Goal: Task Accomplishment & Management: Use online tool/utility

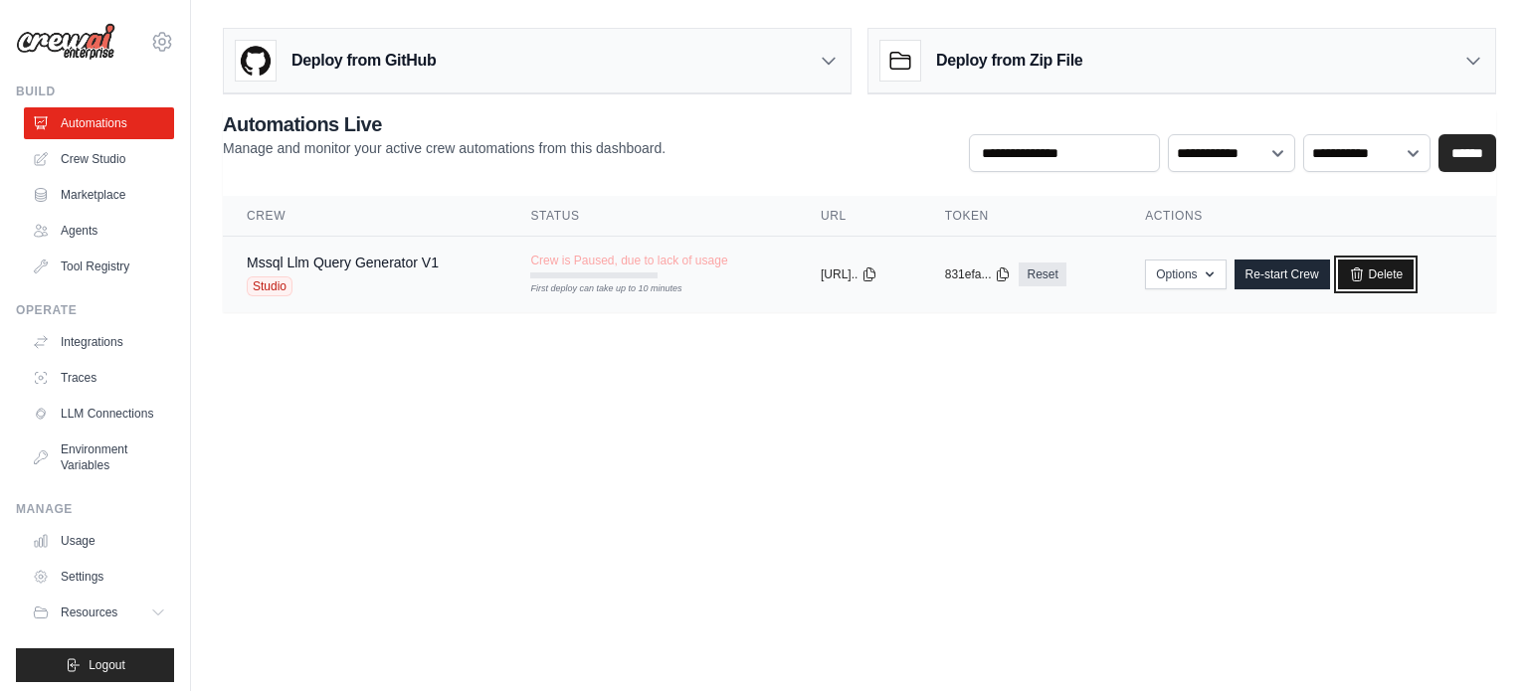
click at [1389, 270] on link "Delete" at bounding box center [1376, 275] width 77 height 30
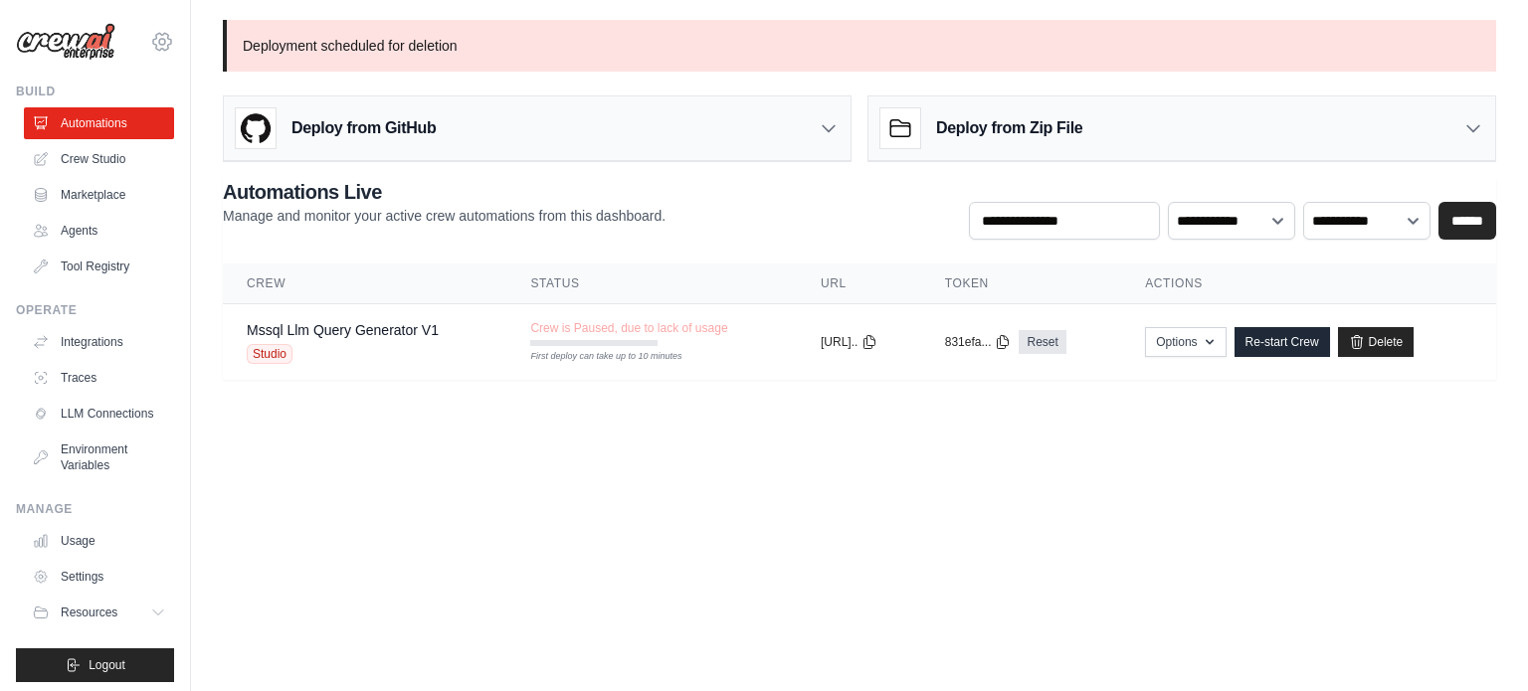
click at [150, 37] on icon at bounding box center [162, 42] width 24 height 24
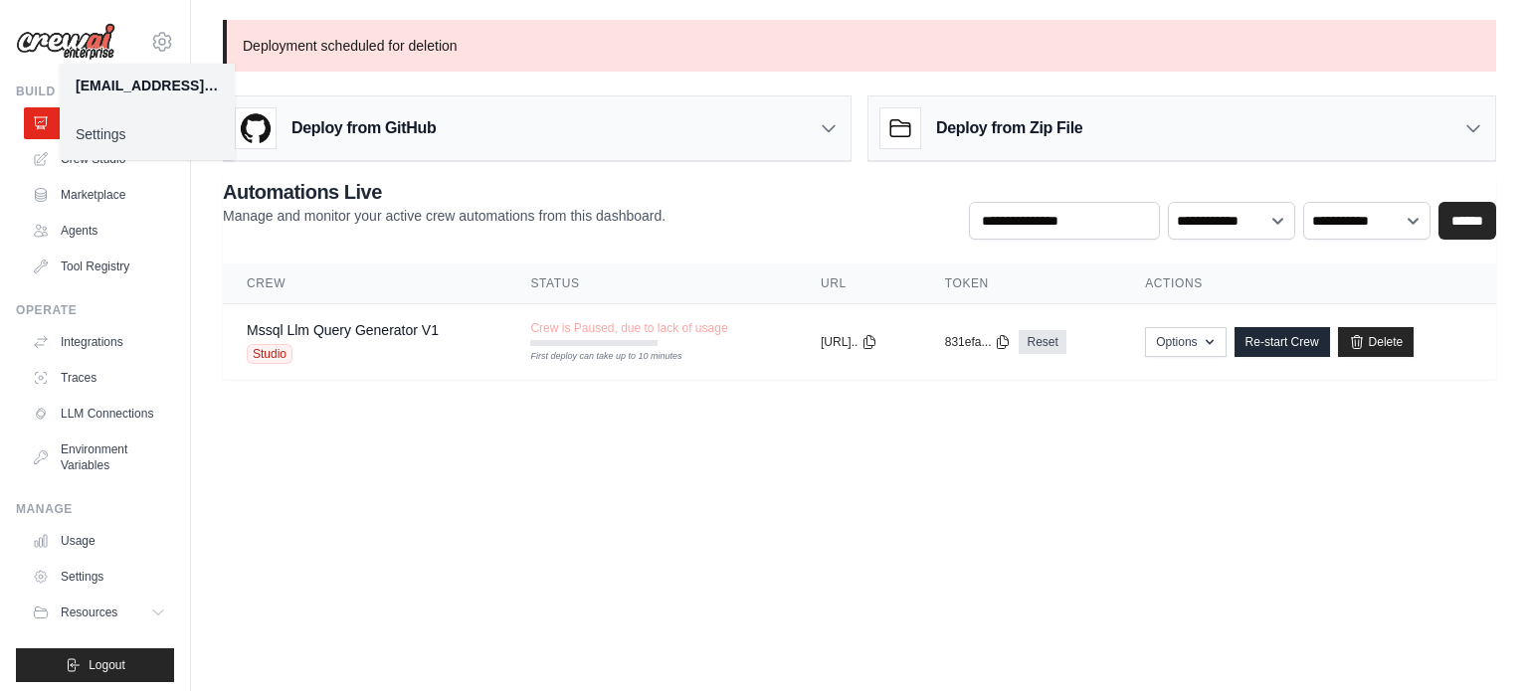
click at [124, 126] on link "Settings" at bounding box center [147, 134] width 175 height 36
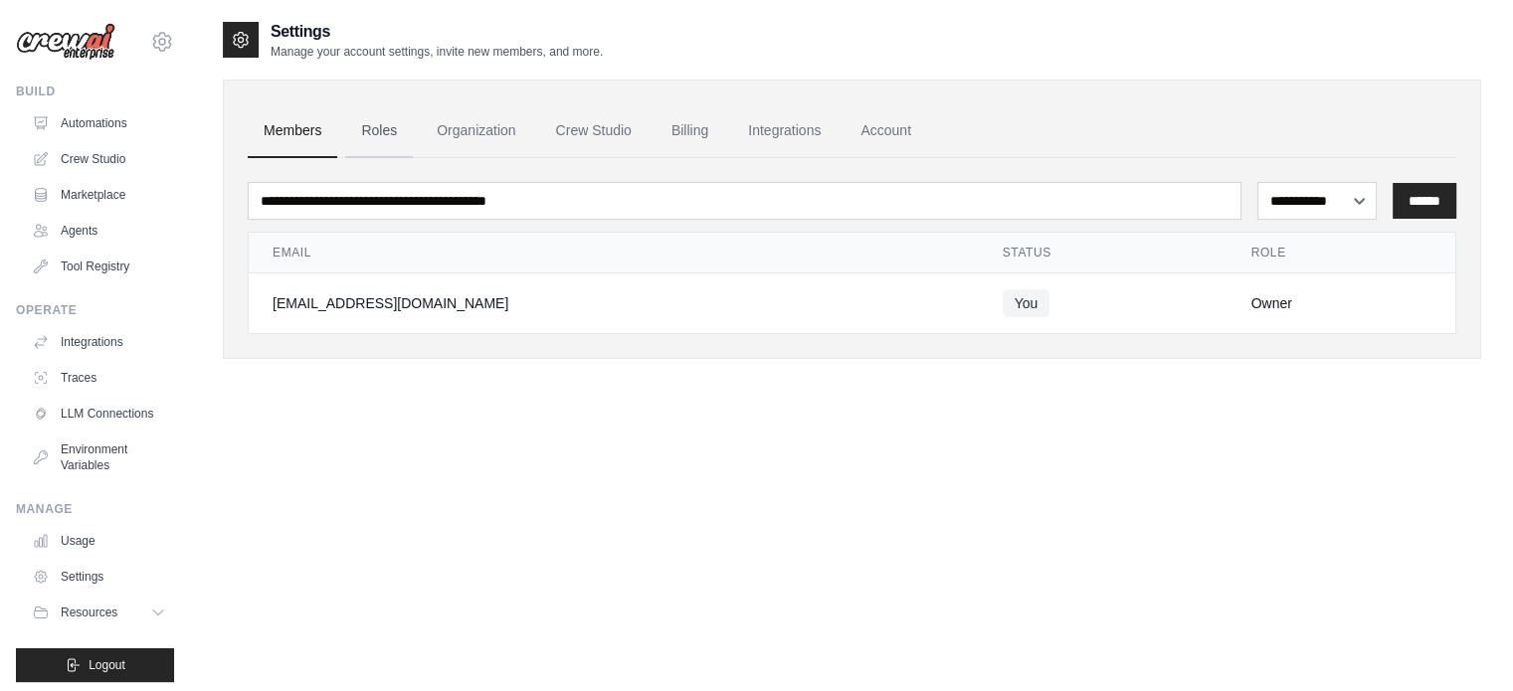
click at [378, 123] on link "Roles" at bounding box center [379, 131] width 68 height 54
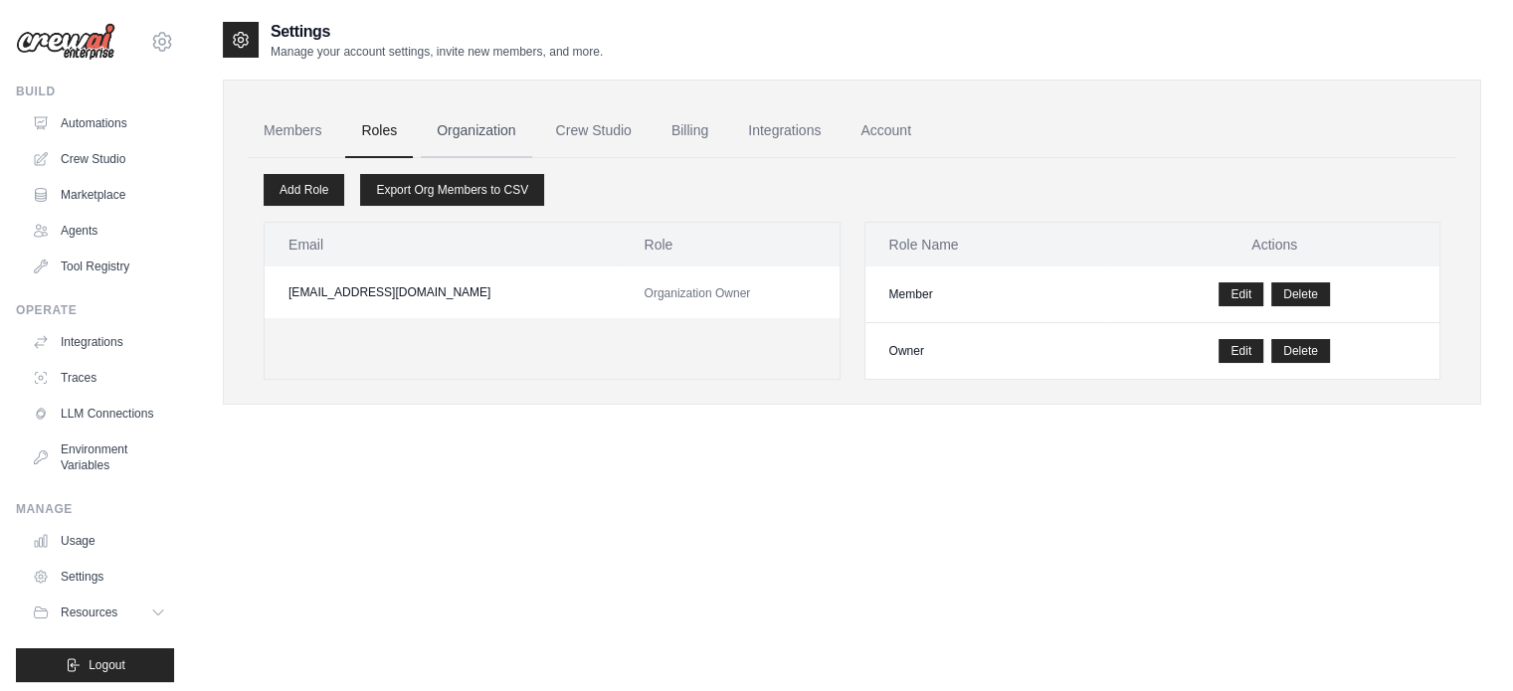
click at [500, 117] on link "Organization" at bounding box center [476, 131] width 110 height 54
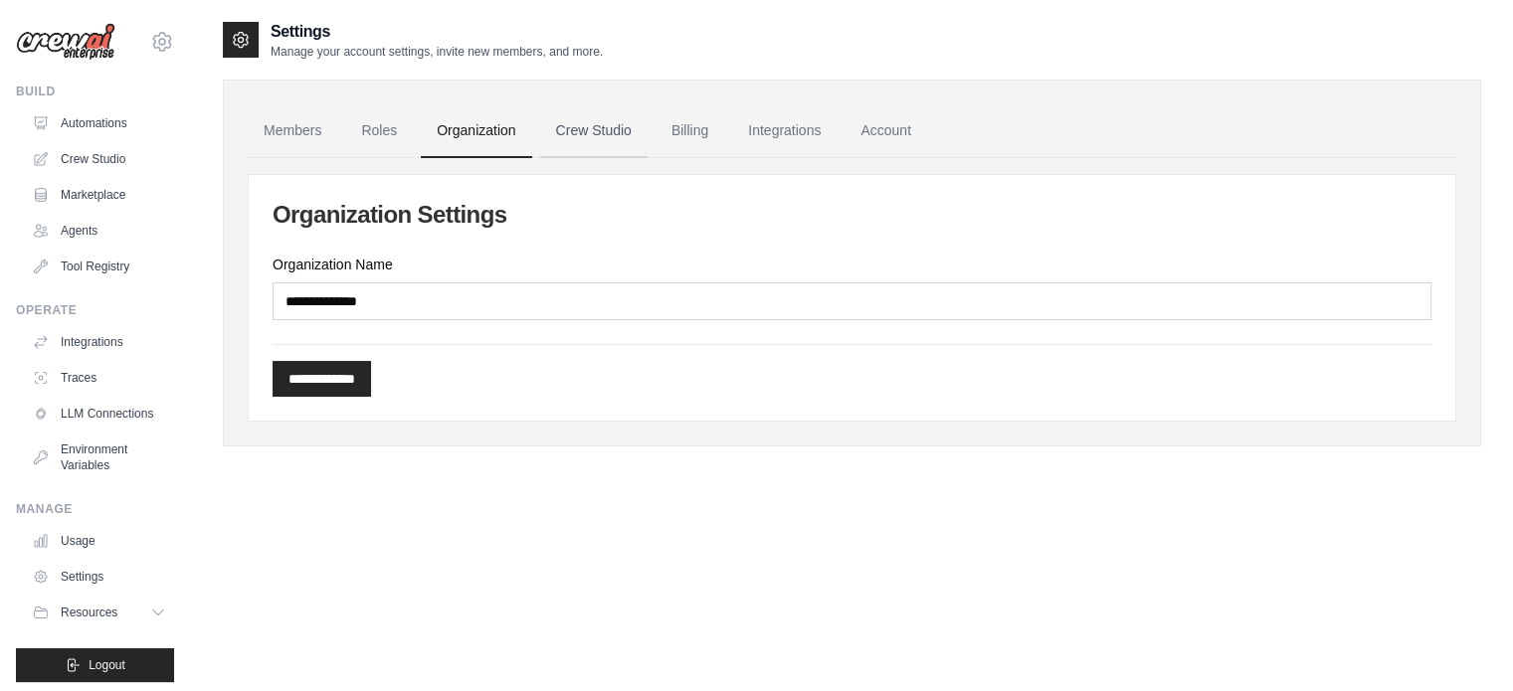
click at [585, 122] on link "Crew Studio" at bounding box center [593, 131] width 107 height 54
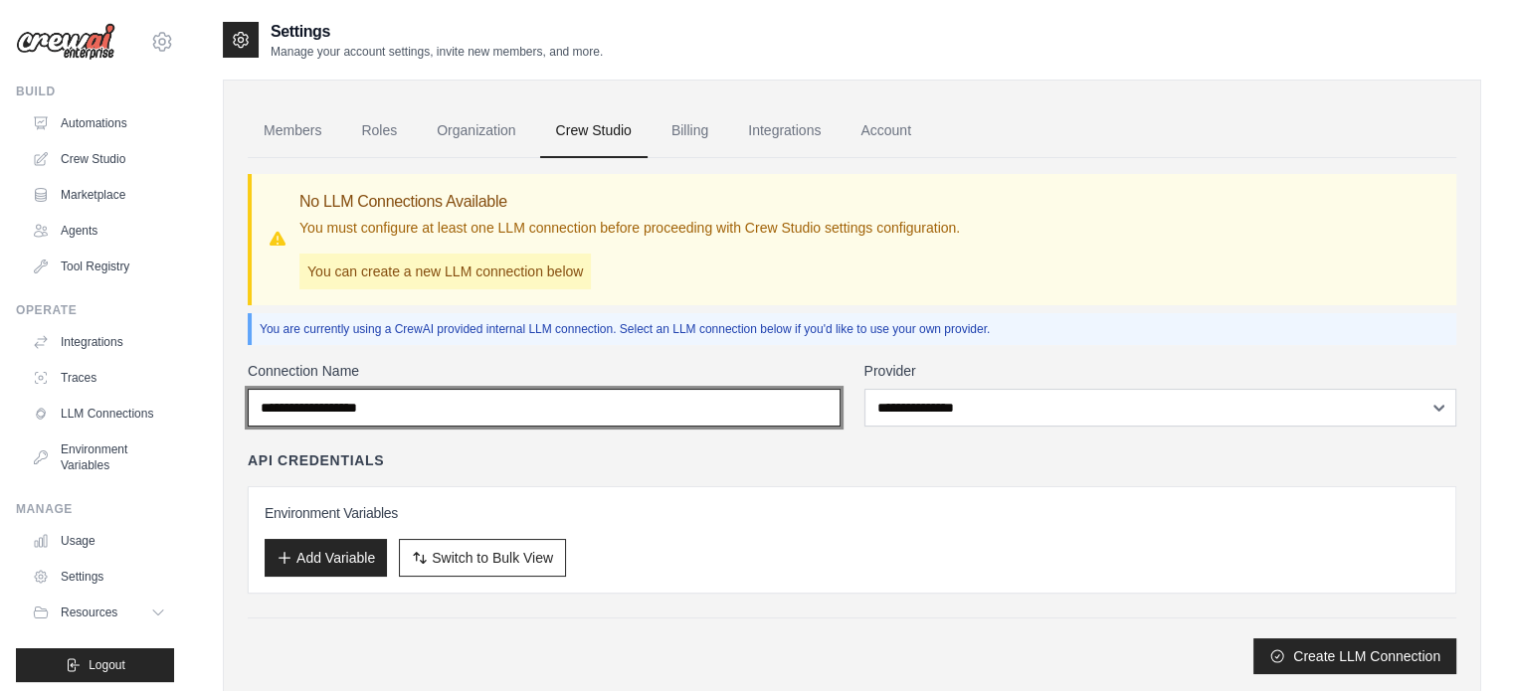
click at [544, 402] on input "Connection Name" at bounding box center [544, 408] width 593 height 38
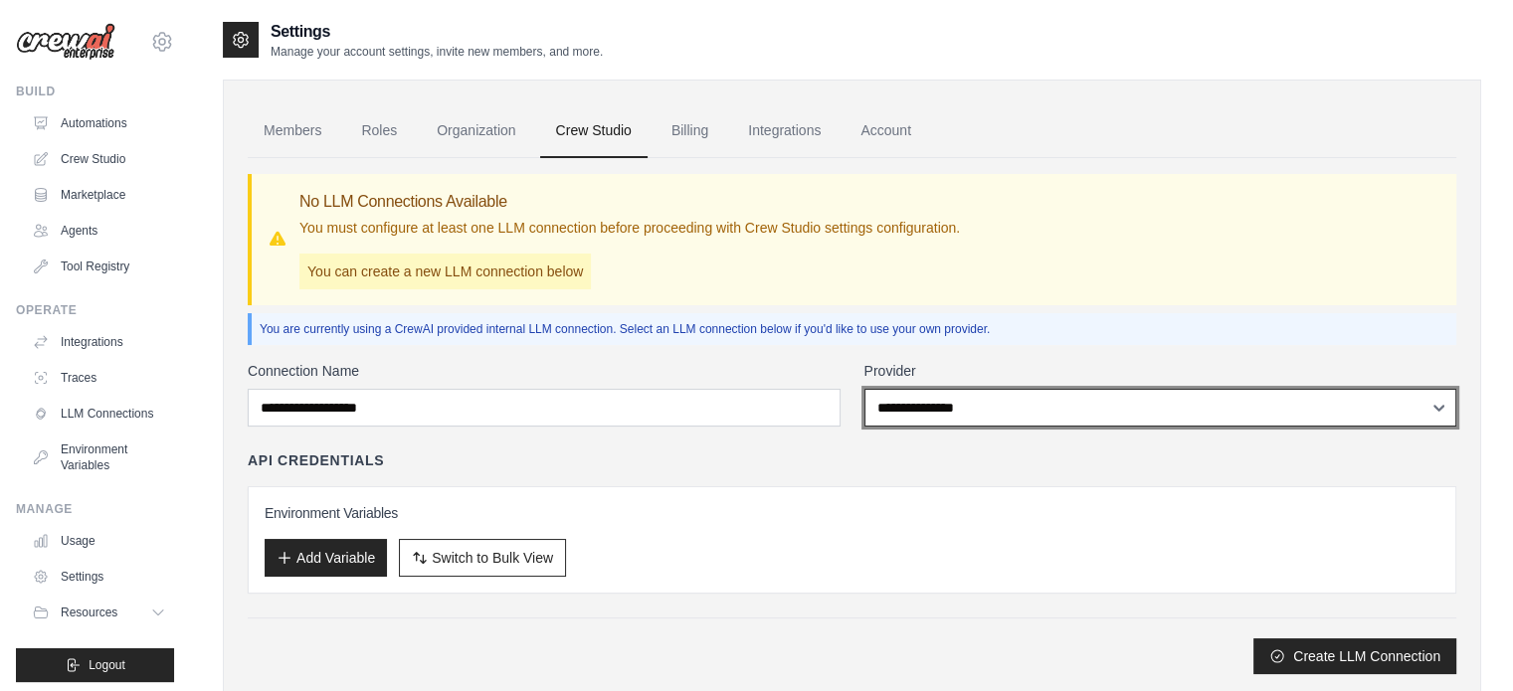
click at [921, 399] on select "**********" at bounding box center [1160, 408] width 593 height 38
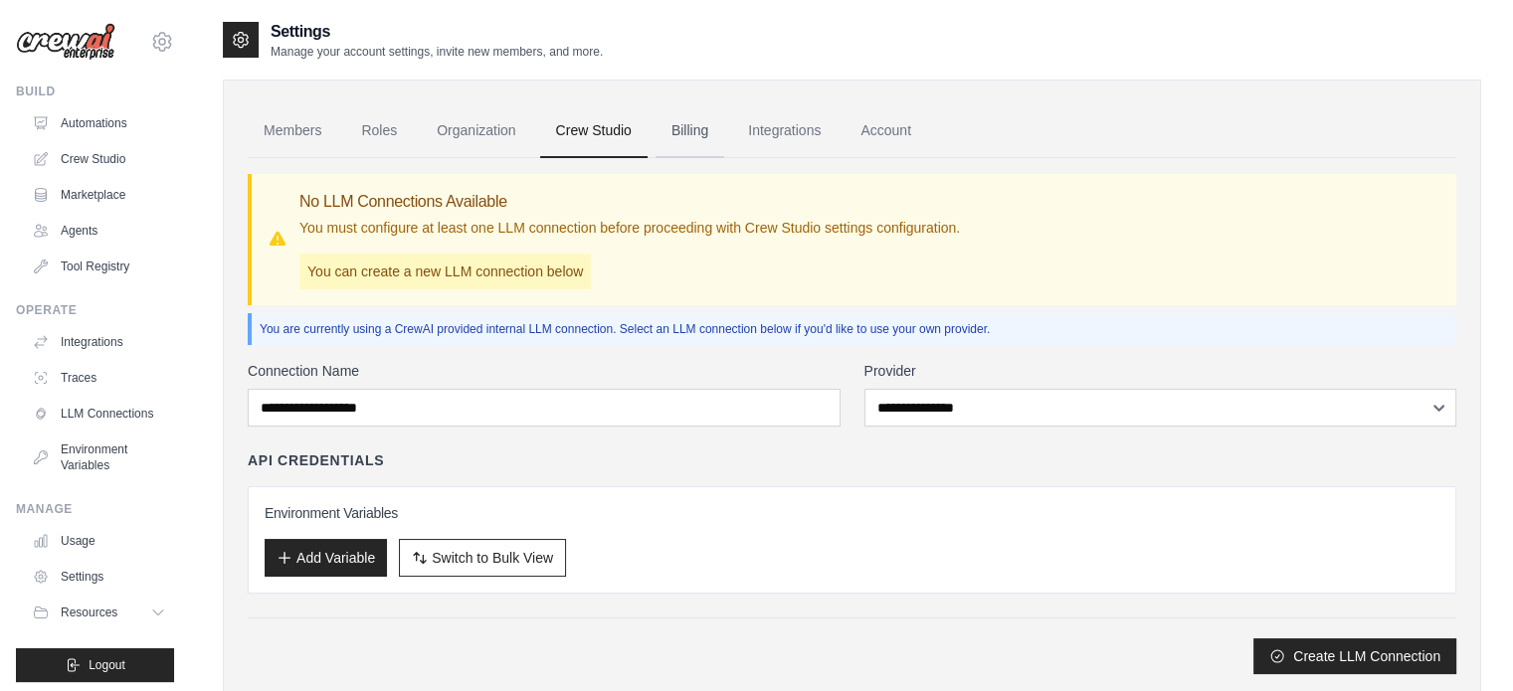
click at [692, 132] on link "Billing" at bounding box center [690, 131] width 69 height 54
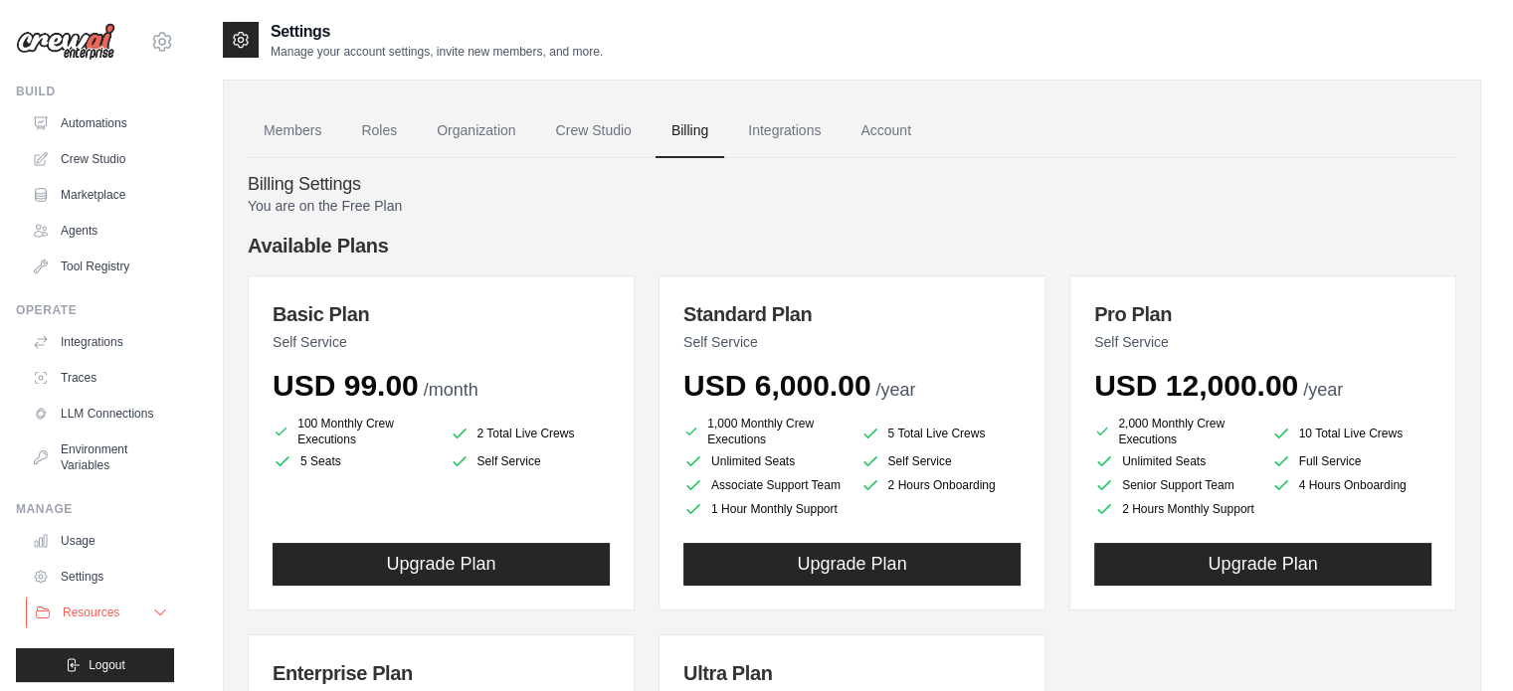
click at [88, 621] on span "Resources" at bounding box center [91, 613] width 57 height 16
click at [90, 114] on link "Automations" at bounding box center [101, 123] width 150 height 32
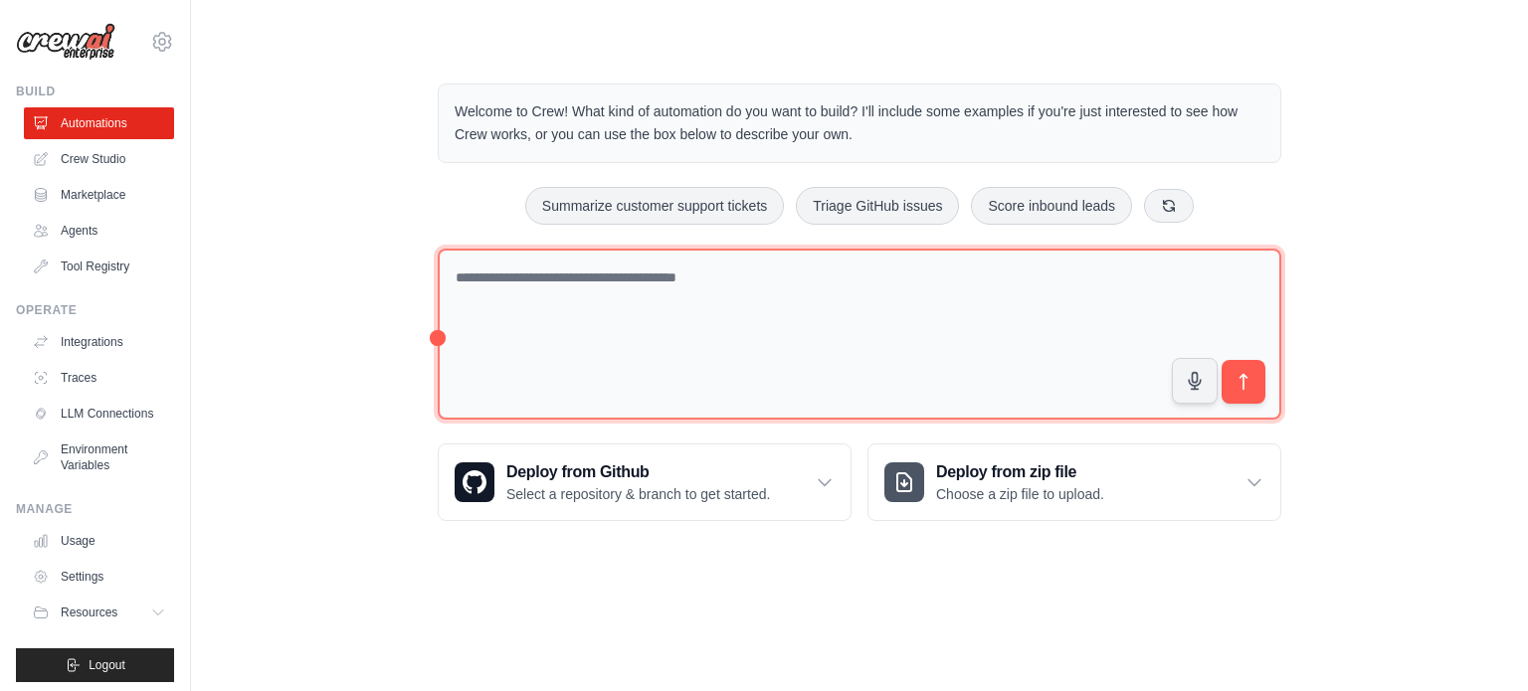
click at [676, 278] on textarea at bounding box center [860, 335] width 844 height 172
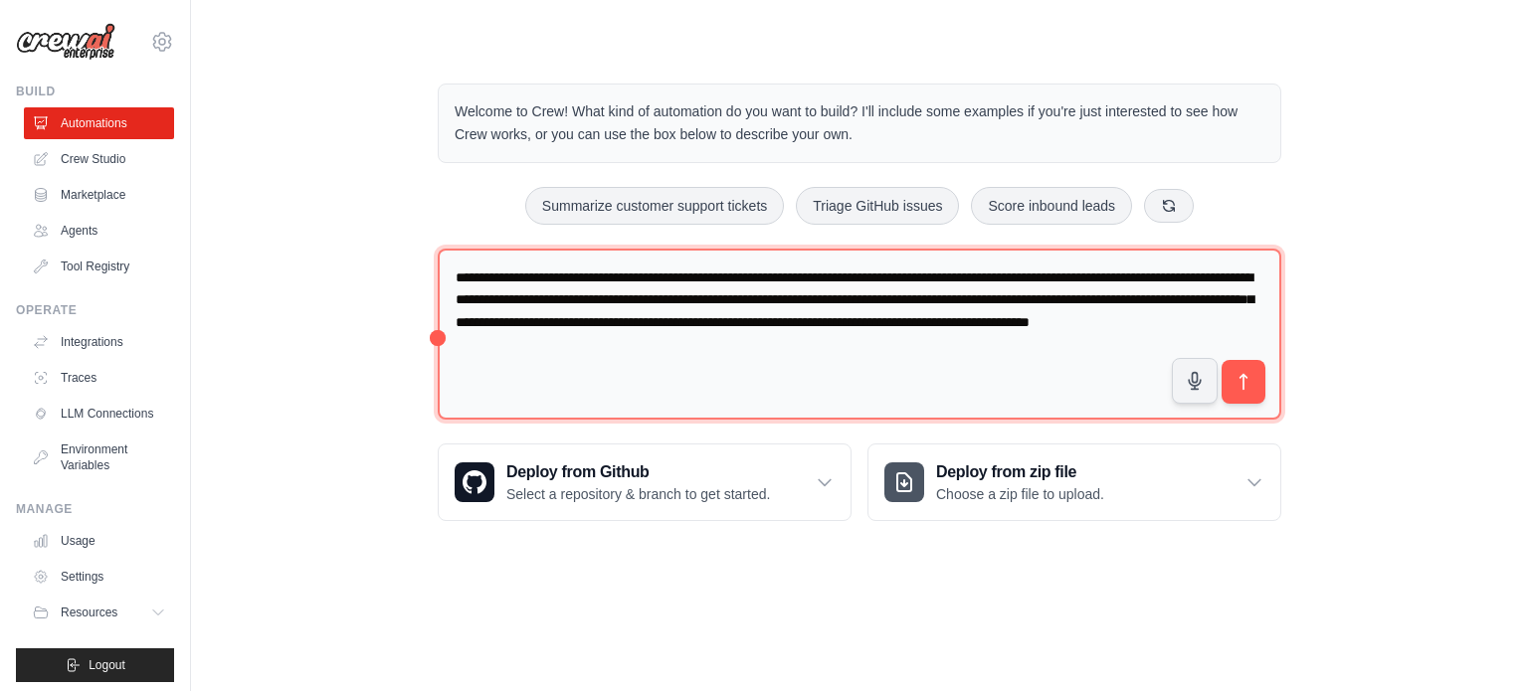
drag, startPoint x: 824, startPoint y: 361, endPoint x: 145, endPoint y: 106, distance: 724.6
click at [145, 106] on div "sinojaszoom@gmail.com Settings Build Automations Crew Studio" at bounding box center [764, 286] width 1528 height 573
type textarea "**********"
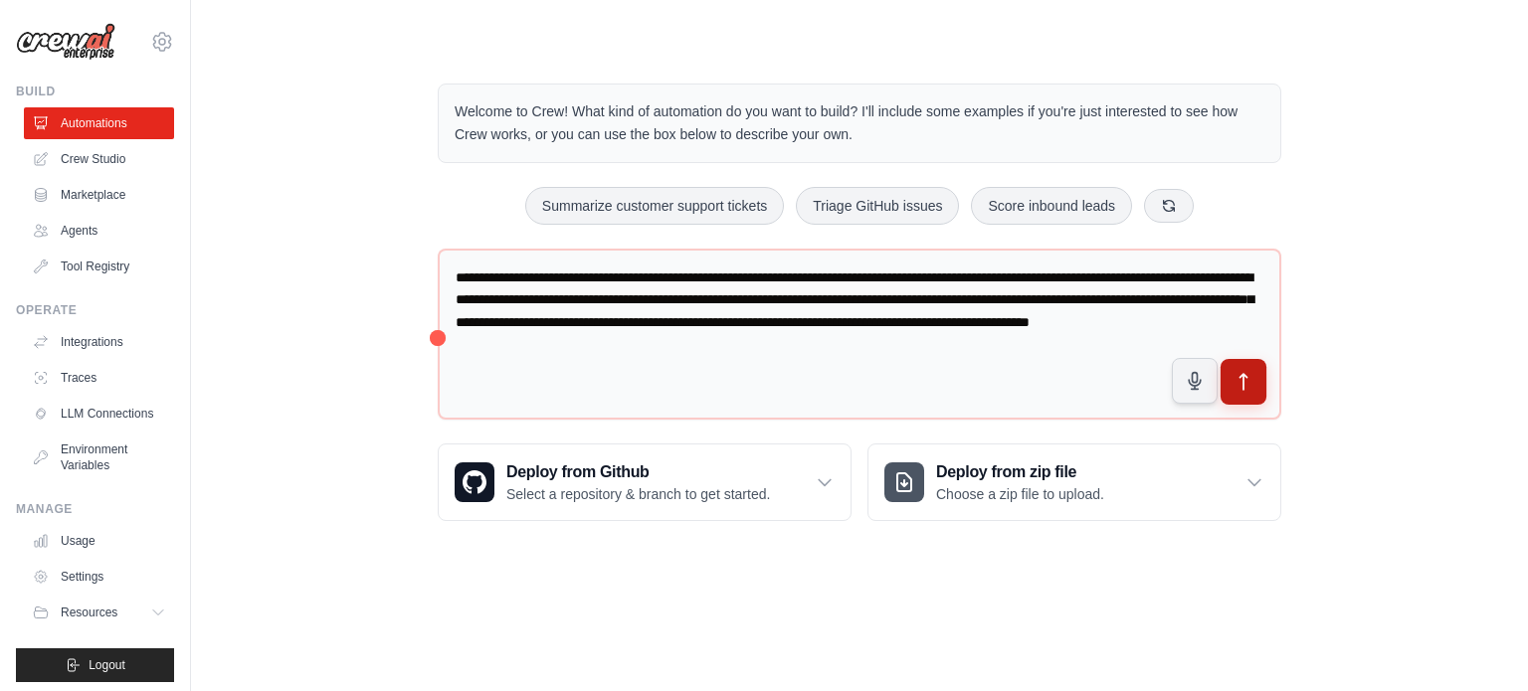
click at [1248, 381] on icon "submit" at bounding box center [1243, 382] width 21 height 21
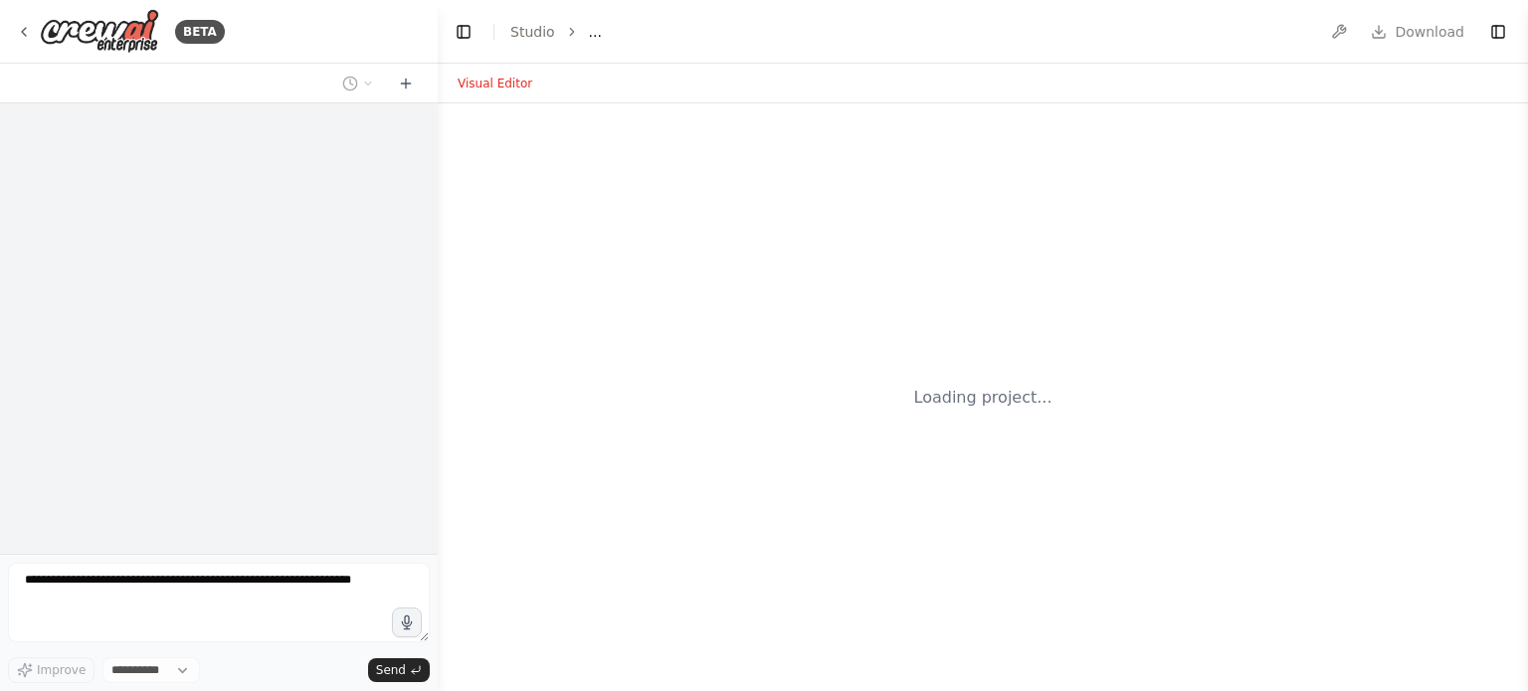
select select "****"
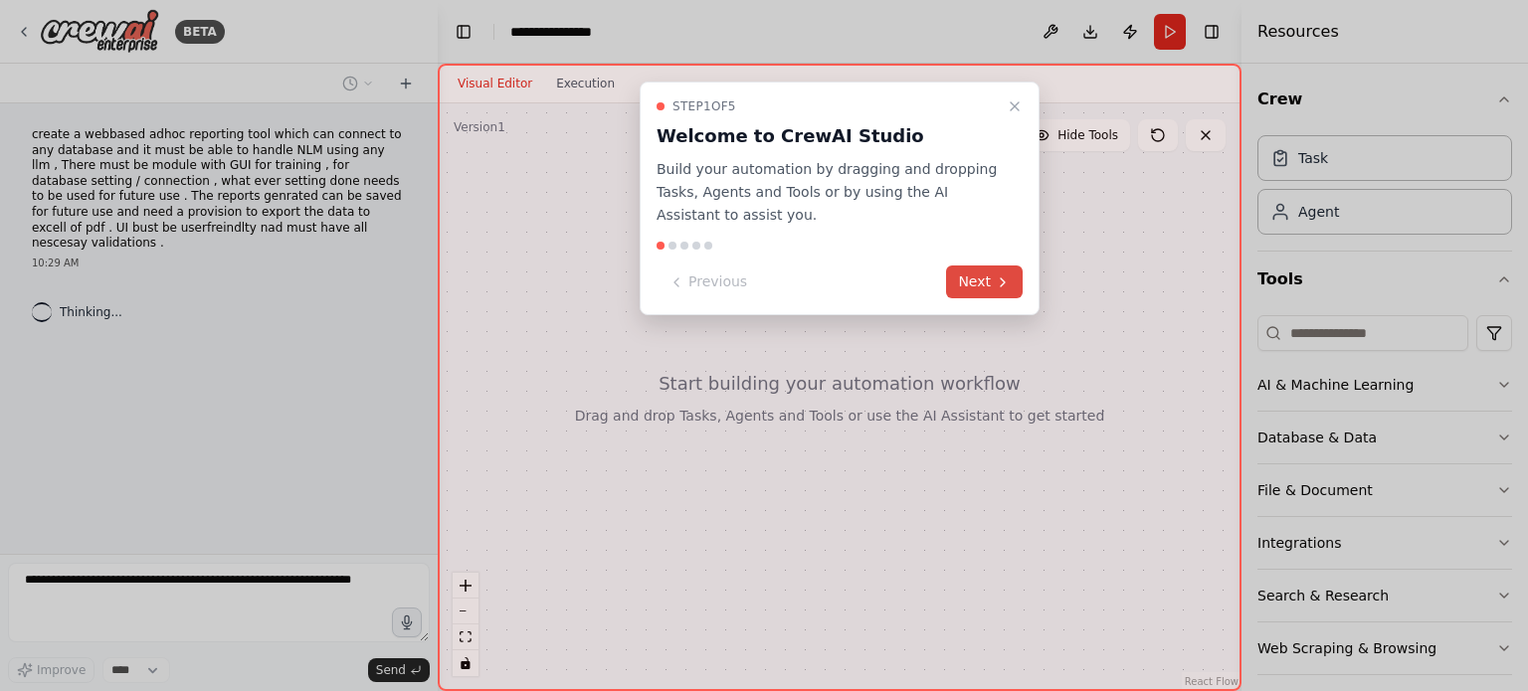
click at [986, 279] on button "Next" at bounding box center [984, 282] width 77 height 33
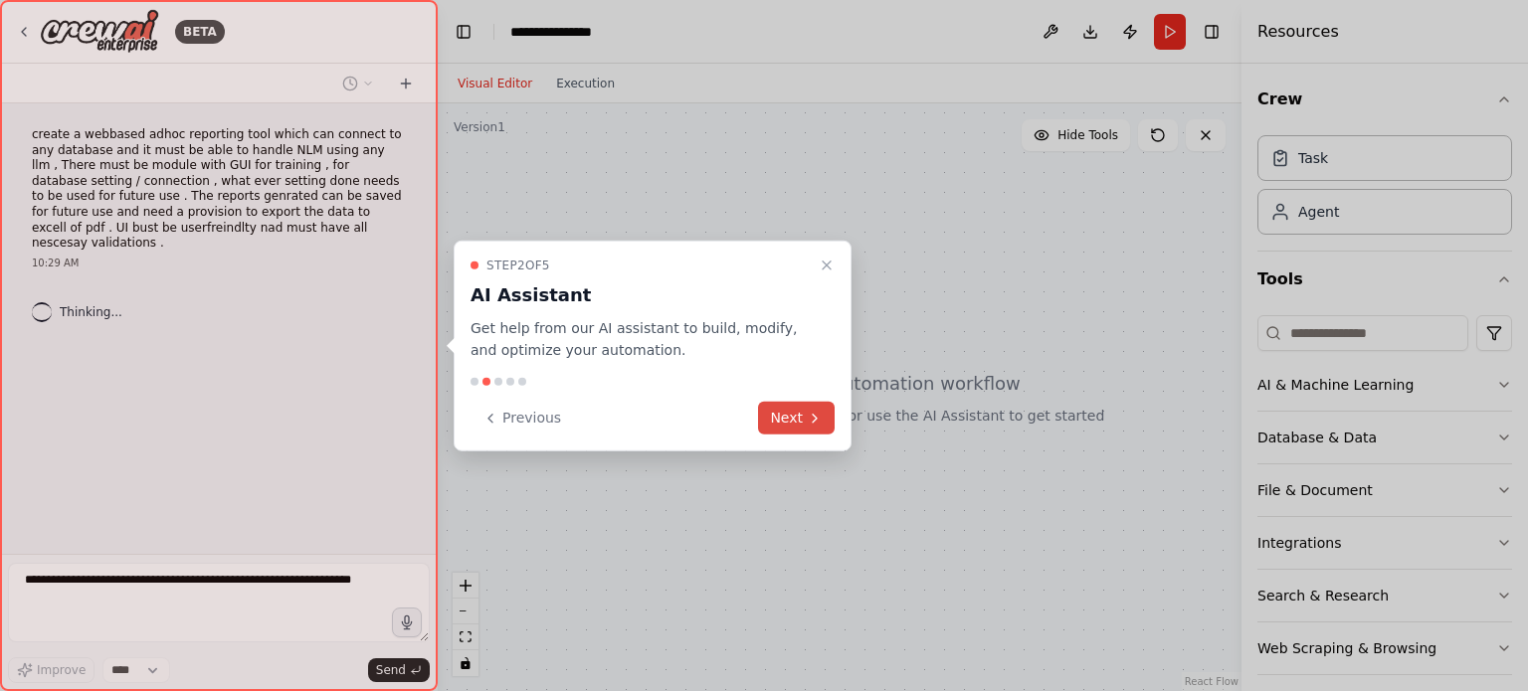
click at [787, 420] on button "Next" at bounding box center [796, 418] width 77 height 33
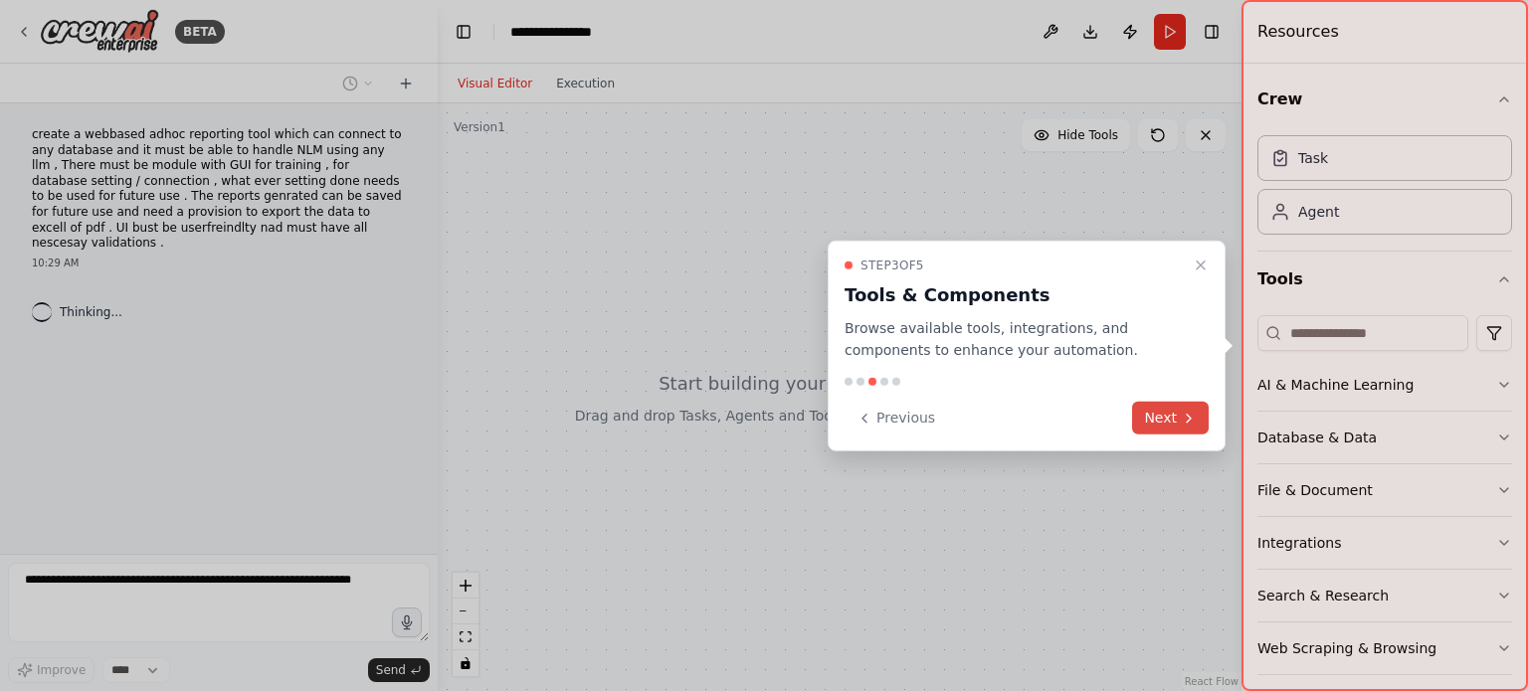
click at [1164, 424] on button "Next" at bounding box center [1170, 418] width 77 height 33
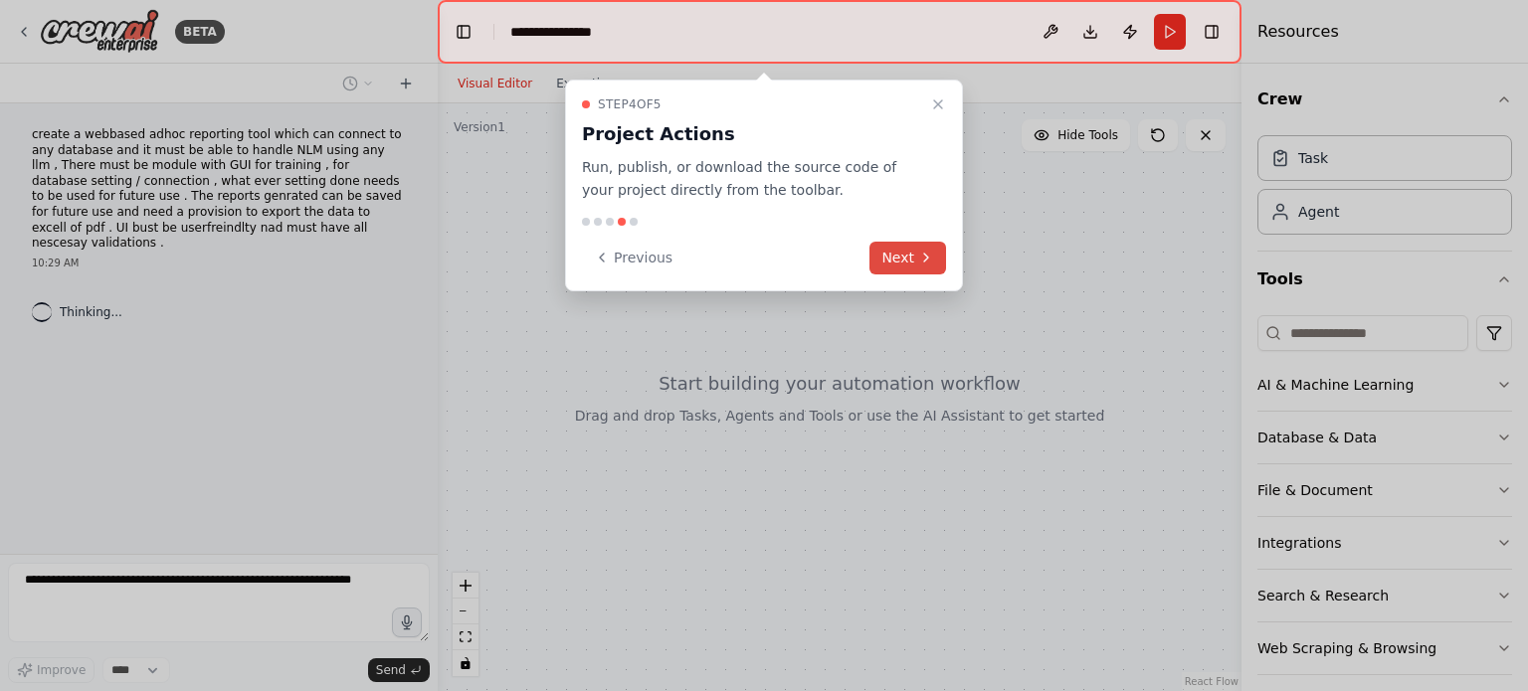
click at [909, 257] on button "Next" at bounding box center [907, 258] width 77 height 33
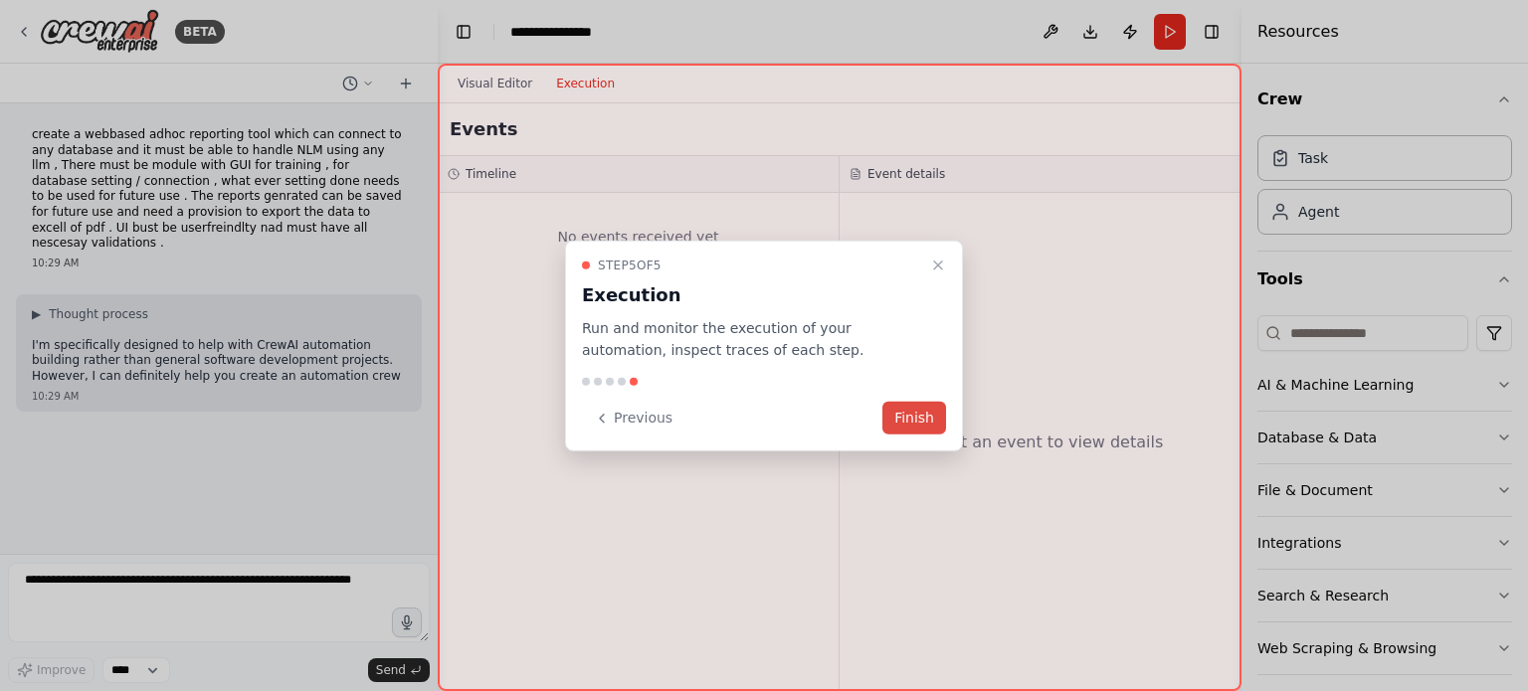
click at [932, 417] on button "Finish" at bounding box center [914, 418] width 64 height 33
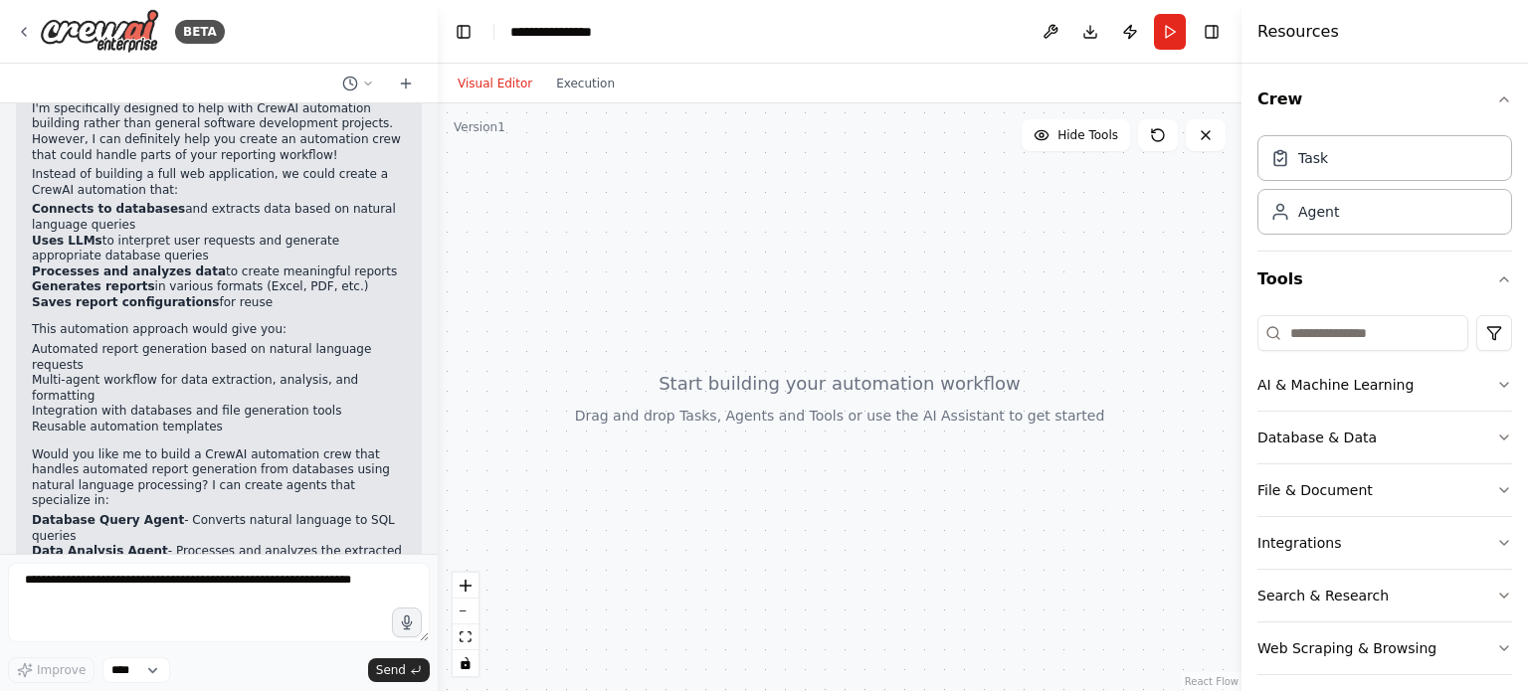
scroll to position [252, 0]
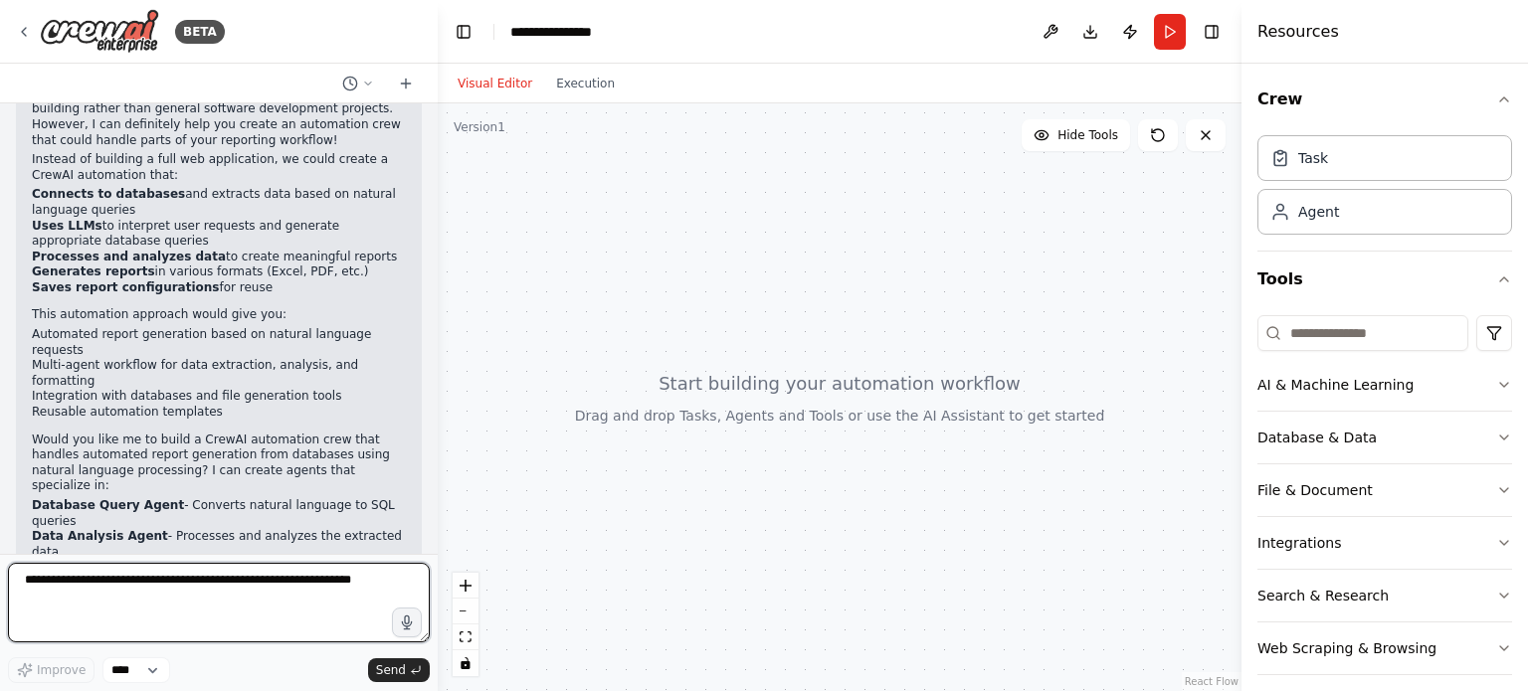
click at [108, 620] on textarea at bounding box center [219, 603] width 422 height 80
type textarea "*********"
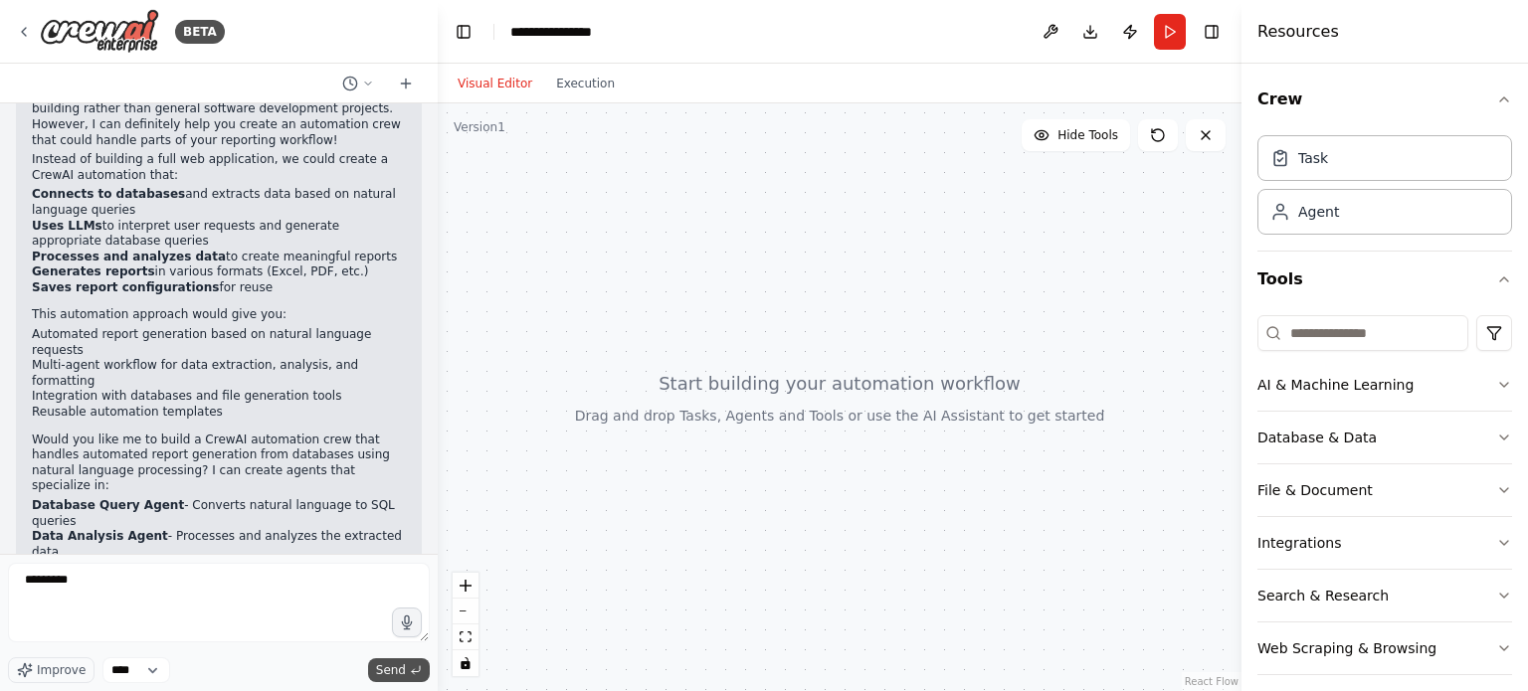
click at [398, 675] on span "Send" at bounding box center [391, 670] width 30 height 16
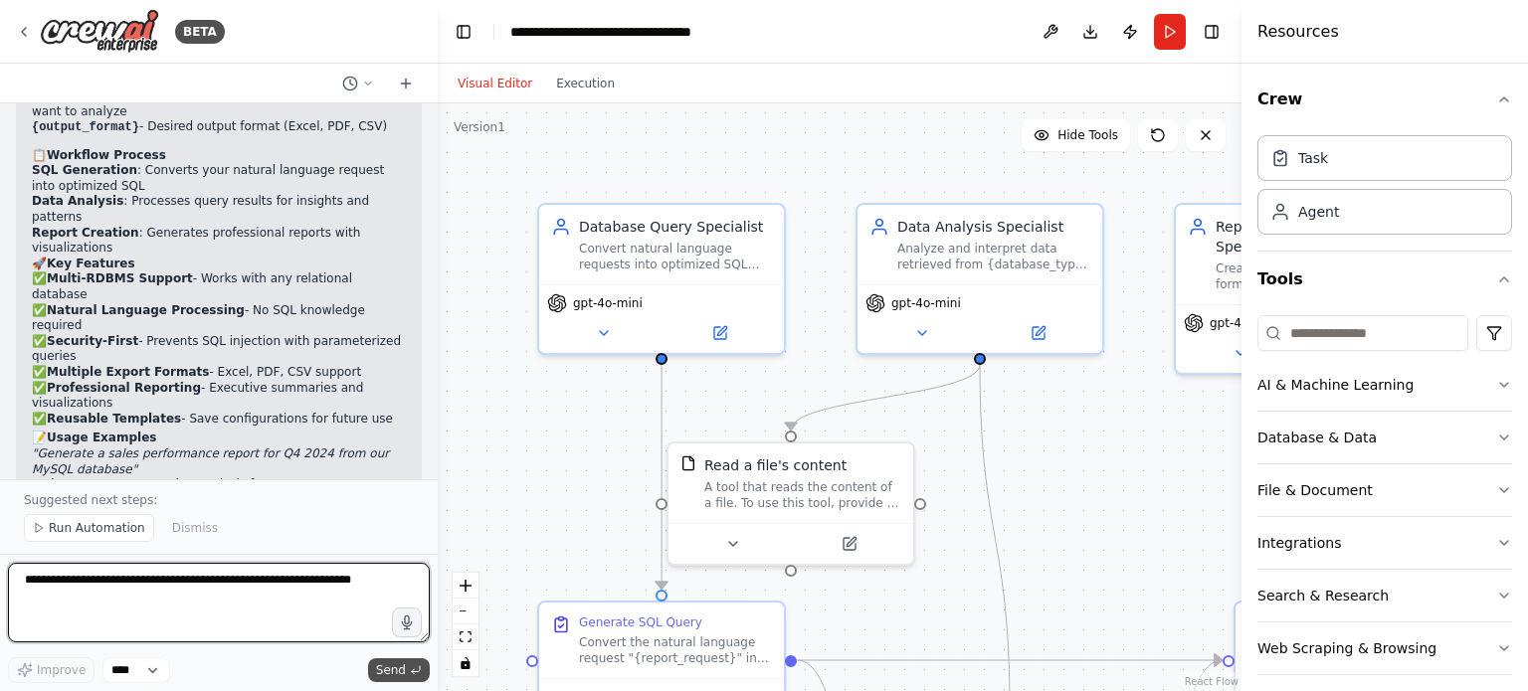
scroll to position [2724, 0]
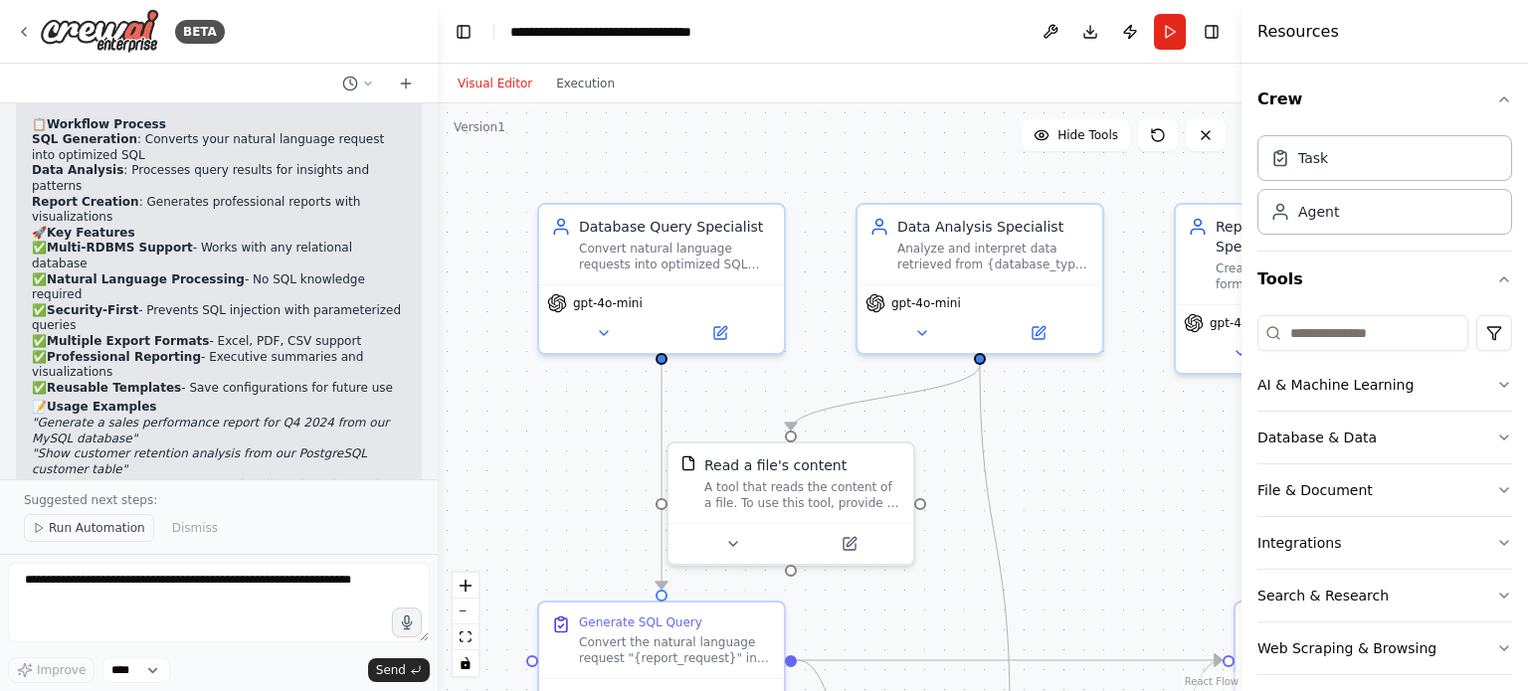
click at [110, 528] on span "Run Automation" at bounding box center [97, 528] width 96 height 16
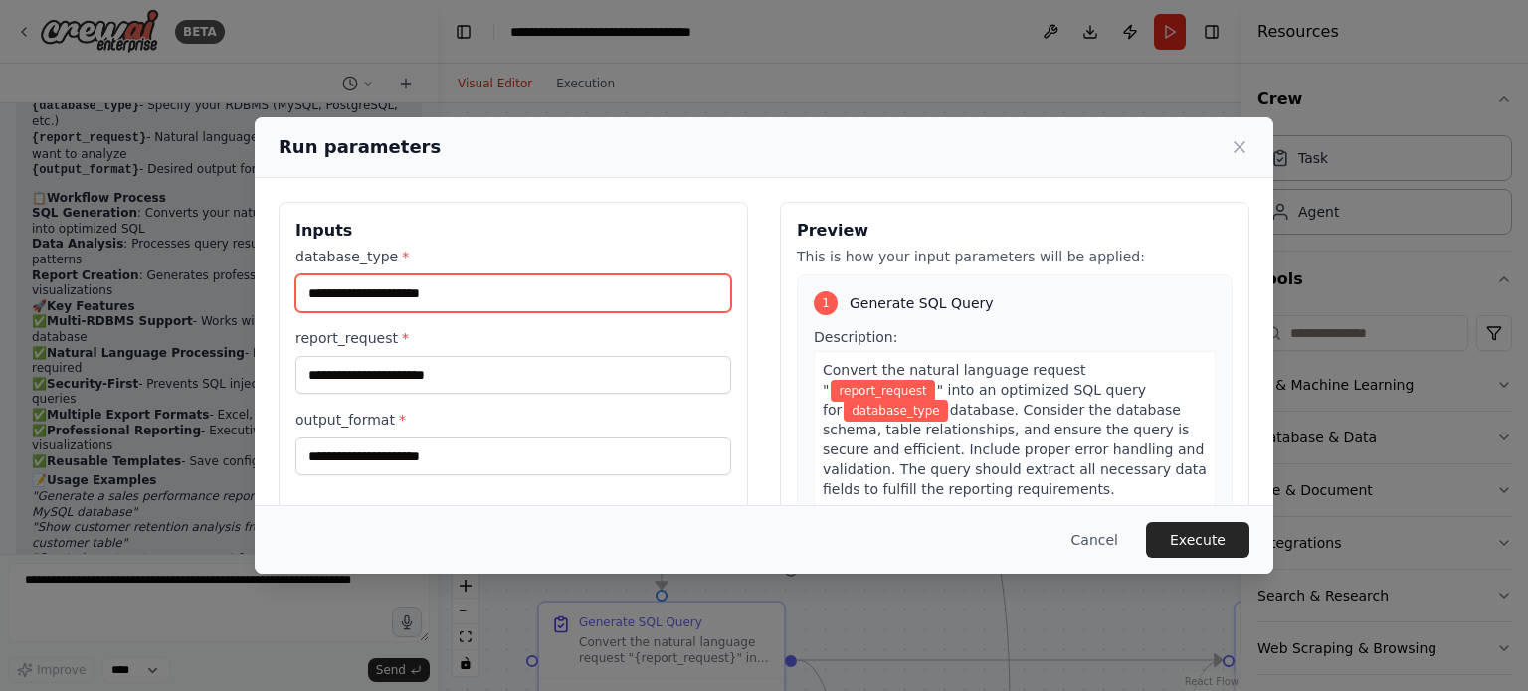
click at [476, 294] on input "database_type *" at bounding box center [513, 294] width 436 height 38
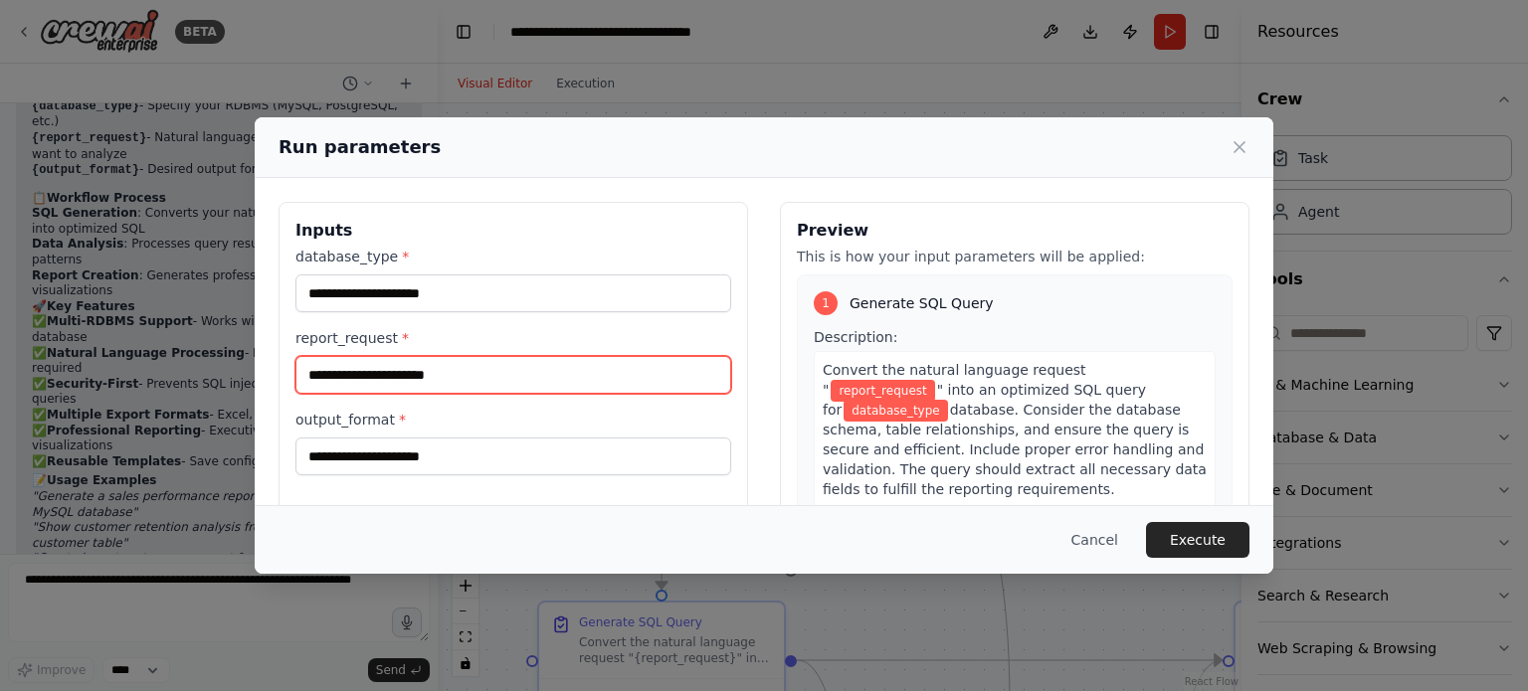
click at [415, 377] on input "report_request *" at bounding box center [513, 375] width 436 height 38
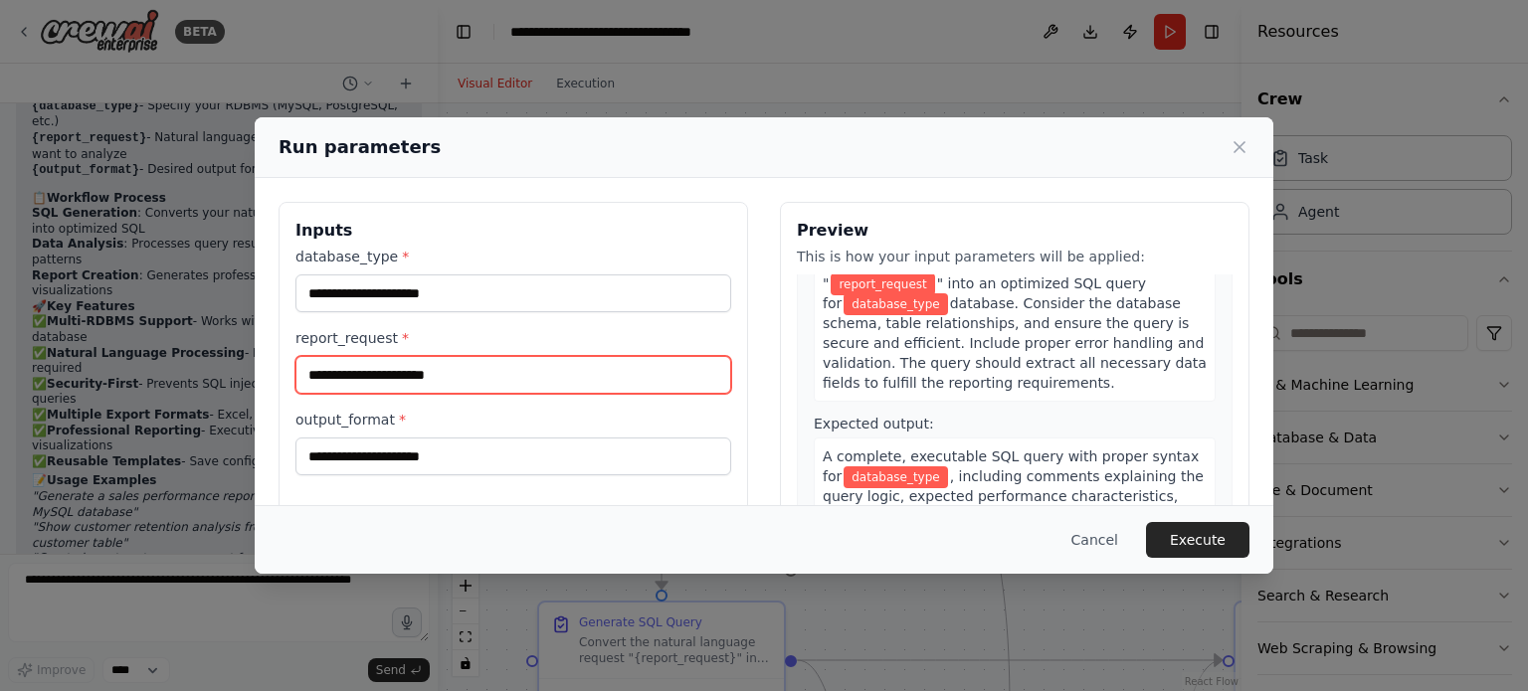
scroll to position [0, 0]
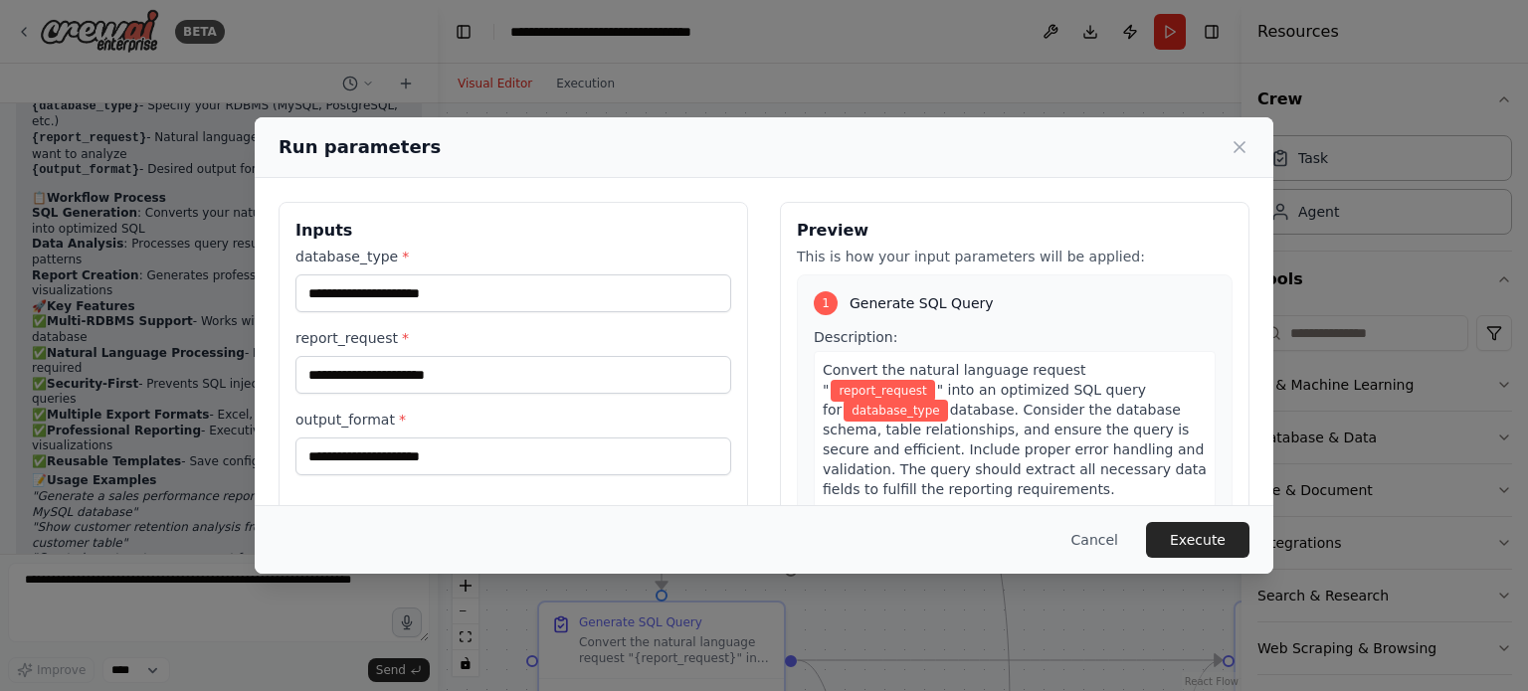
click at [414, 432] on div "output_format *" at bounding box center [513, 443] width 436 height 66
click at [405, 446] on input "output_format *" at bounding box center [513, 457] width 436 height 38
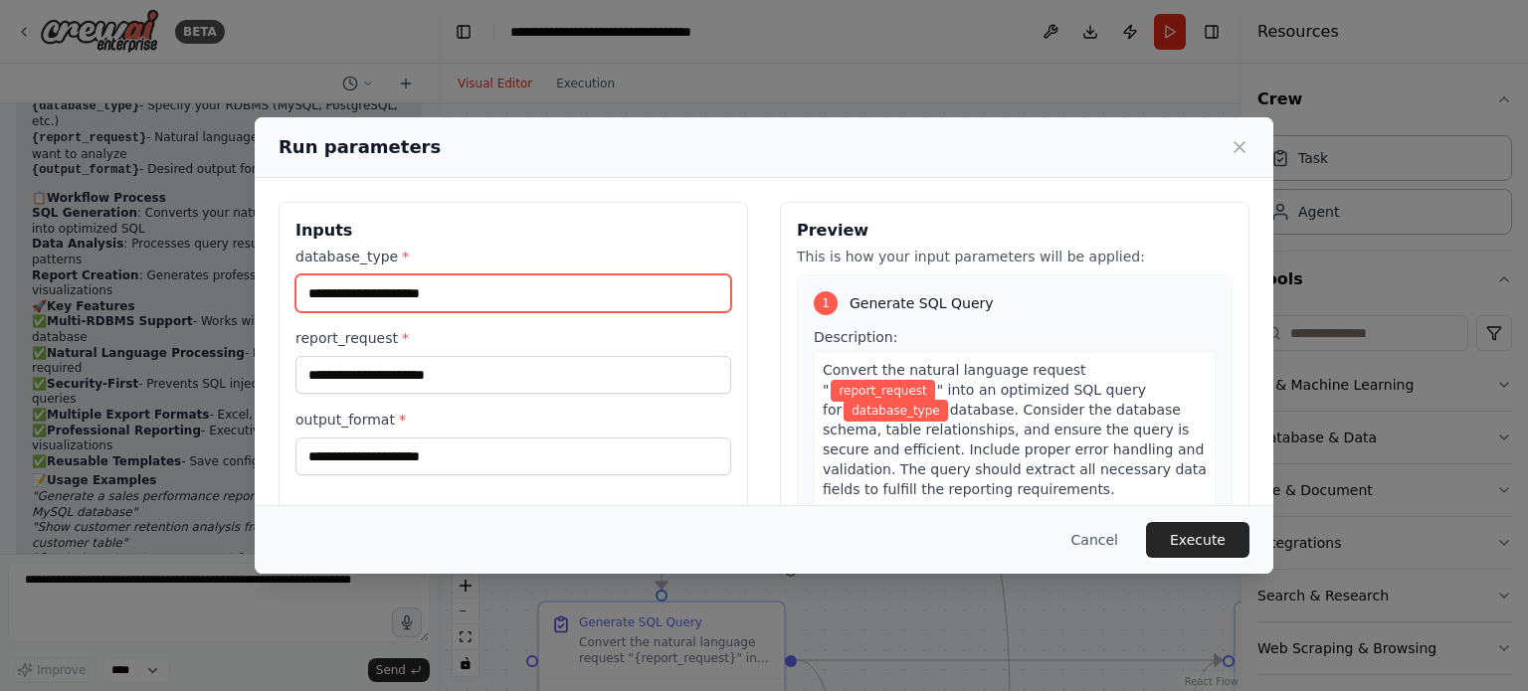
click at [423, 293] on input "database_type *" at bounding box center [513, 294] width 436 height 38
type input "*****"
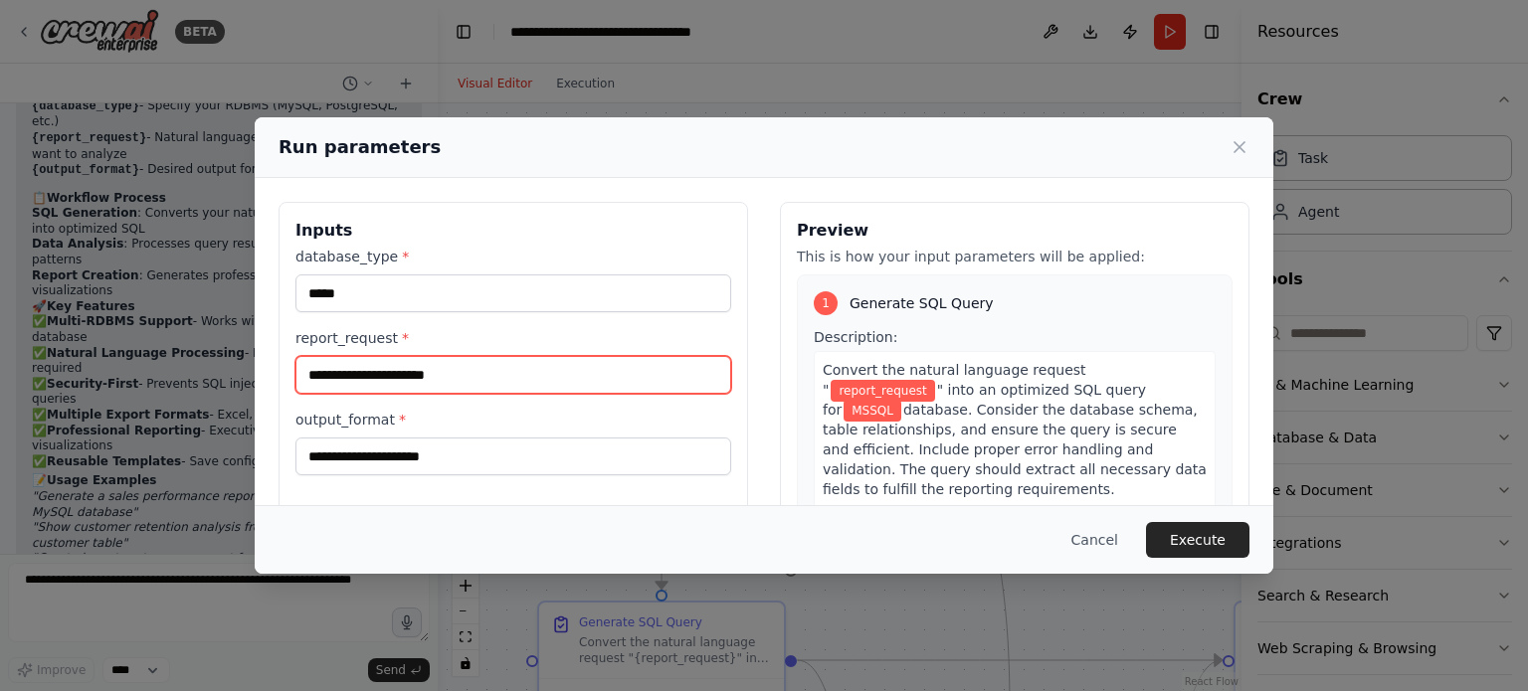
click at [422, 372] on input "report_request *" at bounding box center [513, 375] width 436 height 38
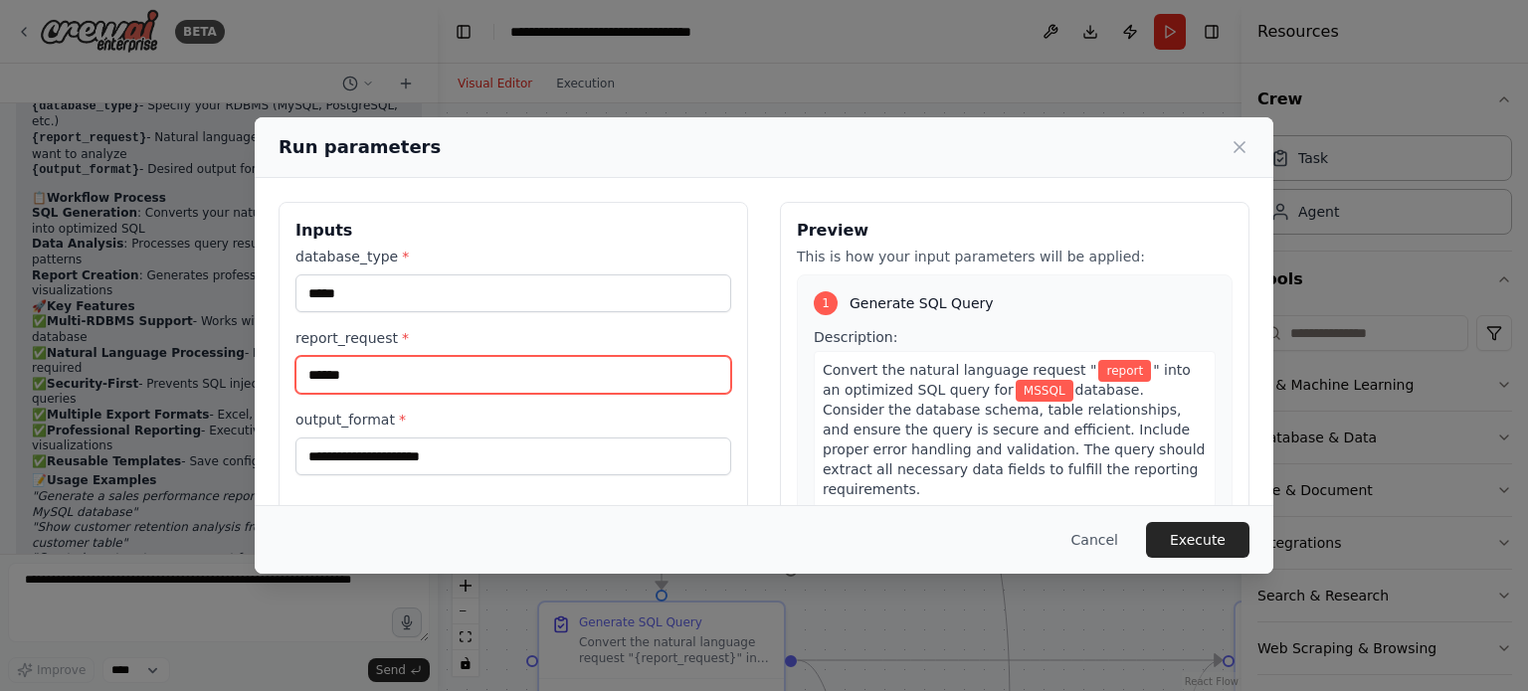
type input "******"
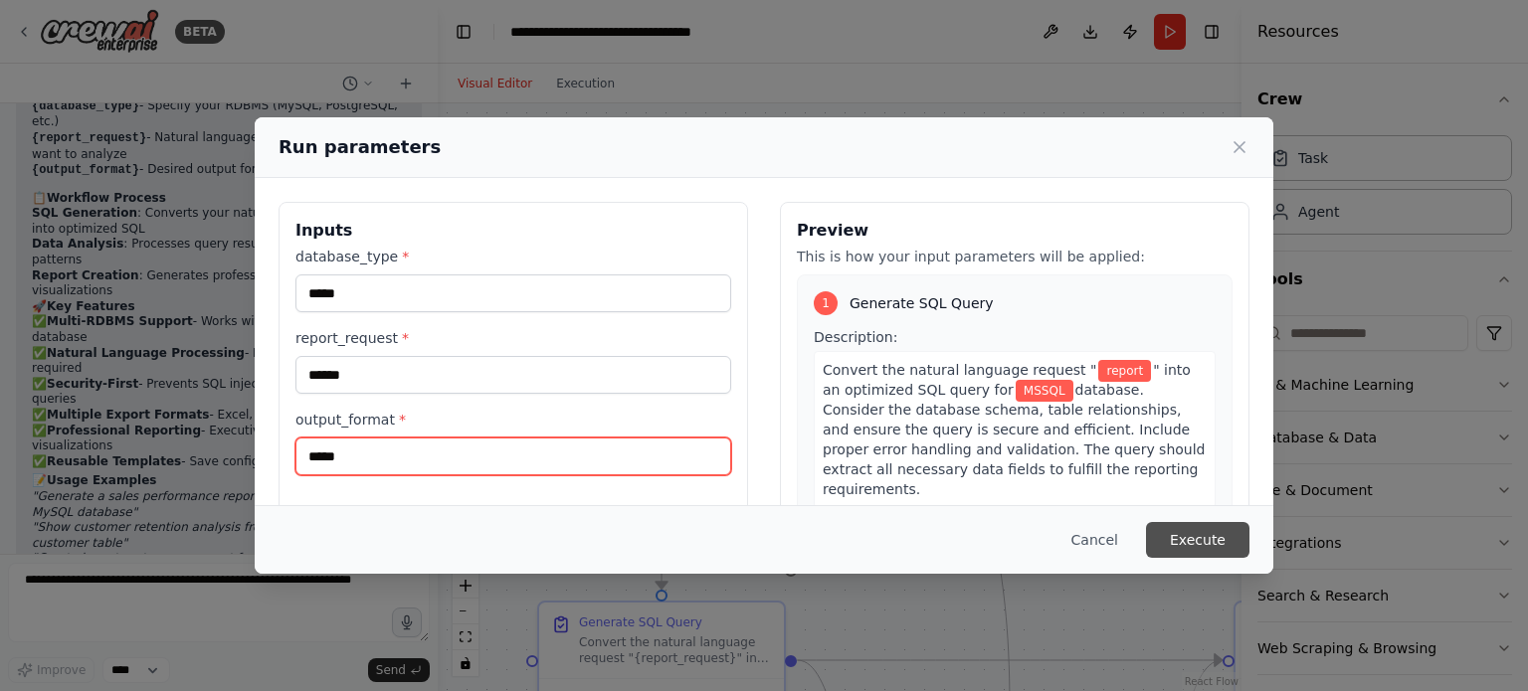
type input "*****"
click at [1210, 541] on button "Execute" at bounding box center [1197, 540] width 103 height 36
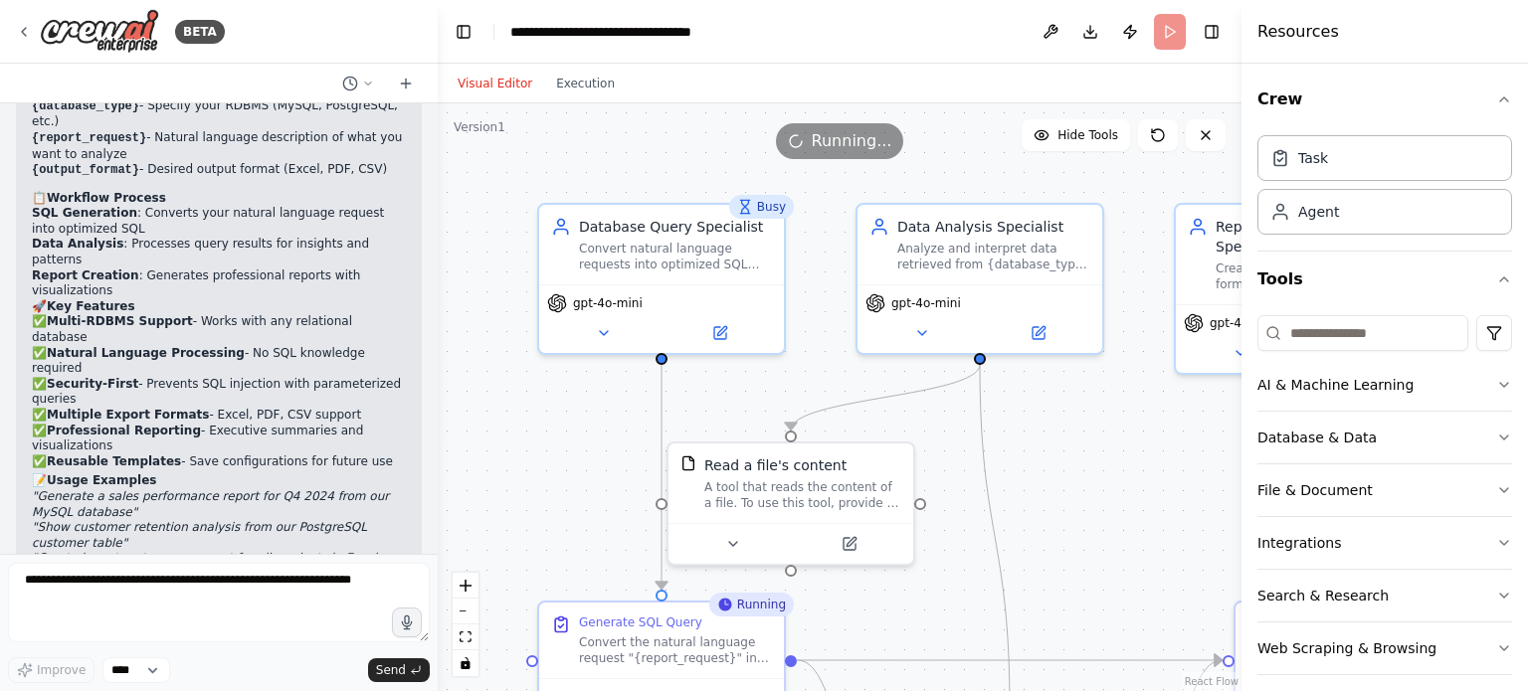
scroll to position [13, 0]
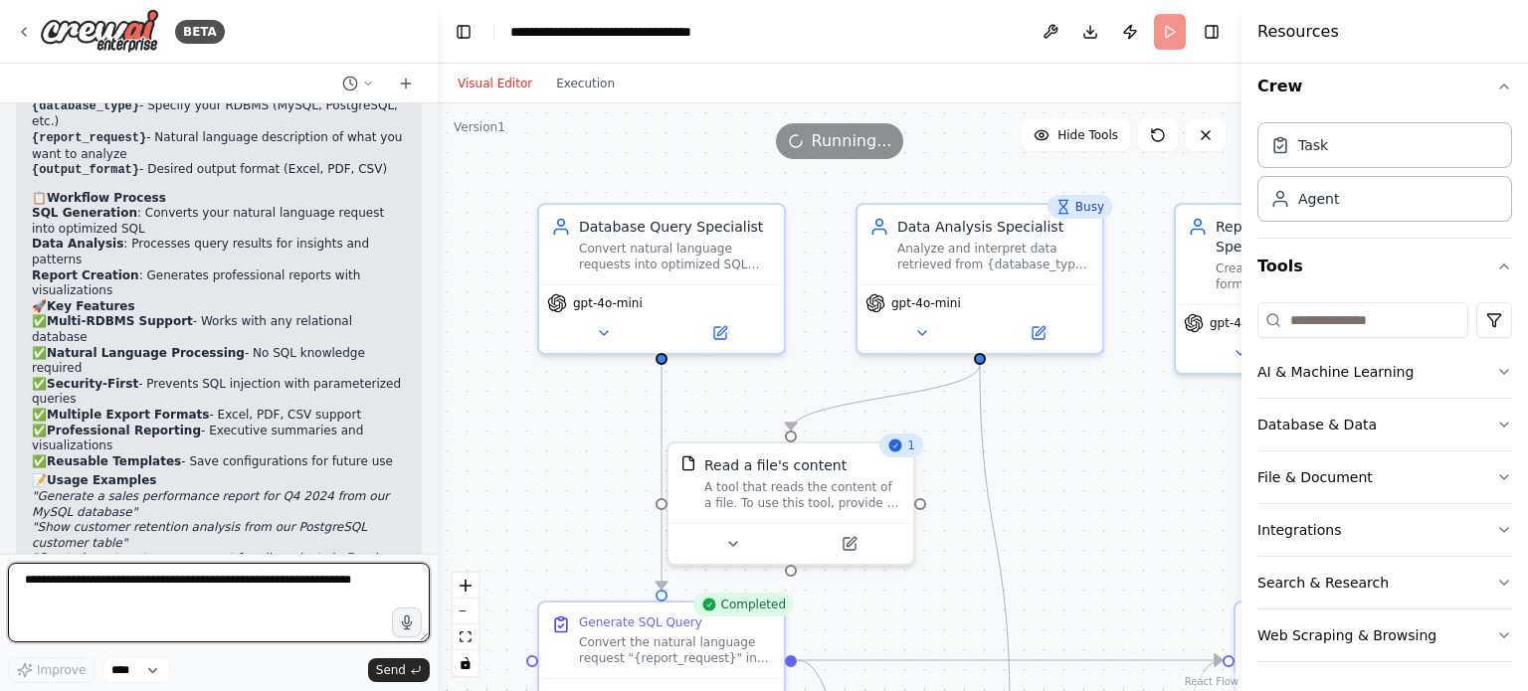
click at [45, 600] on textarea at bounding box center [219, 603] width 422 height 80
type textarea "**********"
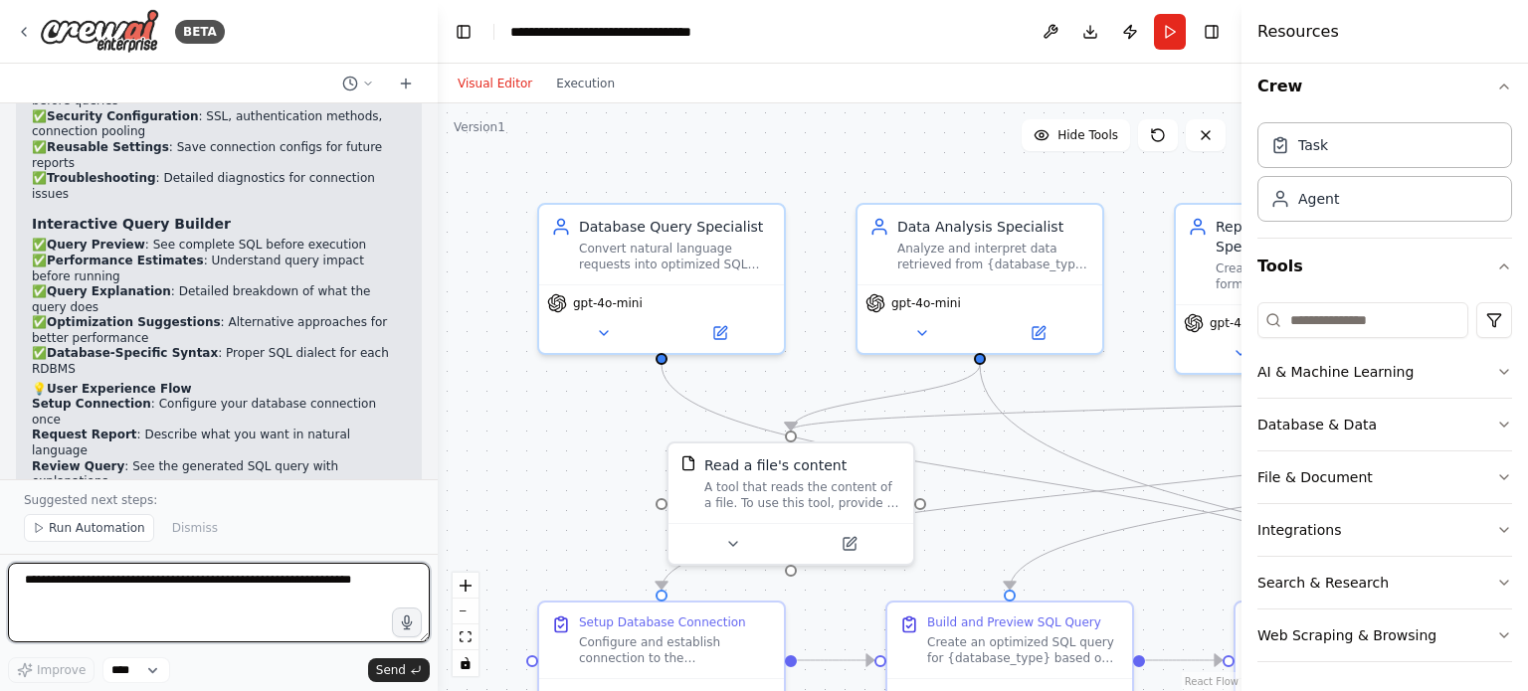
scroll to position [5103, 0]
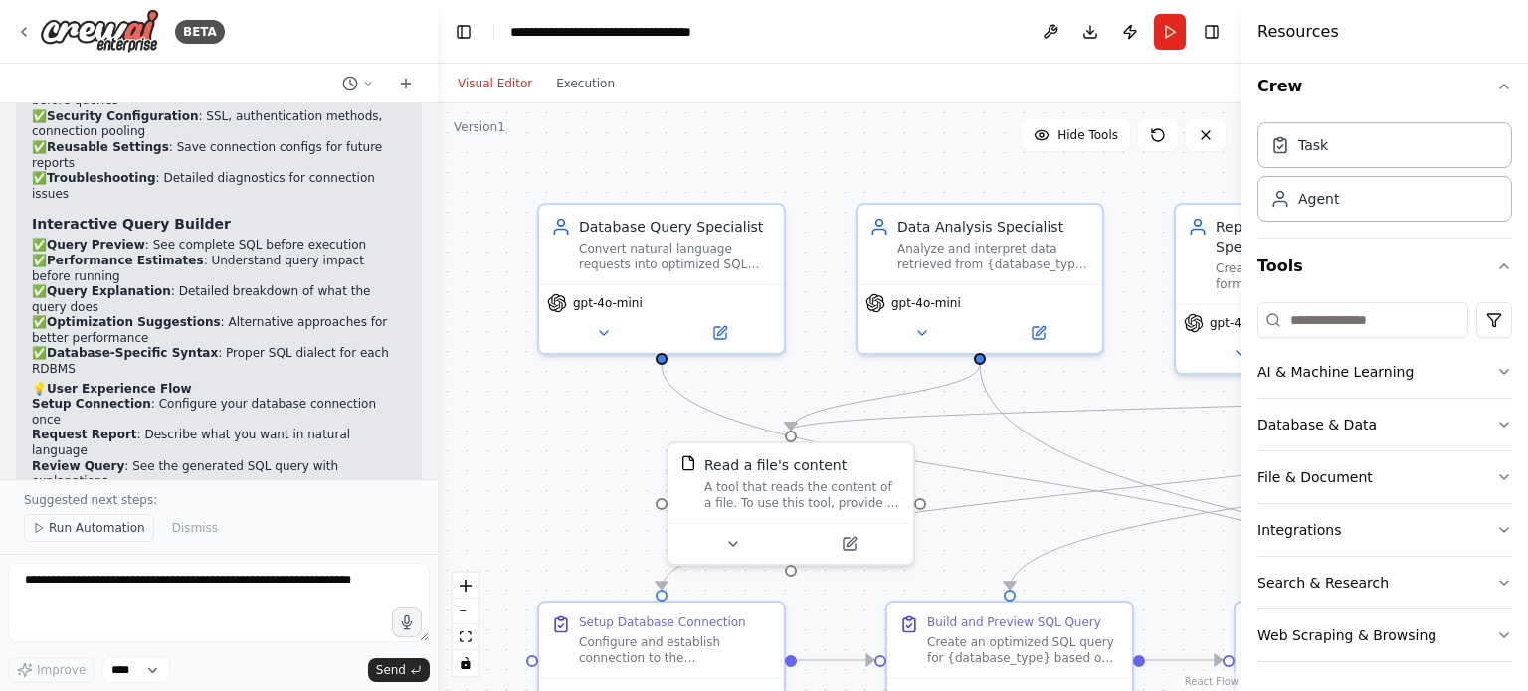
click at [89, 529] on span "Run Automation" at bounding box center [97, 528] width 96 height 16
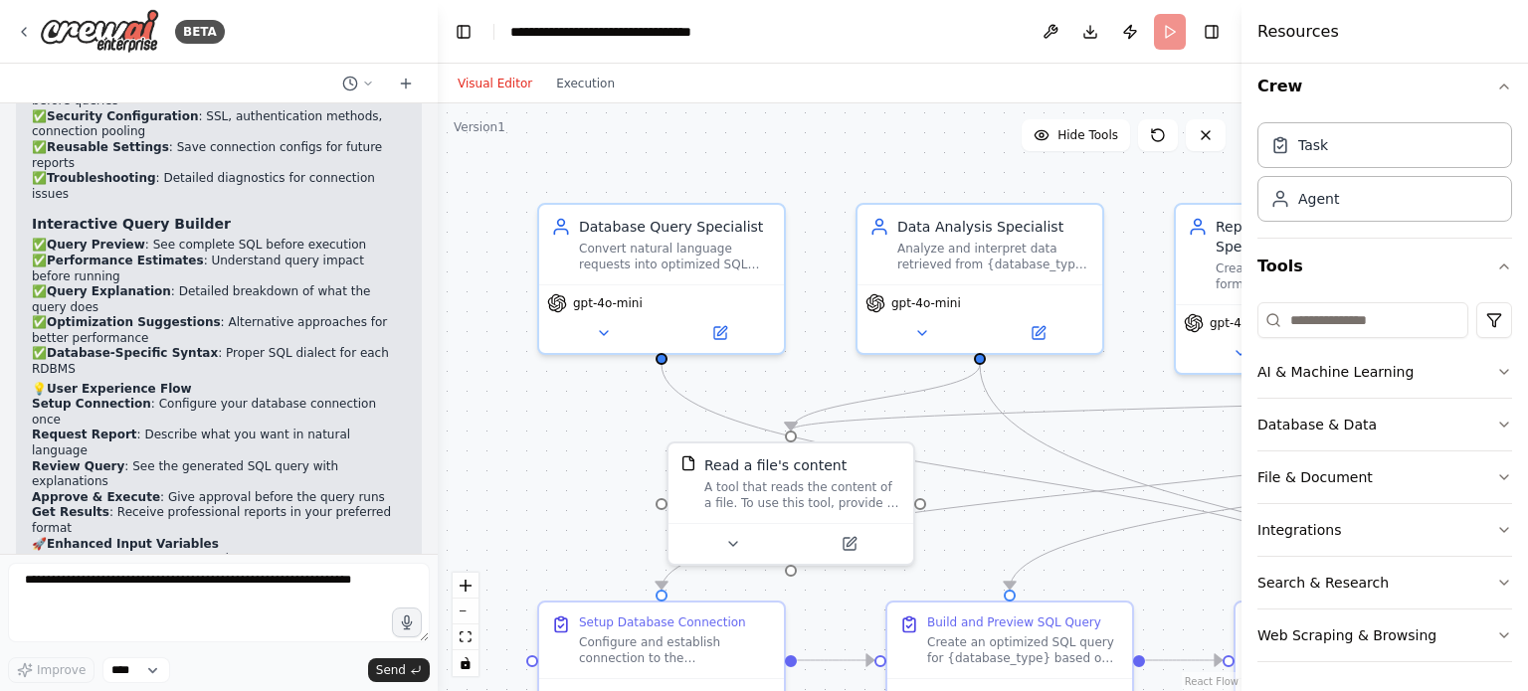
scroll to position [5029, 0]
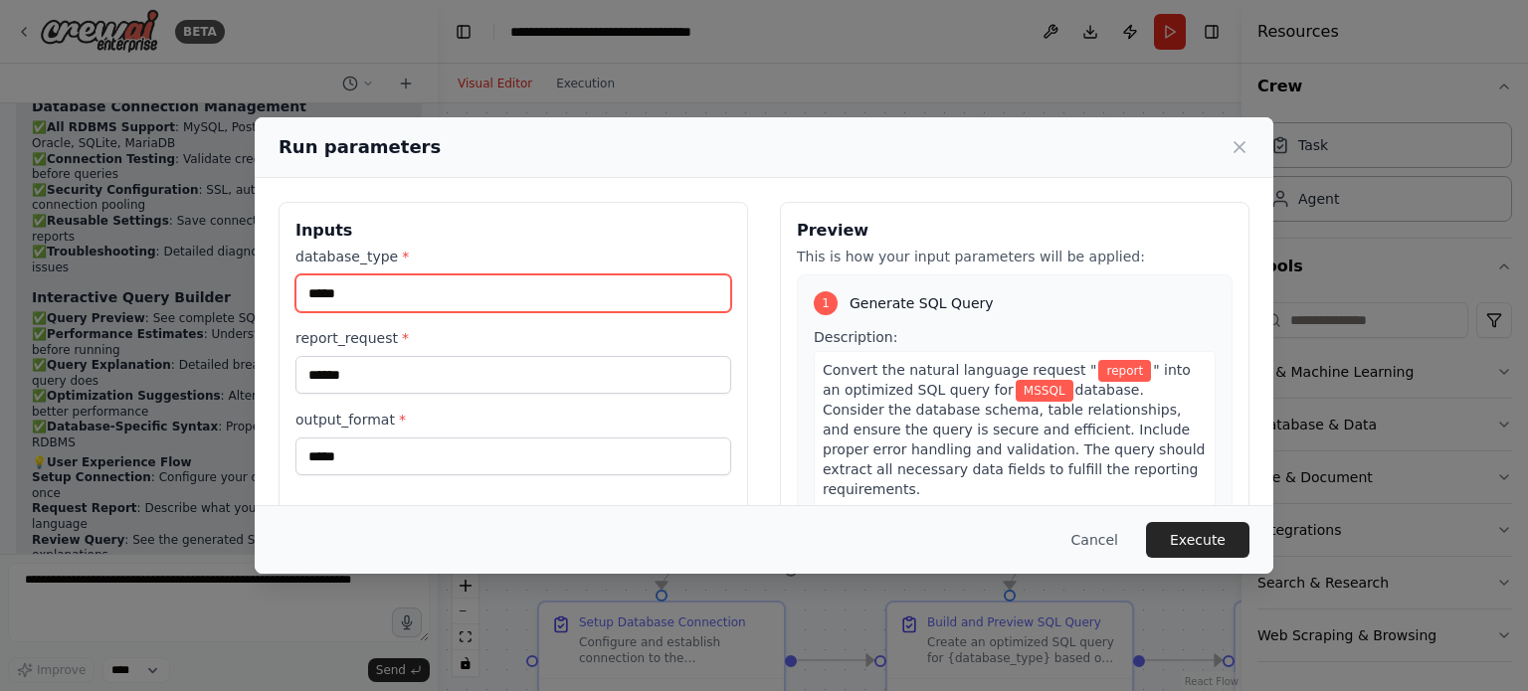
click at [477, 286] on input "*****" at bounding box center [513, 294] width 436 height 38
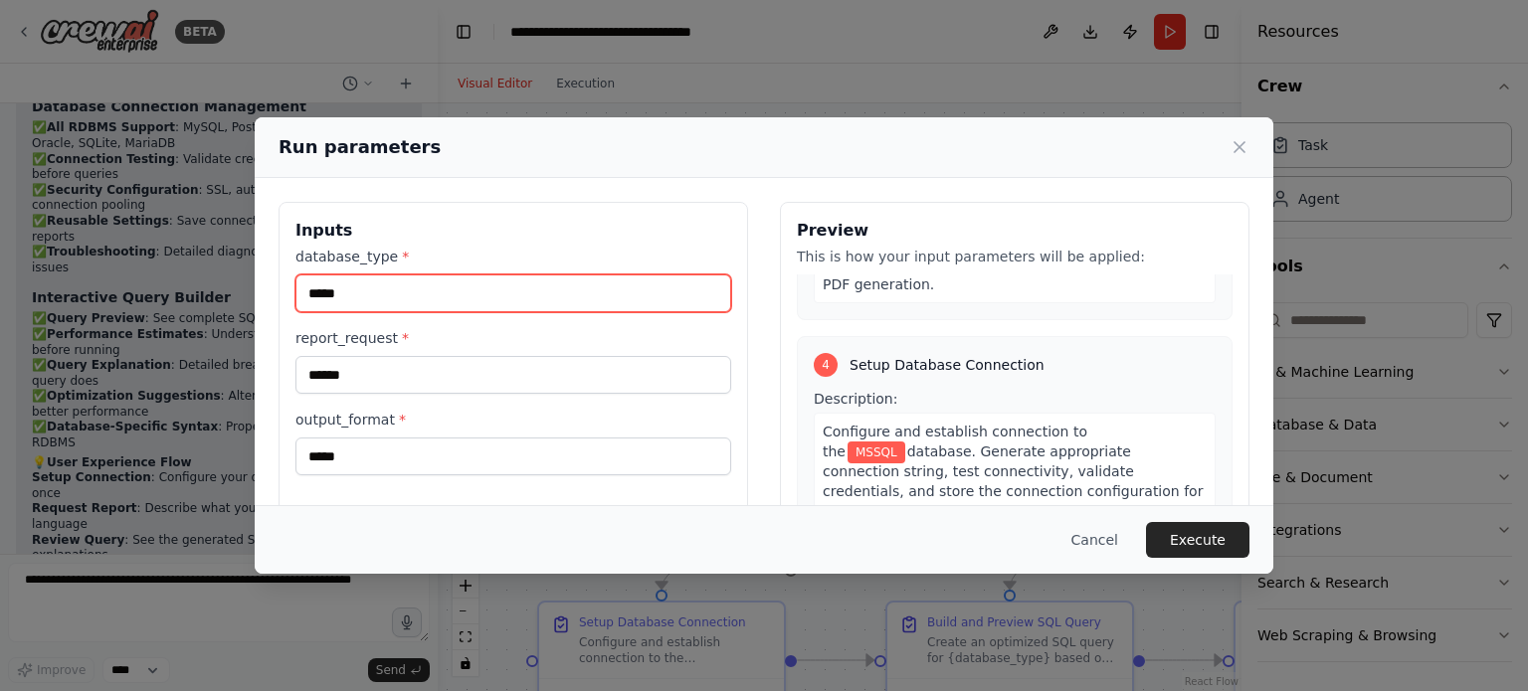
scroll to position [1208, 0]
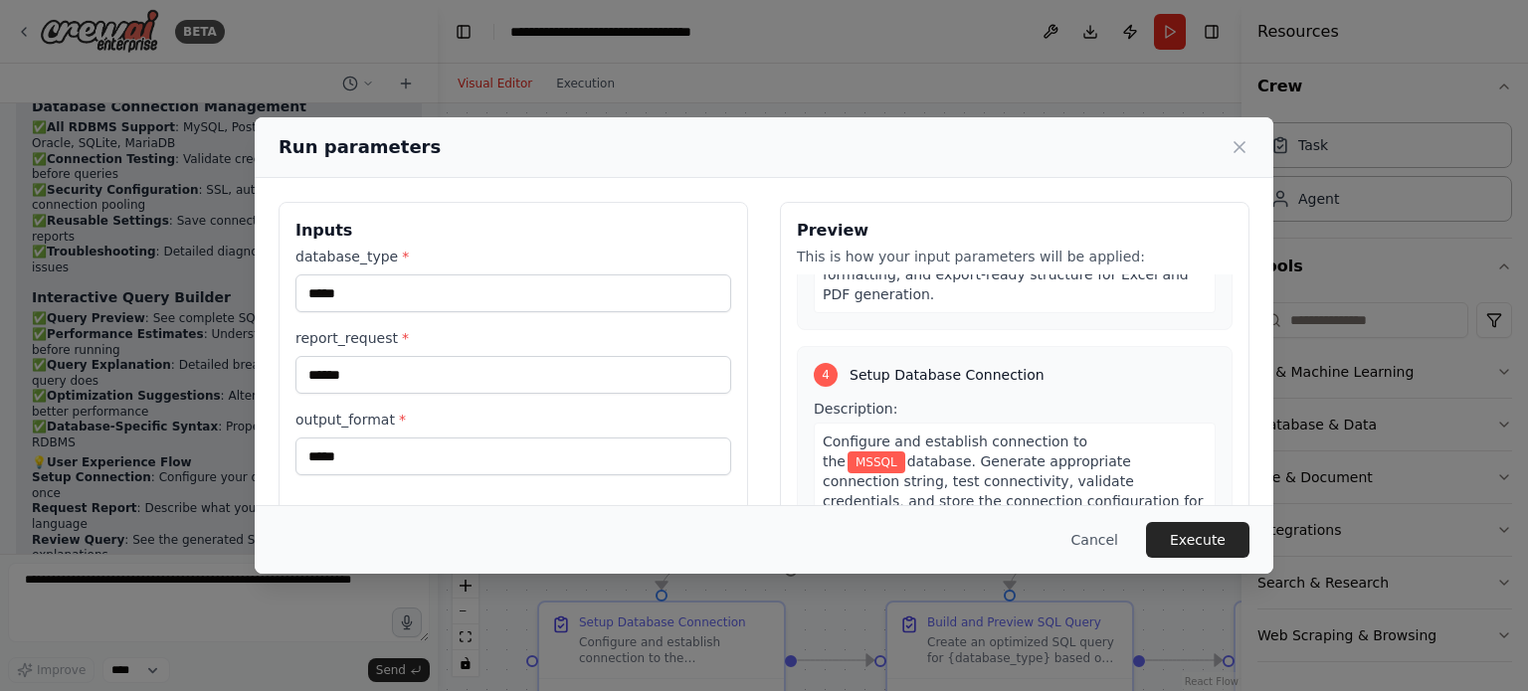
click at [927, 365] on span "Setup Database Connection" at bounding box center [947, 375] width 195 height 20
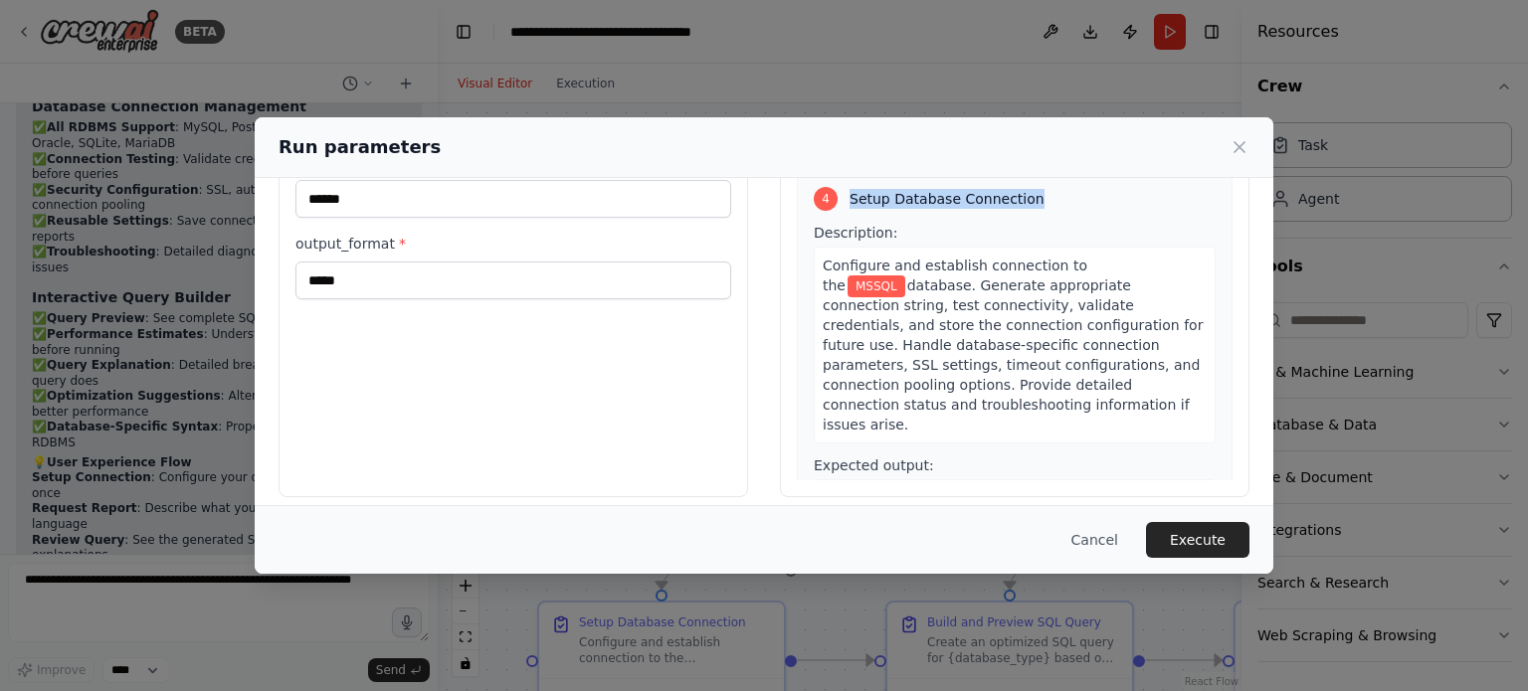
scroll to position [191, 0]
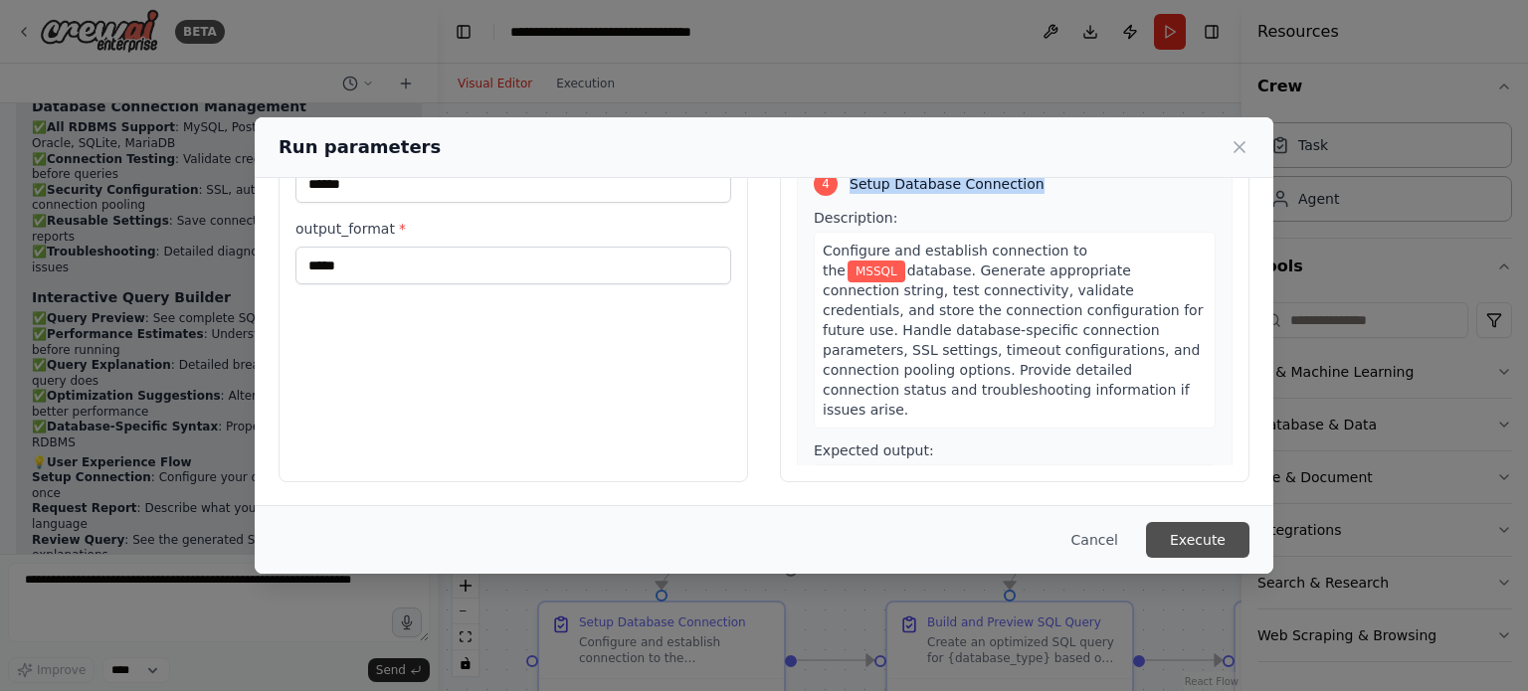
click at [1186, 536] on button "Execute" at bounding box center [1197, 540] width 103 height 36
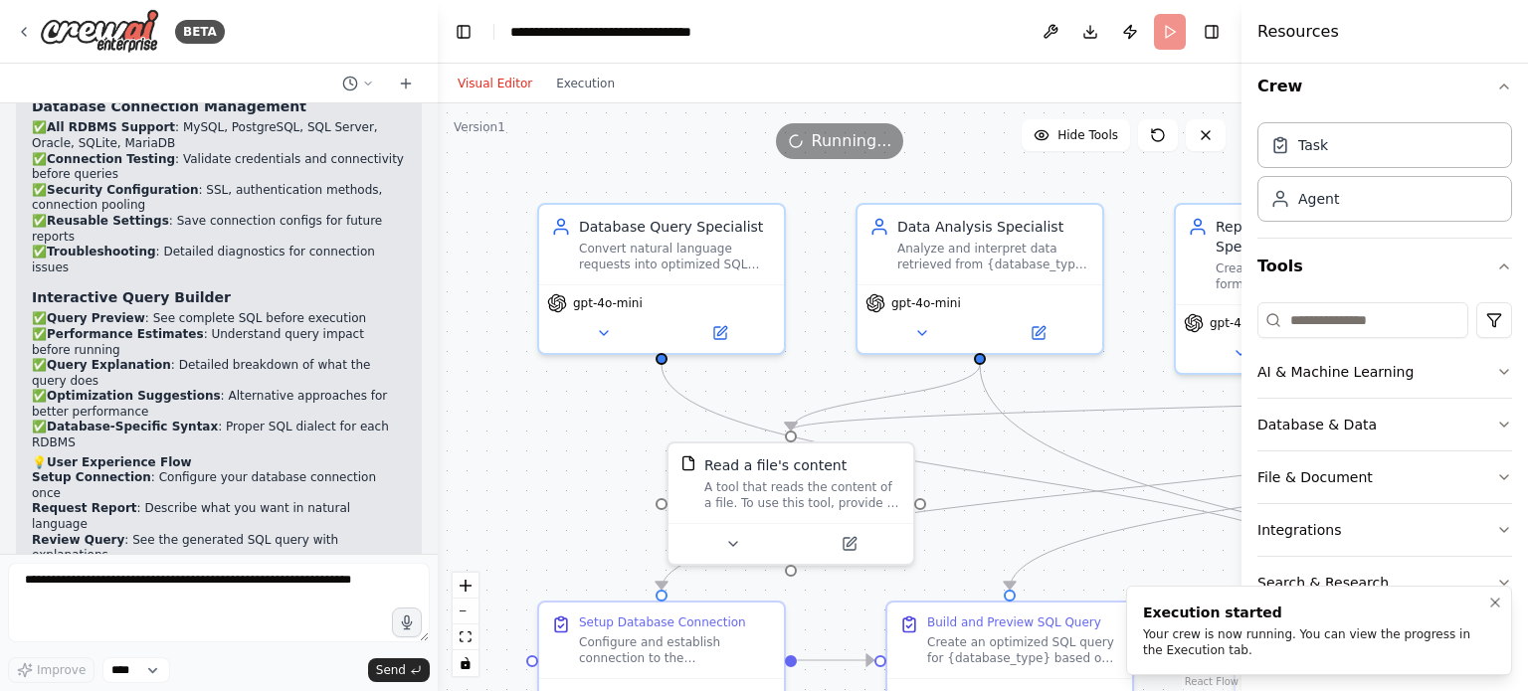
click at [1268, 662] on li "Execution started Your crew is now running. You can view the progress in the Ex…" at bounding box center [1319, 631] width 386 height 90
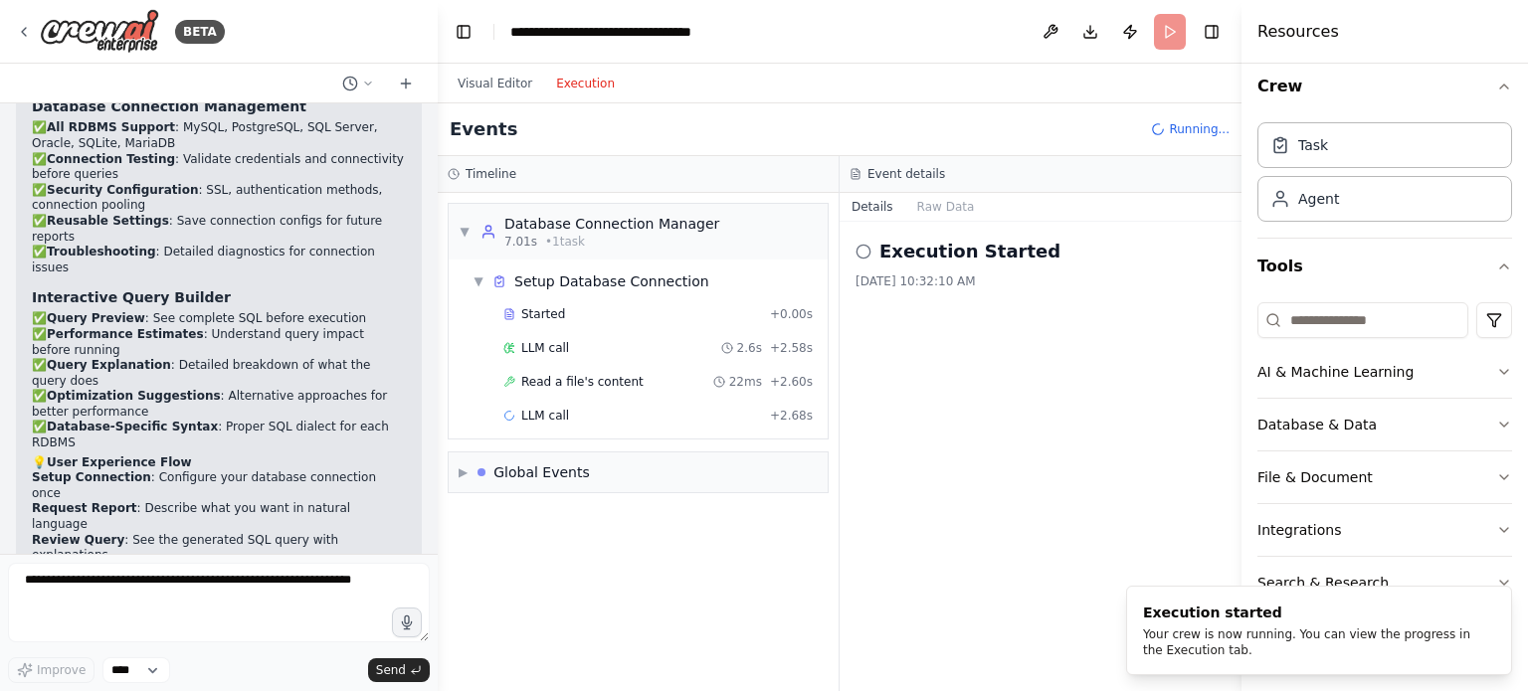
click at [582, 87] on button "Execution" at bounding box center [585, 84] width 83 height 24
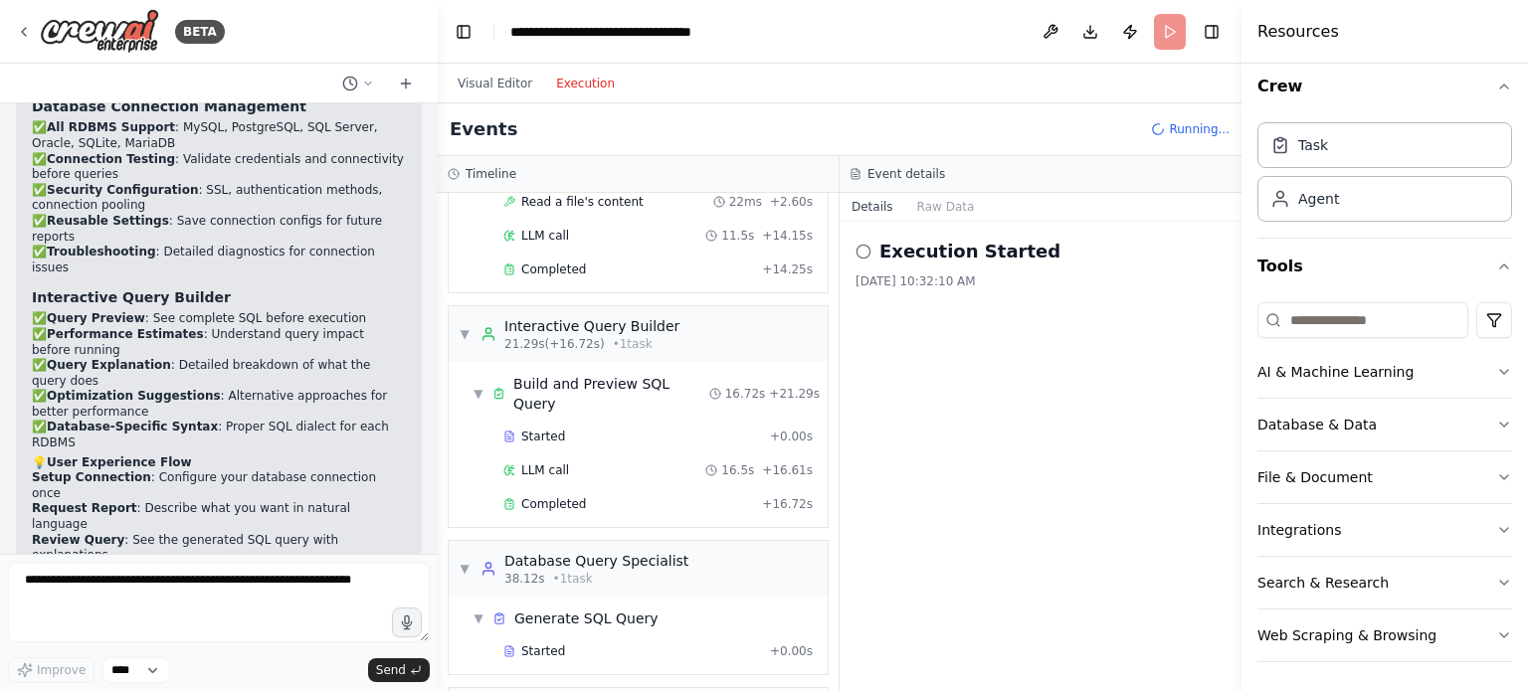
scroll to position [247, 0]
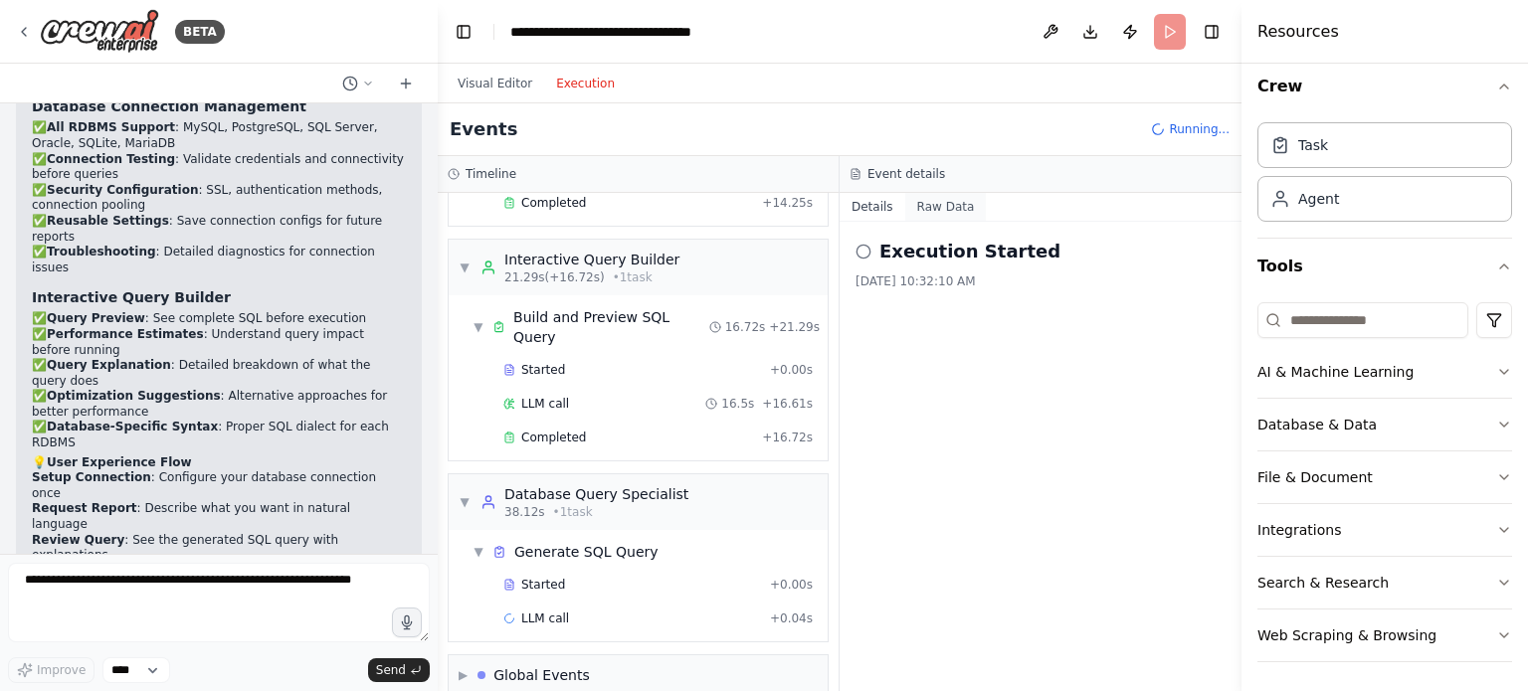
click at [927, 207] on button "Raw Data" at bounding box center [946, 207] width 82 height 28
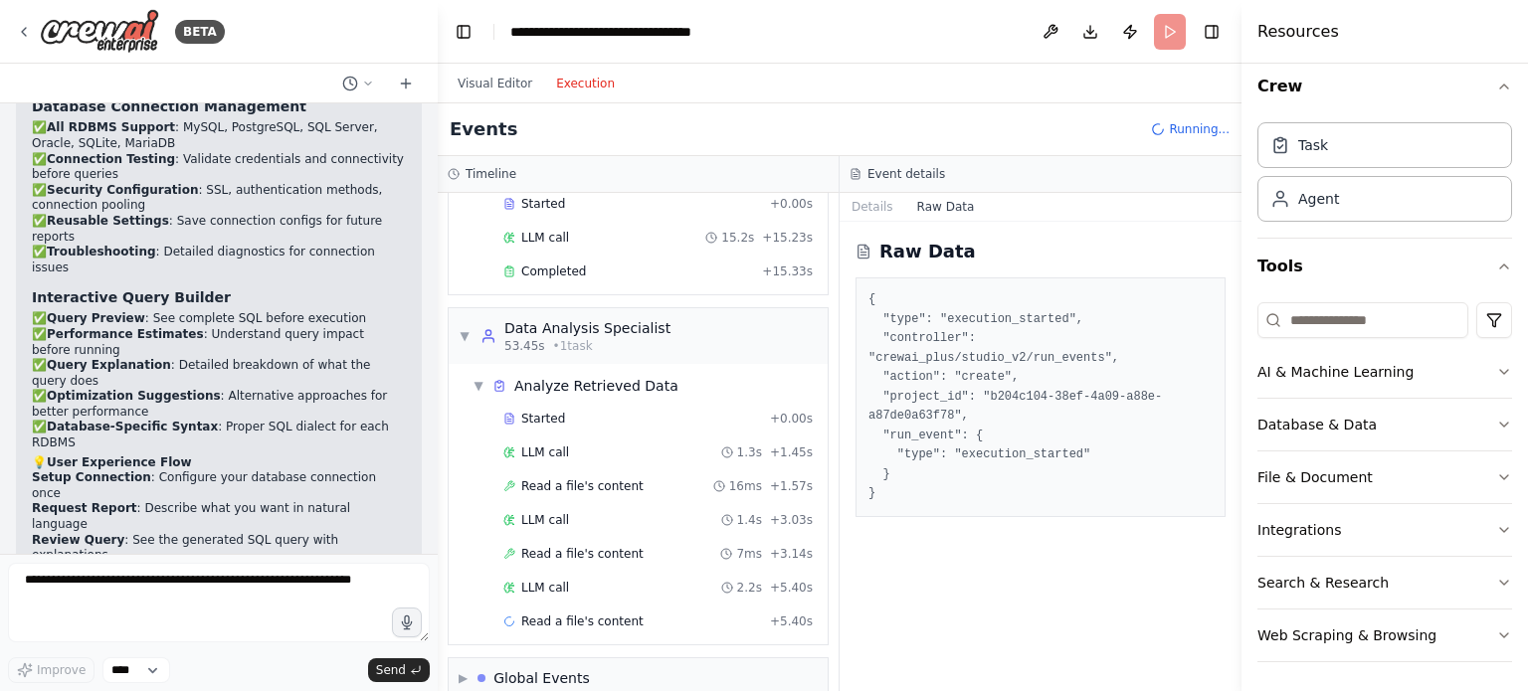
scroll to position [661, 0]
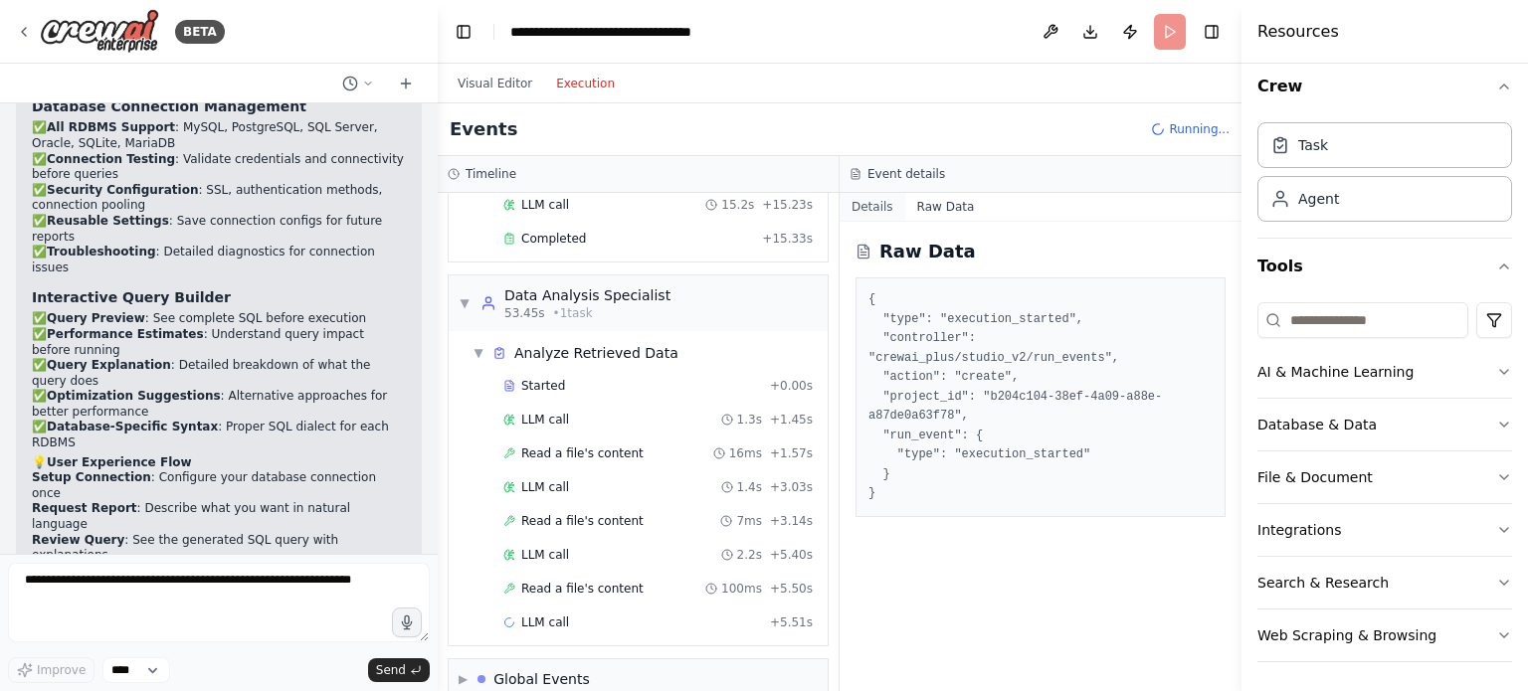
click at [867, 207] on button "Details" at bounding box center [873, 207] width 66 height 28
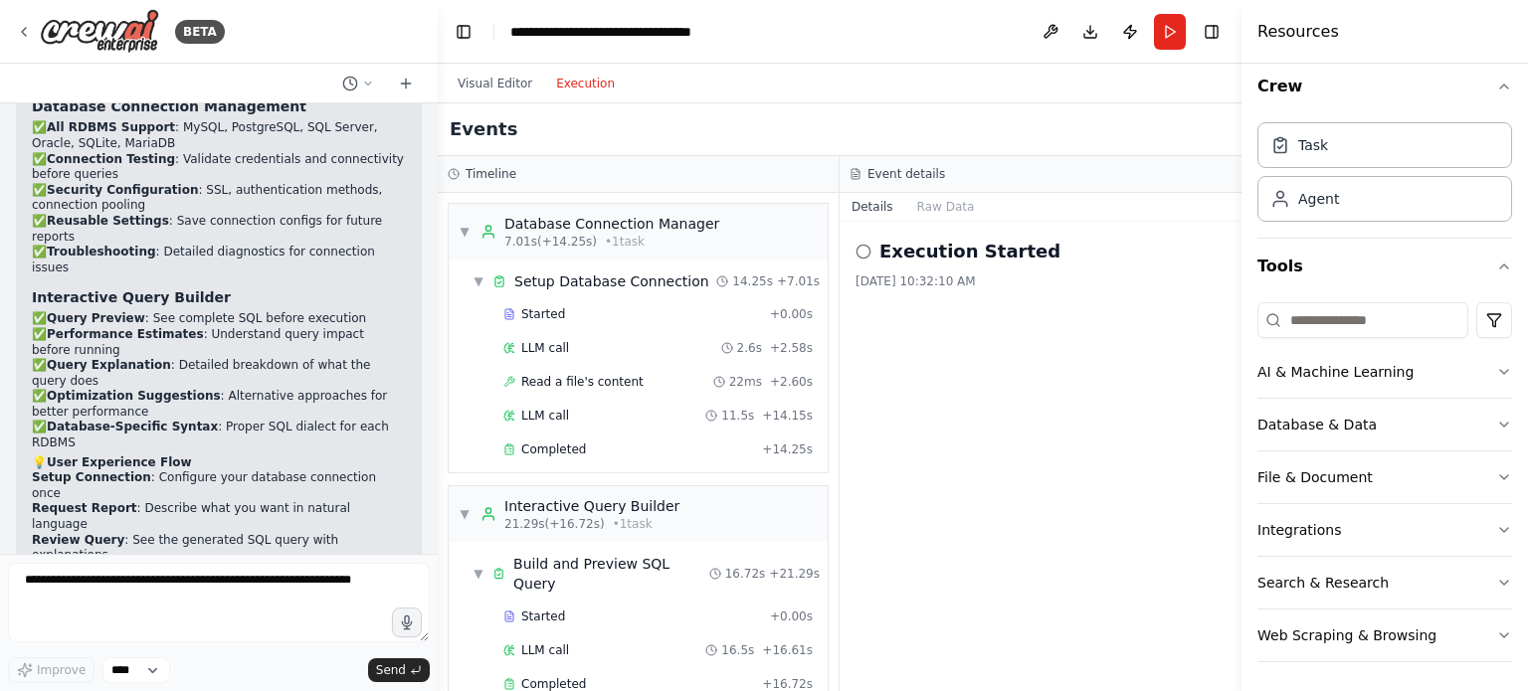
scroll to position [1309, 0]
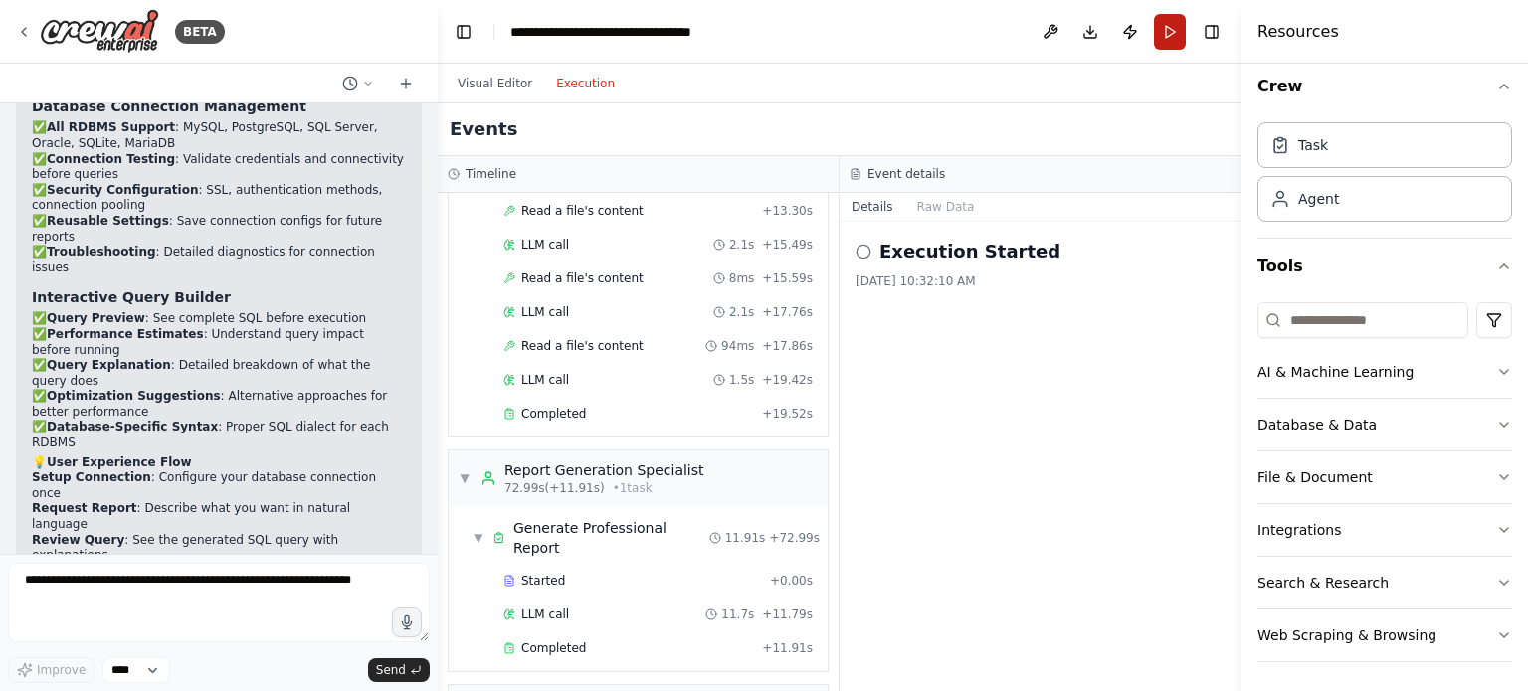
click at [1173, 27] on button "Run" at bounding box center [1170, 32] width 32 height 36
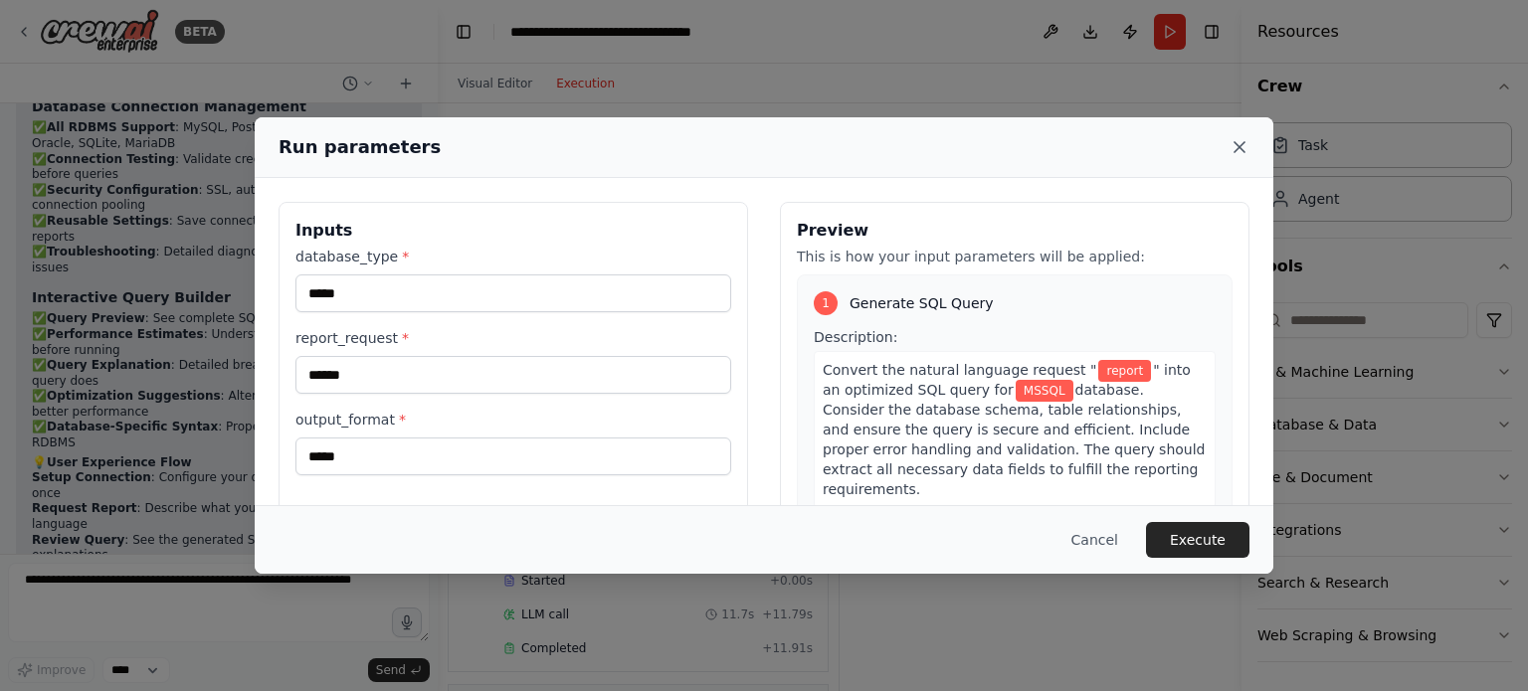
click at [1241, 141] on icon at bounding box center [1239, 147] width 20 height 20
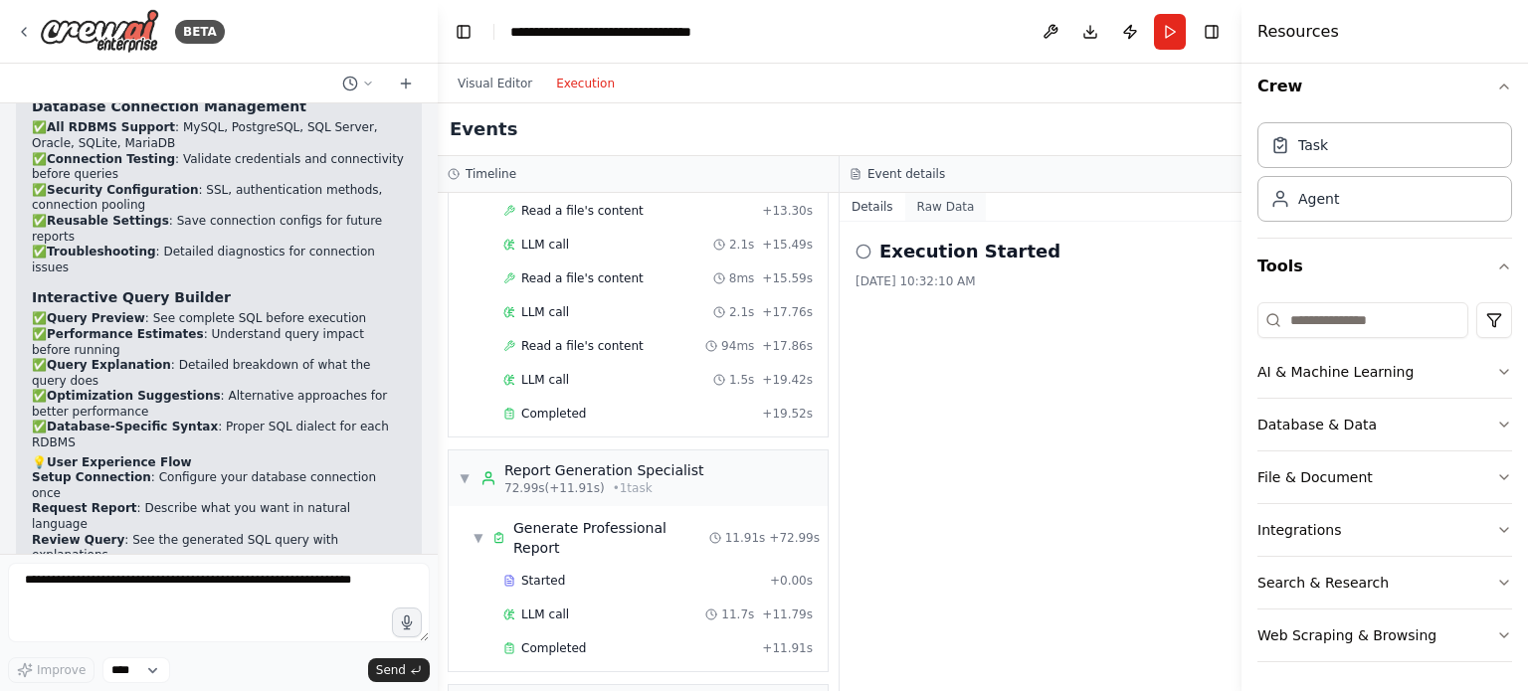
click at [947, 214] on button "Raw Data" at bounding box center [946, 207] width 82 height 28
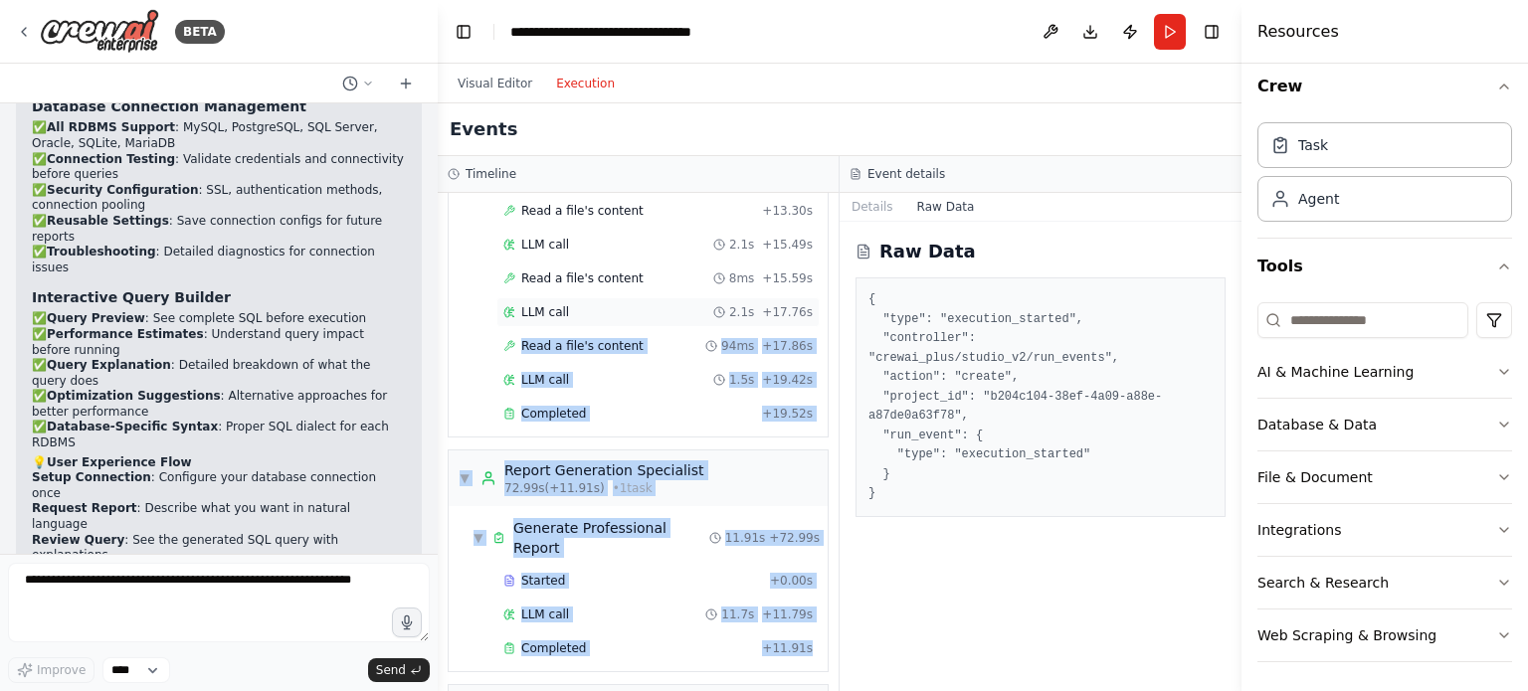
drag, startPoint x: 839, startPoint y: 595, endPoint x: 796, endPoint y: 267, distance: 331.0
click at [796, 267] on div "Timeline ▼ Database Connection Manager 7.01s (+14.25s) • 1 task ▼ Setup Databas…" at bounding box center [639, 423] width 402 height 535
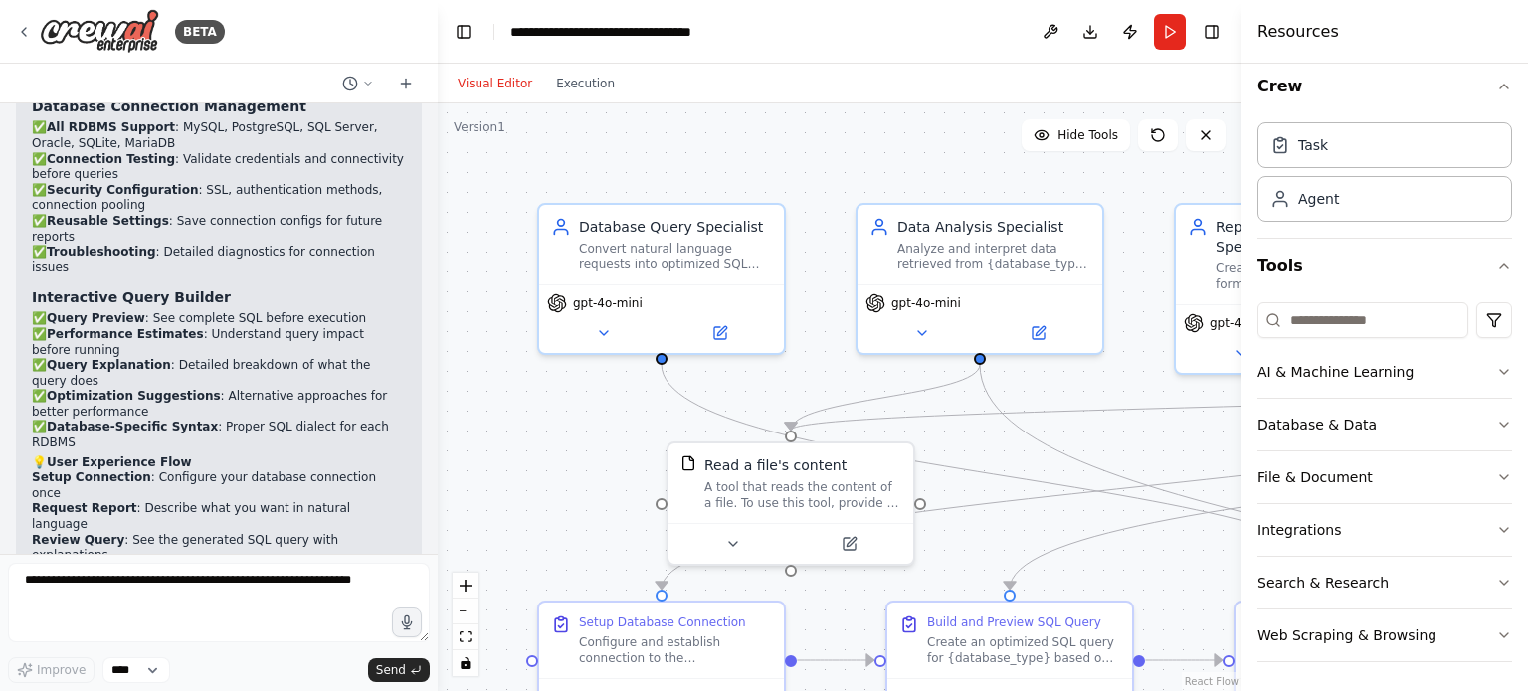
click at [496, 85] on button "Visual Editor" at bounding box center [495, 84] width 98 height 24
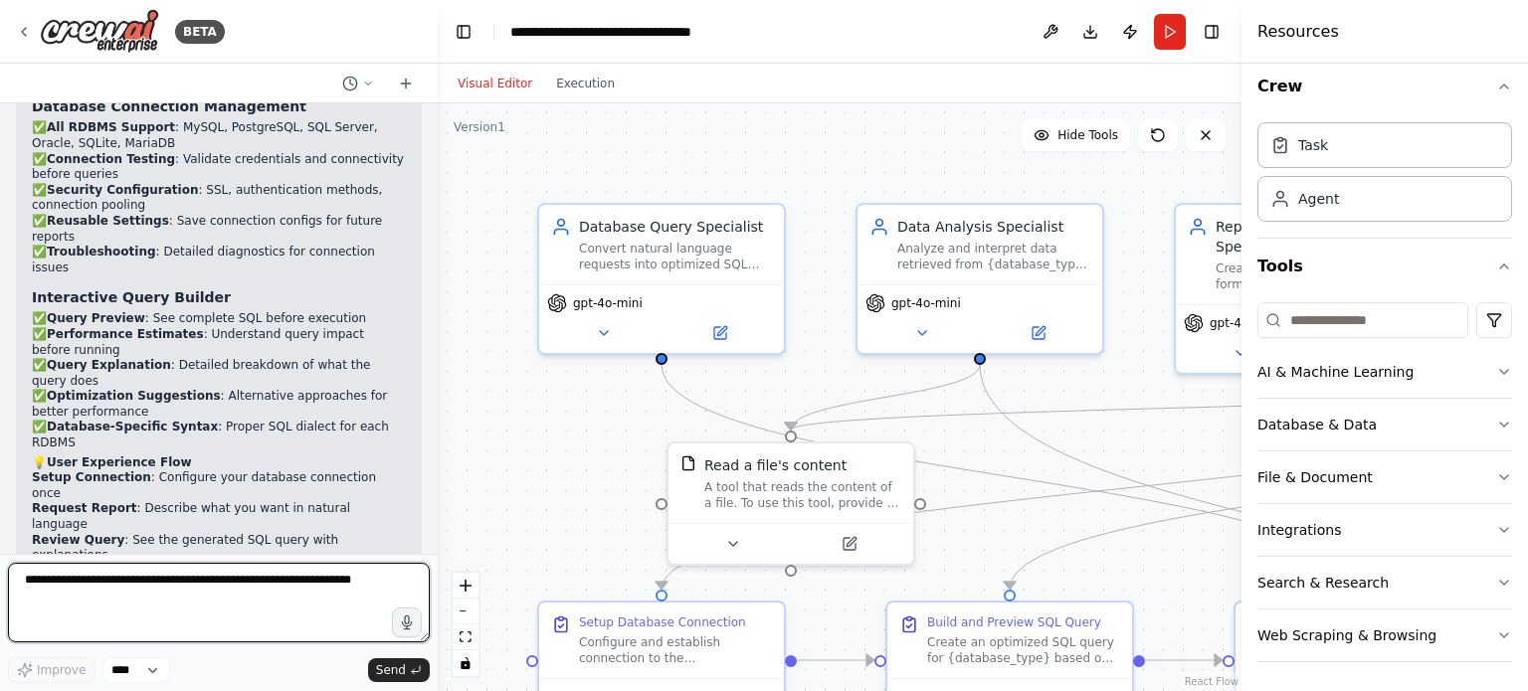
click at [198, 603] on textarea at bounding box center [219, 603] width 422 height 80
type textarea "**********"
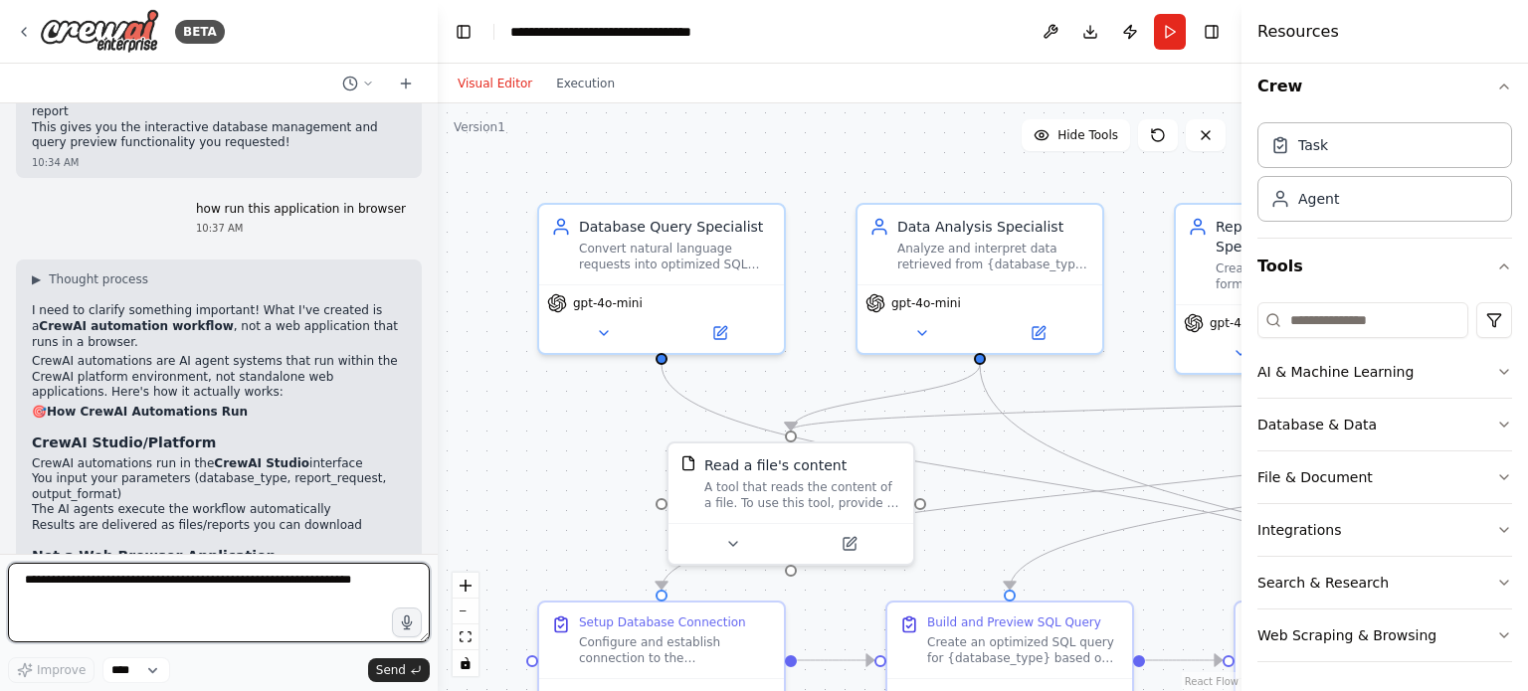
scroll to position [5883, 0]
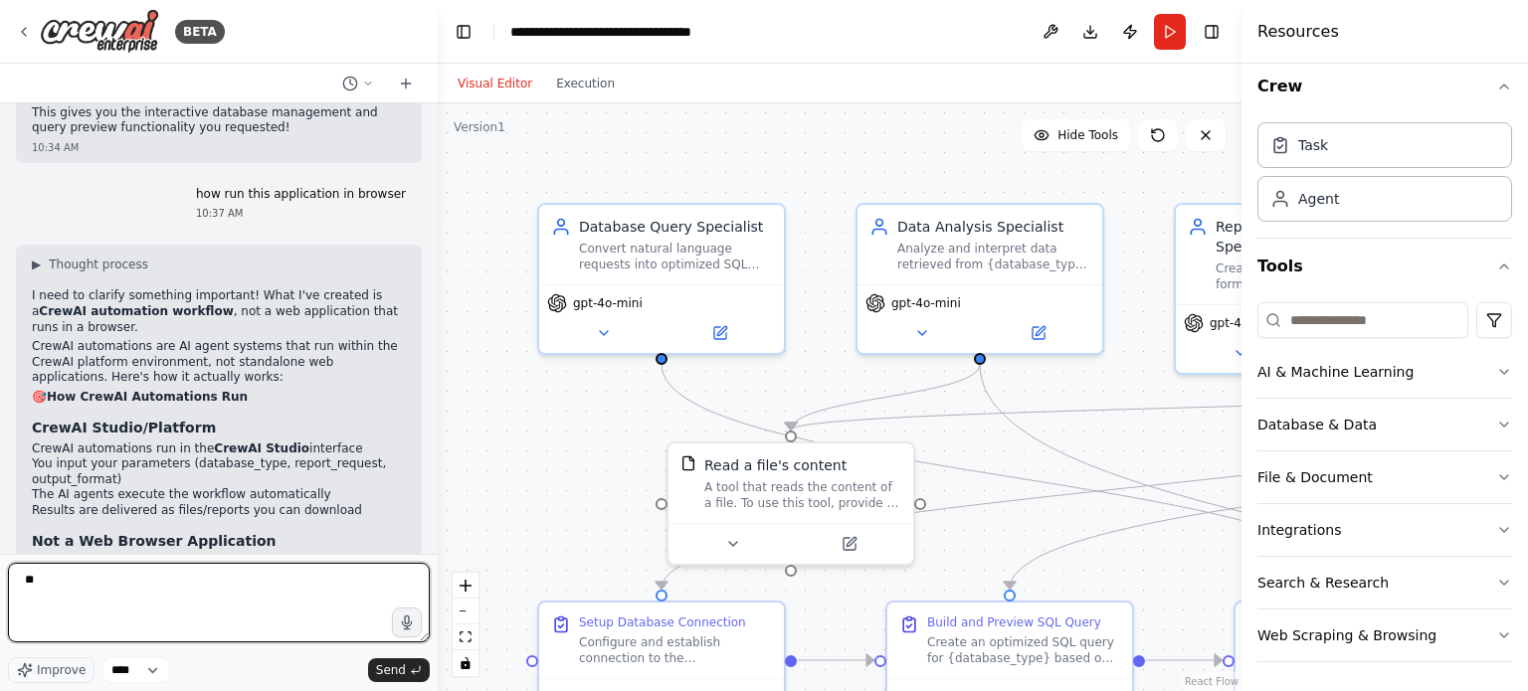
type textarea "***"
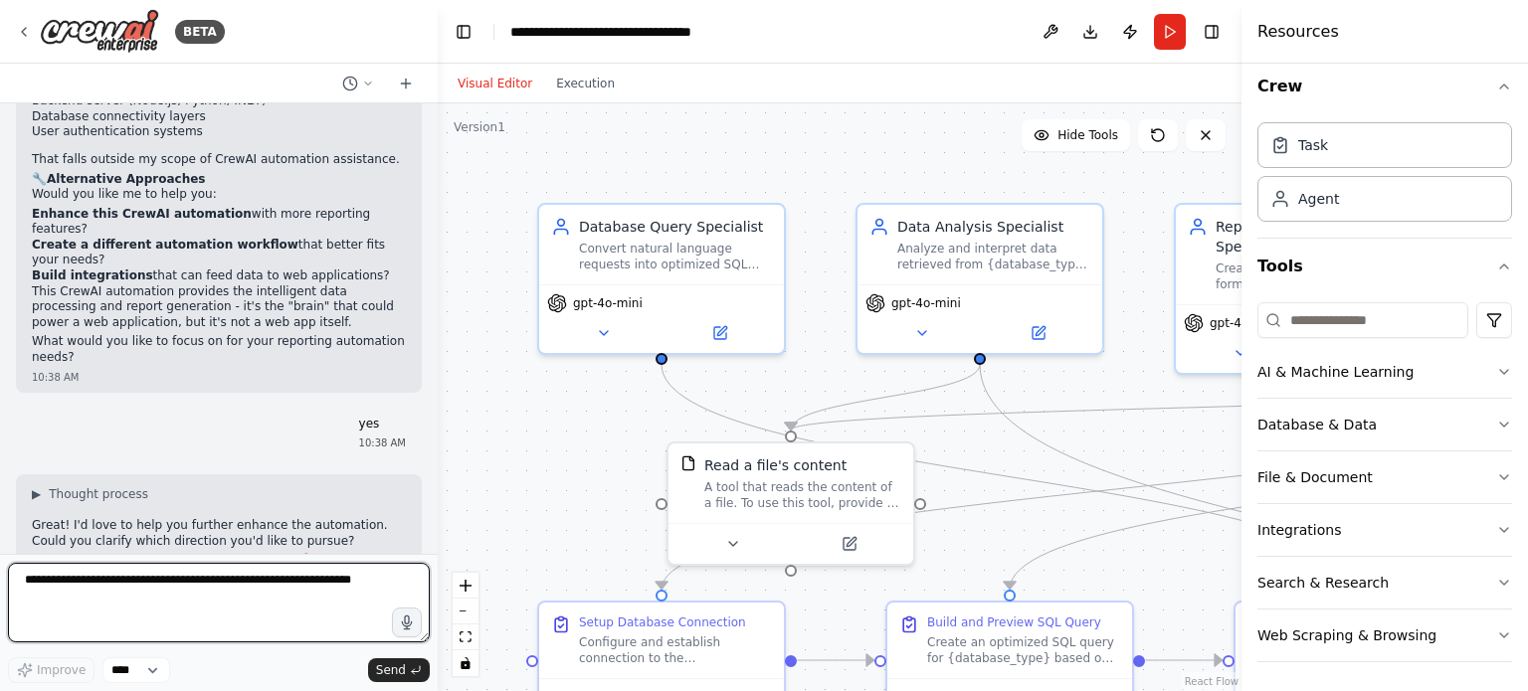
scroll to position [6541, 0]
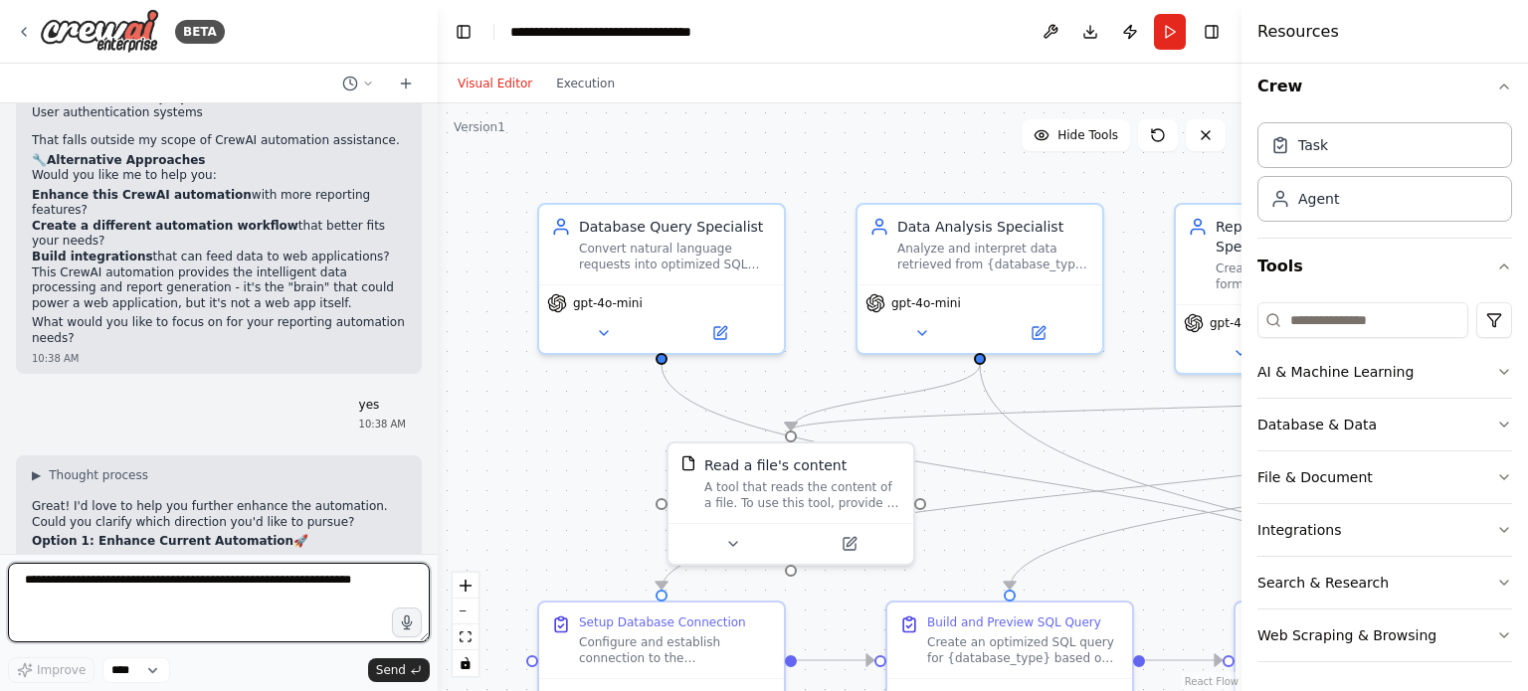
click at [165, 614] on textarea at bounding box center [219, 603] width 422 height 80
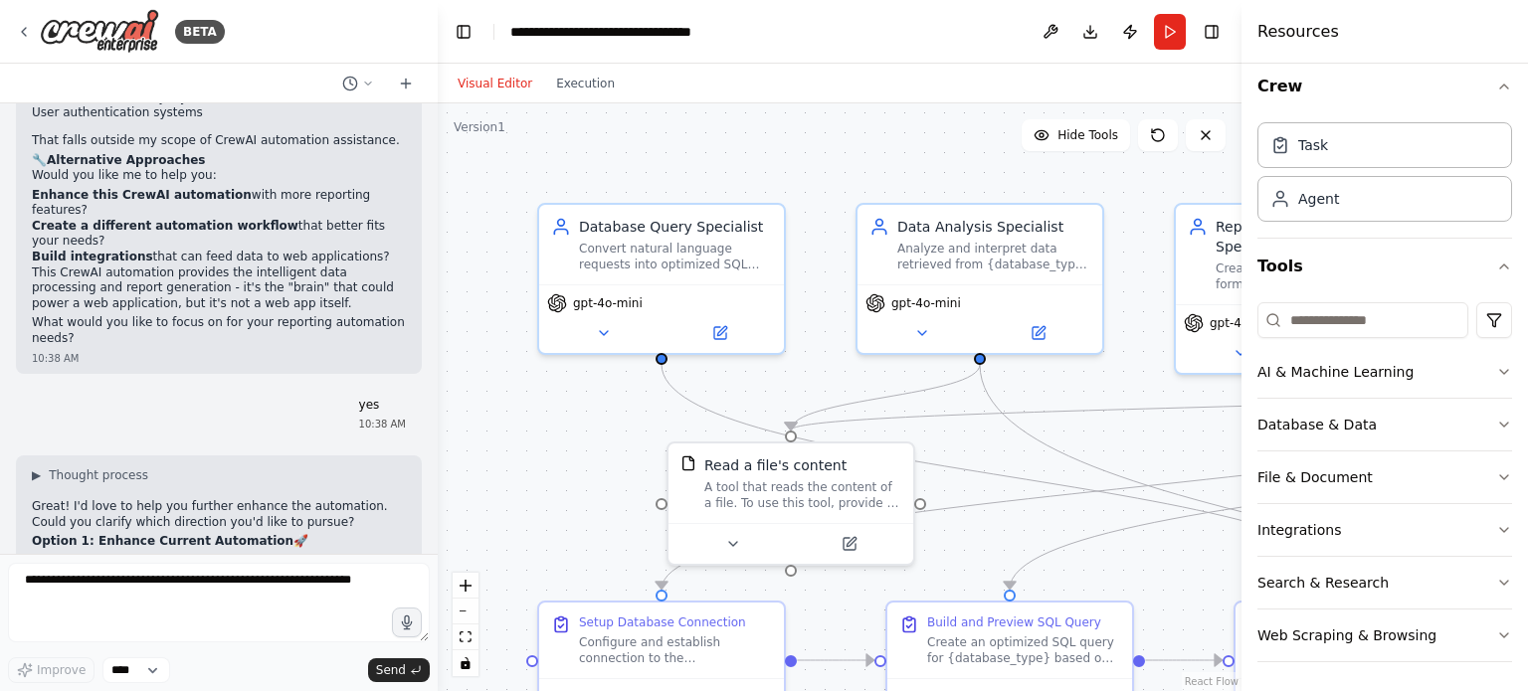
drag, startPoint x: 221, startPoint y: 441, endPoint x: 24, endPoint y: 449, distance: 197.1
copy li ""Create better data visualizations""
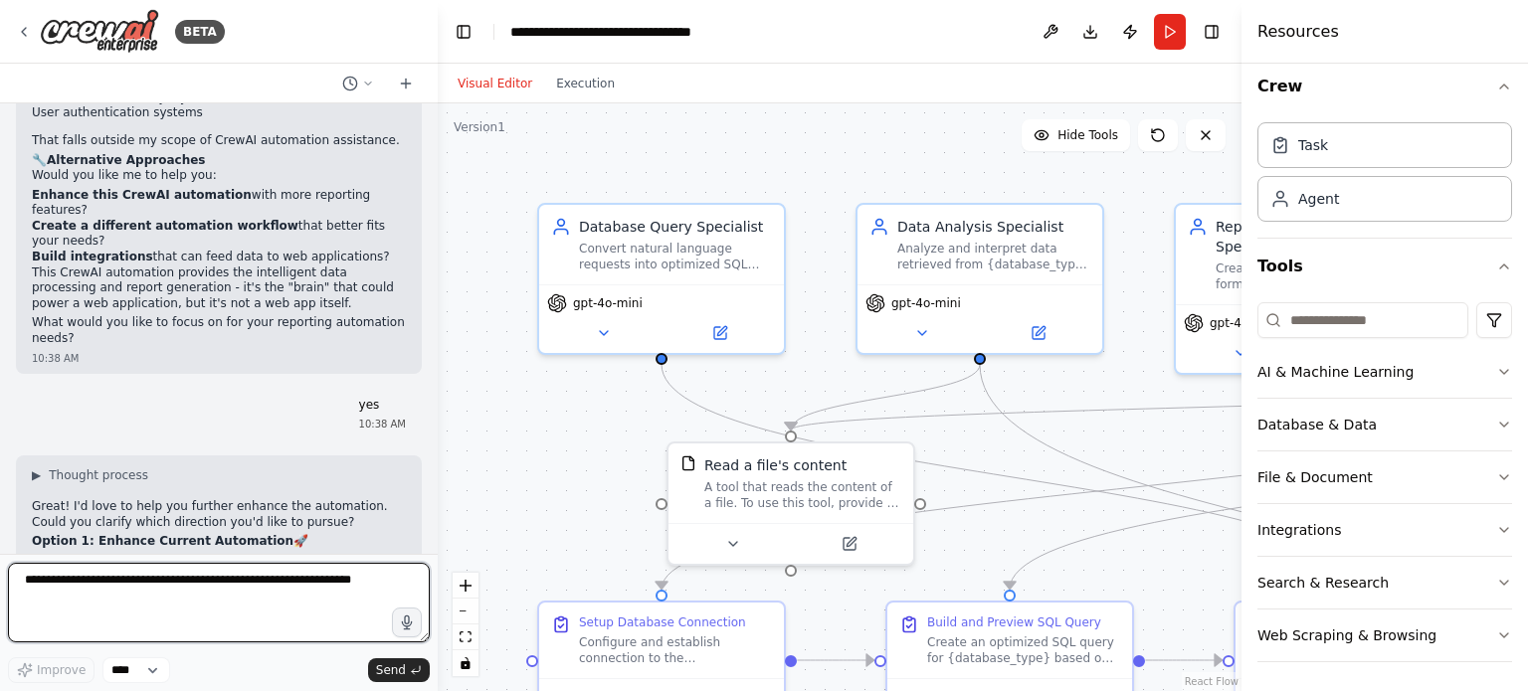
click at [62, 576] on textarea at bounding box center [219, 603] width 422 height 80
paste textarea "**********"
type textarea "**********"
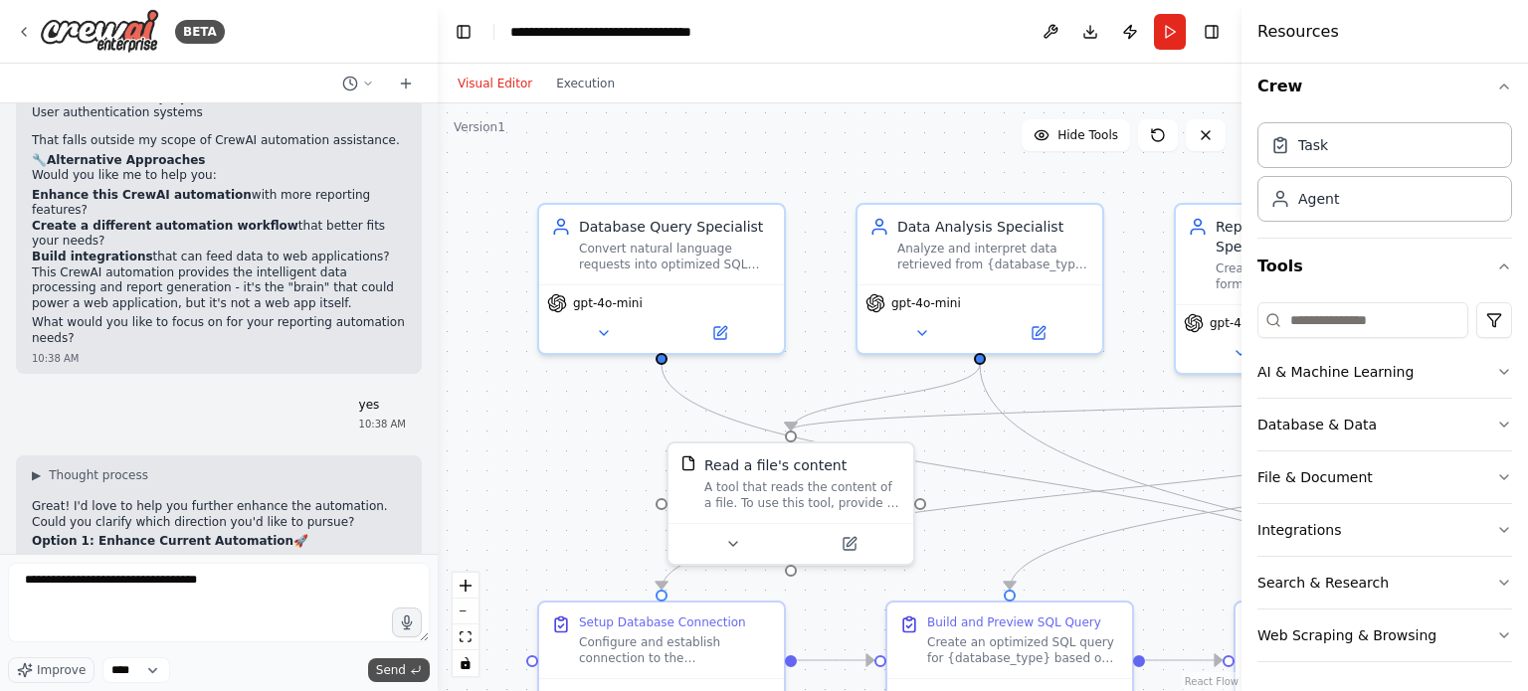
click at [422, 670] on button "Send" at bounding box center [399, 671] width 62 height 24
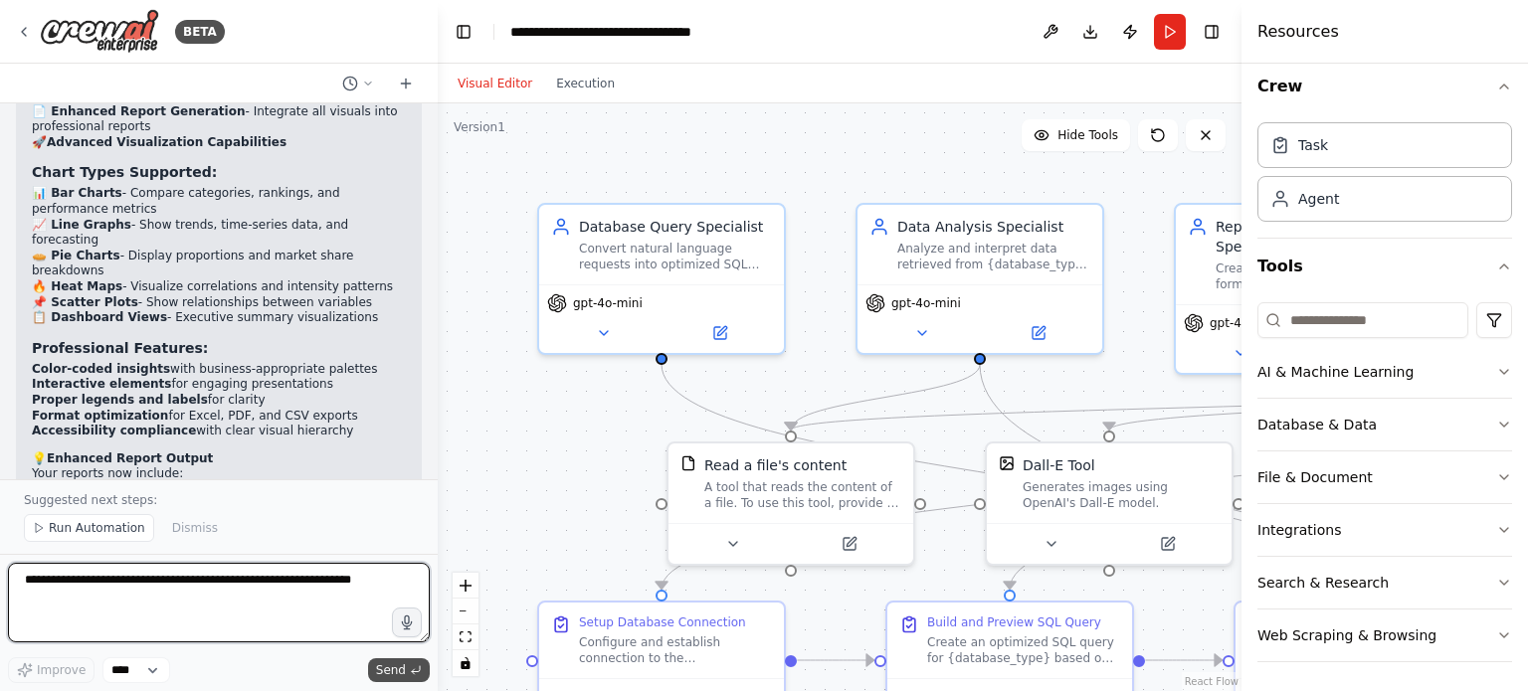
scroll to position [8961, 0]
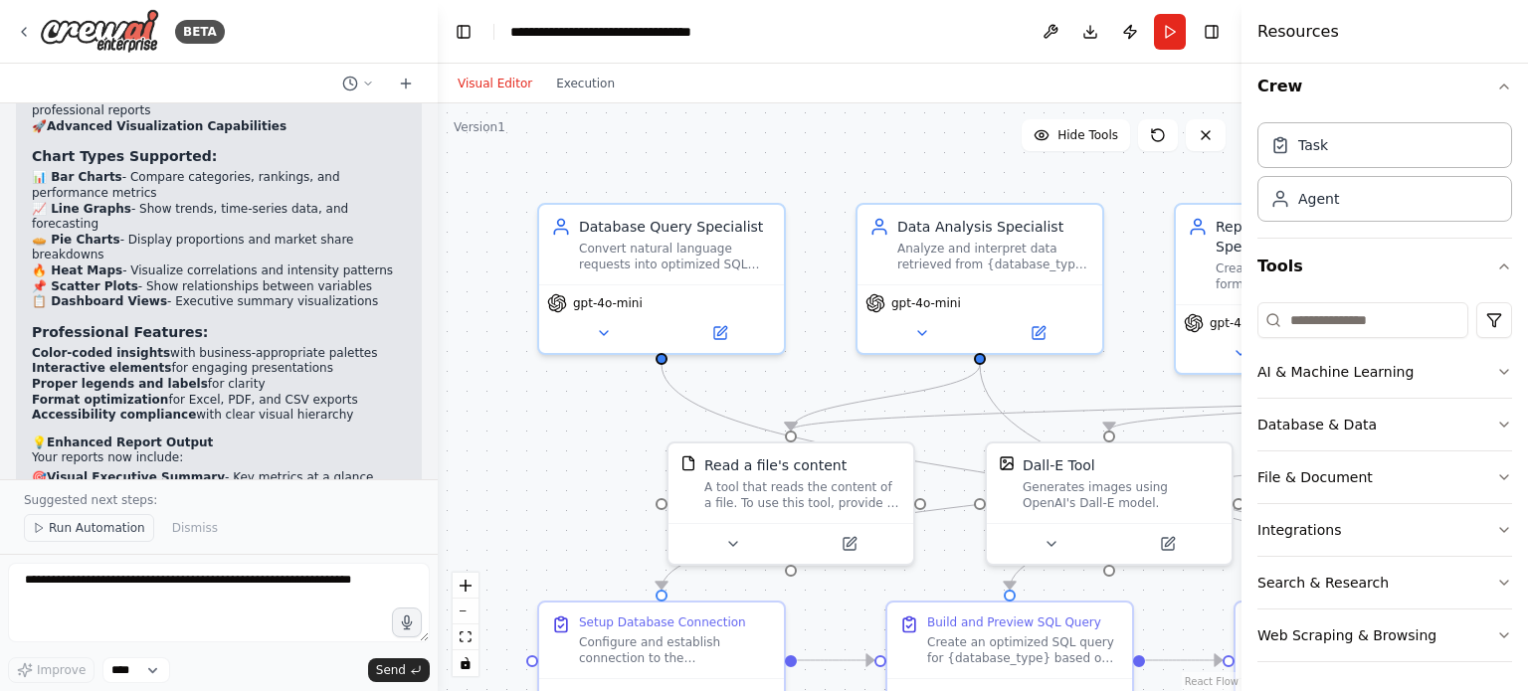
click at [99, 528] on span "Run Automation" at bounding box center [97, 528] width 96 height 16
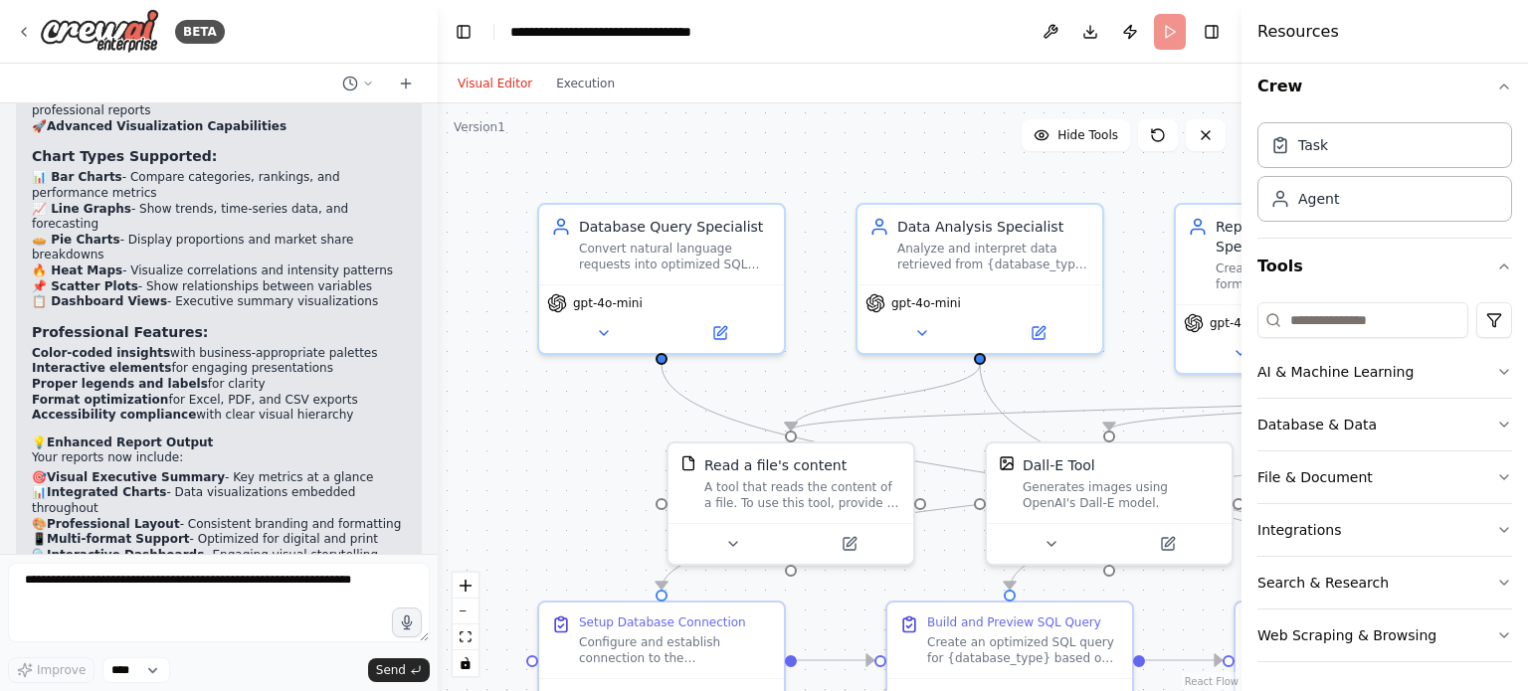
scroll to position [8886, 0]
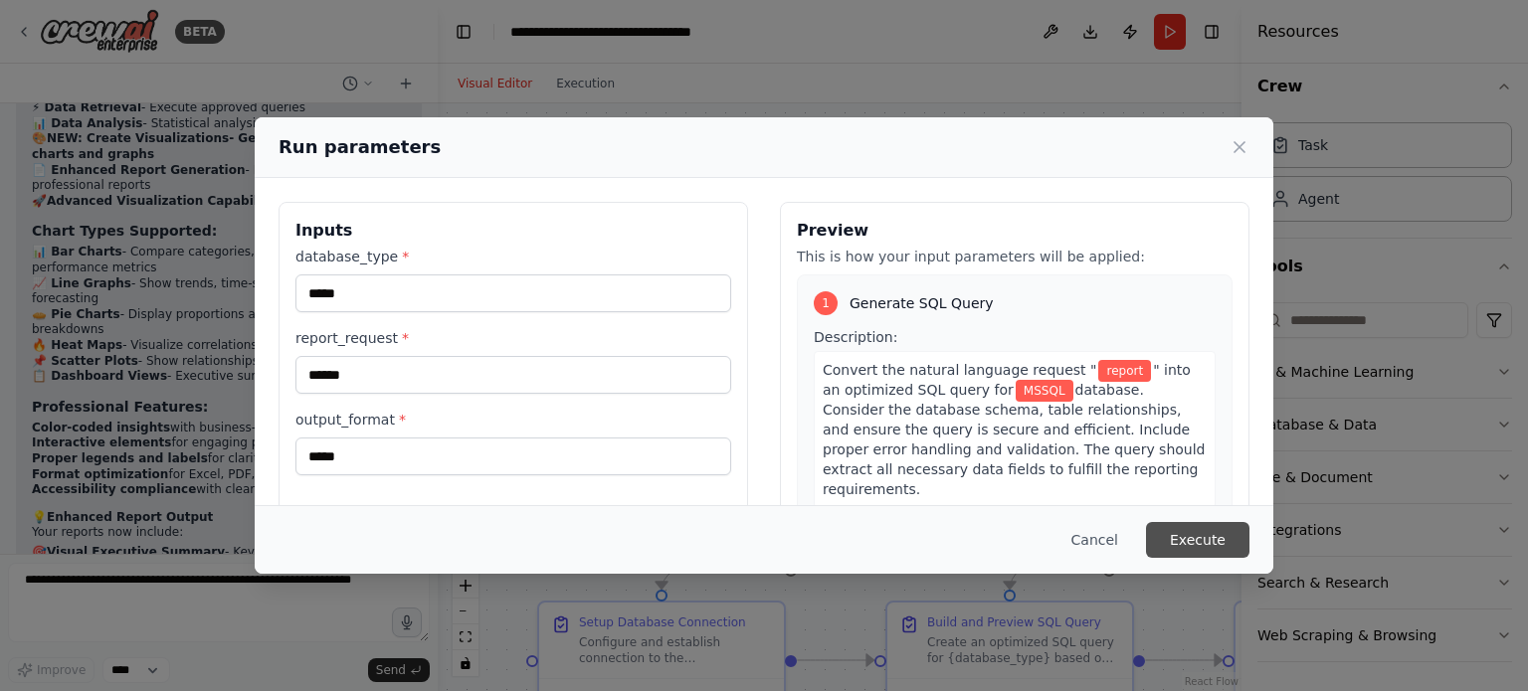
click at [1188, 540] on button "Execute" at bounding box center [1197, 540] width 103 height 36
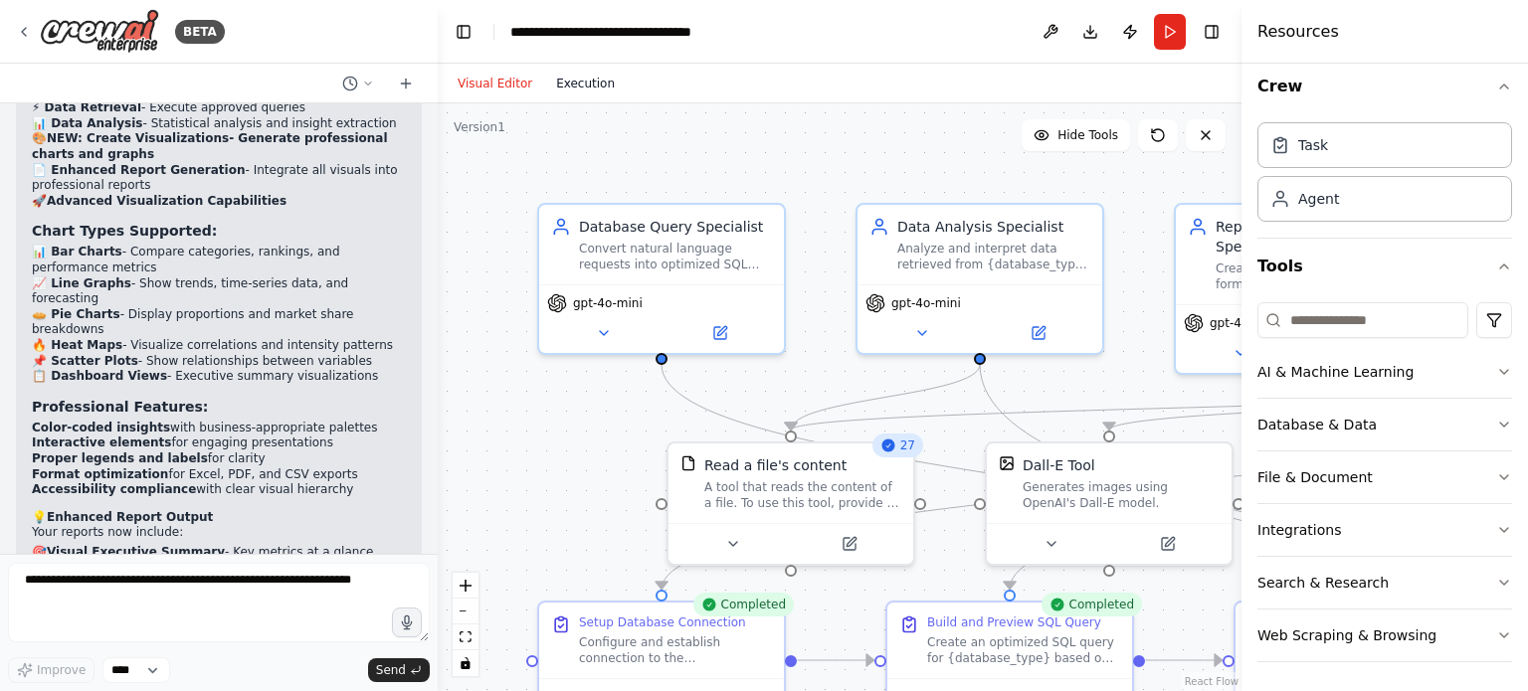
click at [574, 84] on button "Execution" at bounding box center [585, 84] width 83 height 24
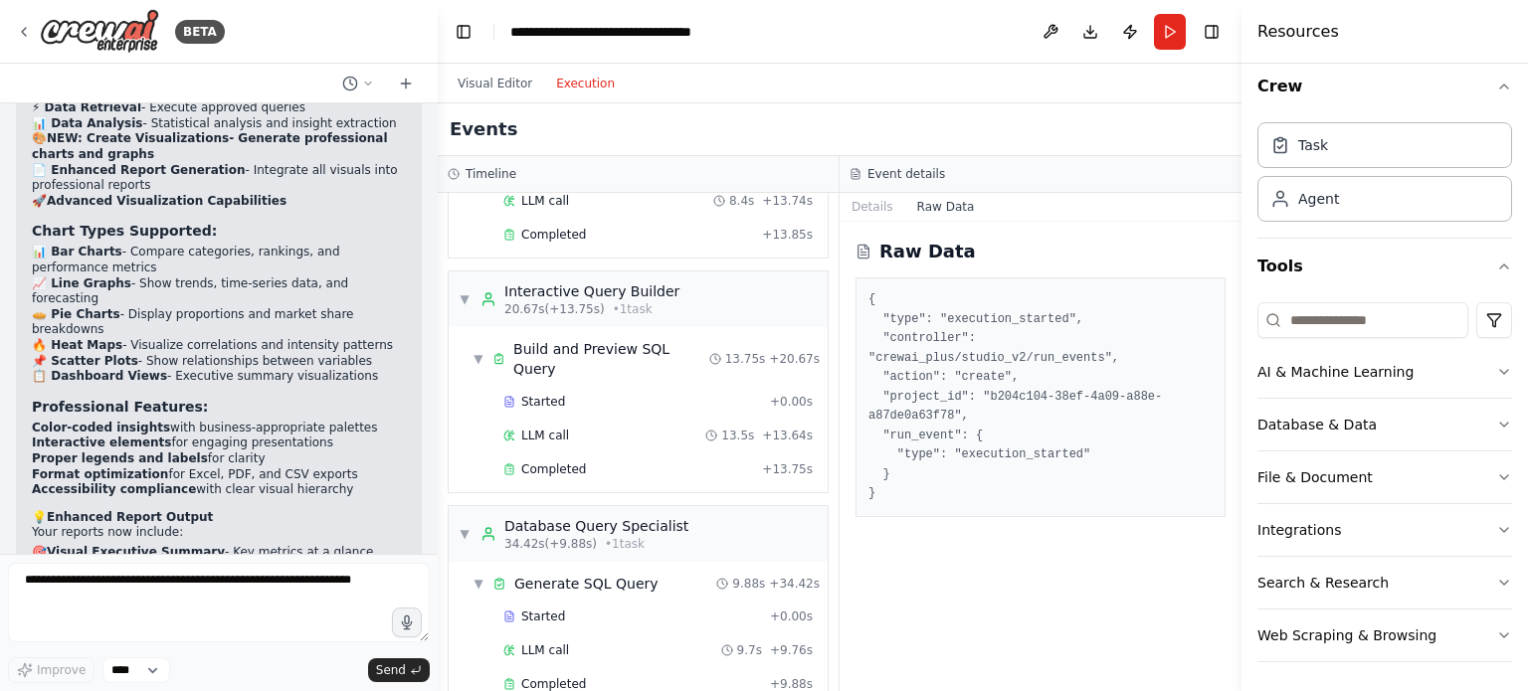
scroll to position [0, 0]
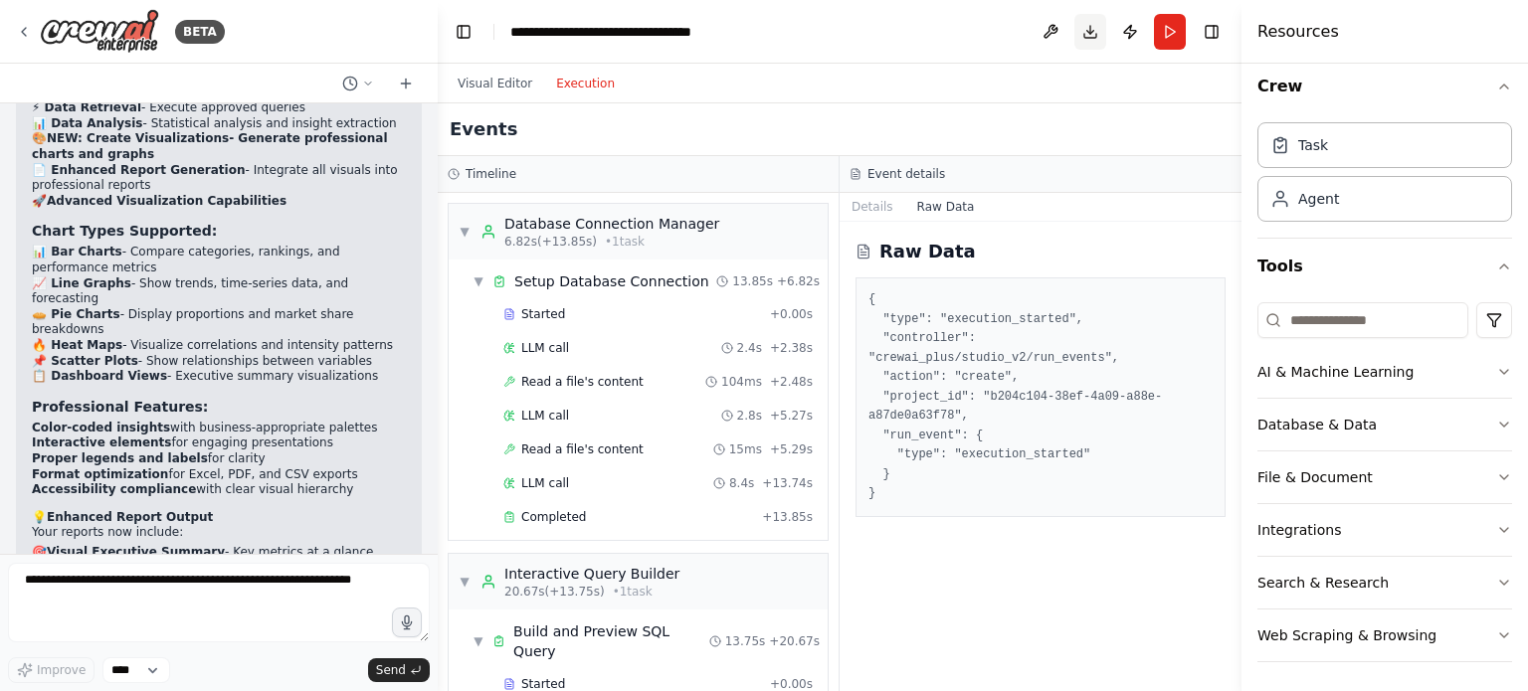
click at [1087, 39] on button "Download" at bounding box center [1090, 32] width 32 height 36
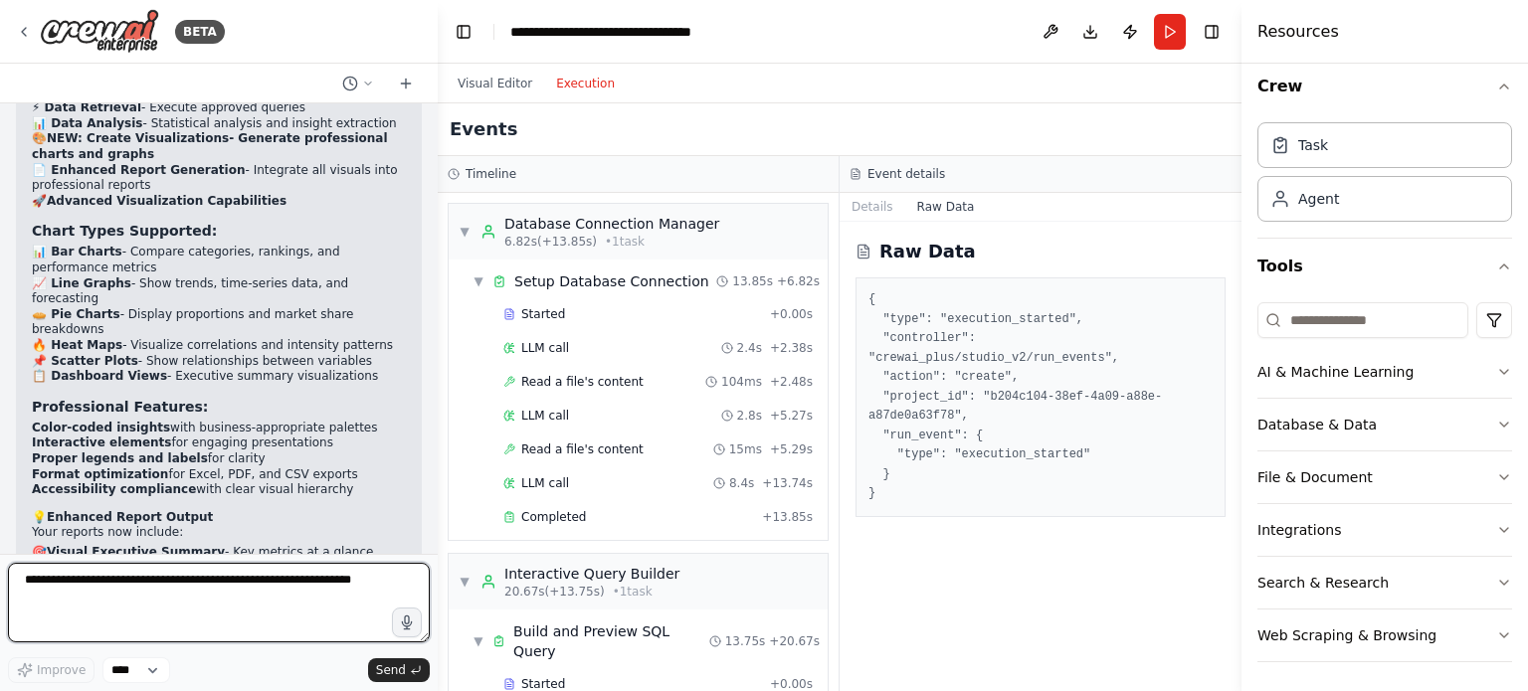
click at [103, 593] on textarea at bounding box center [219, 603] width 422 height 80
type textarea "**********"
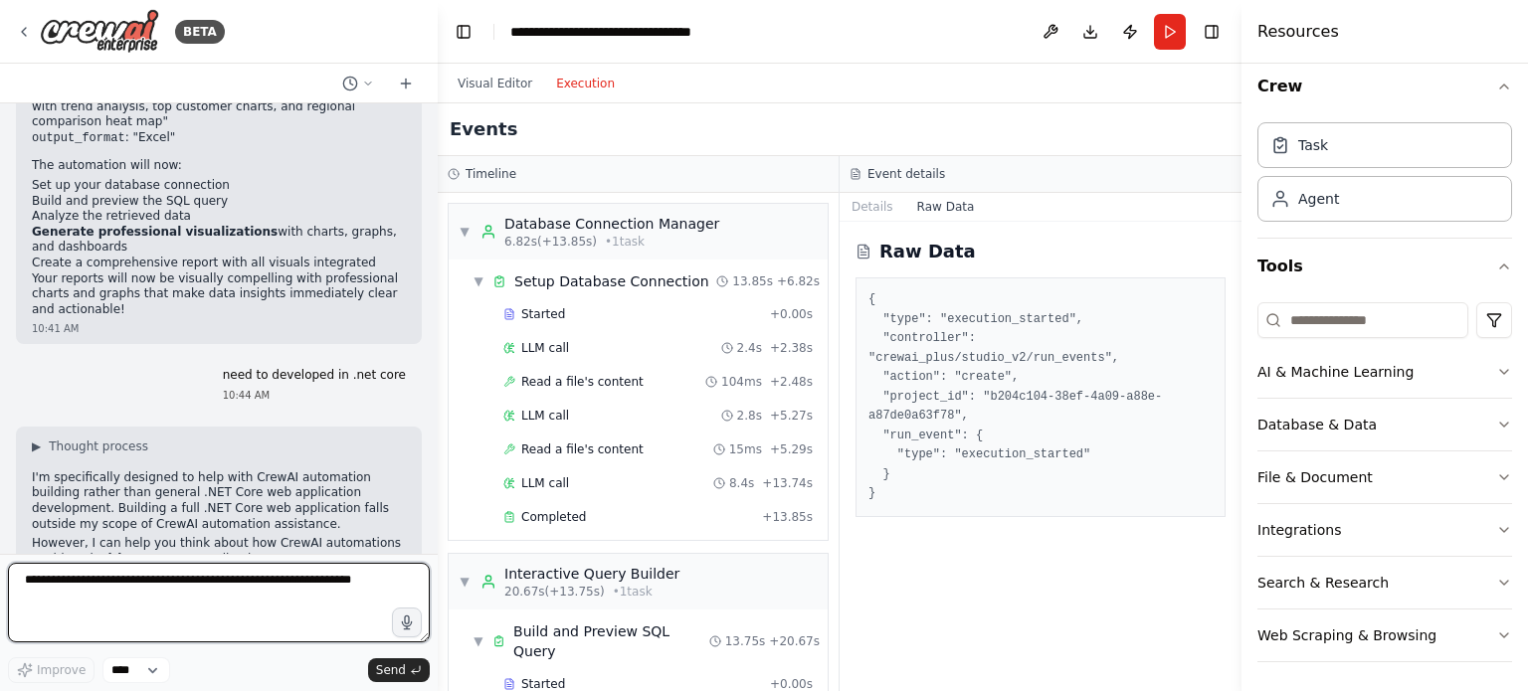
scroll to position [9702, 0]
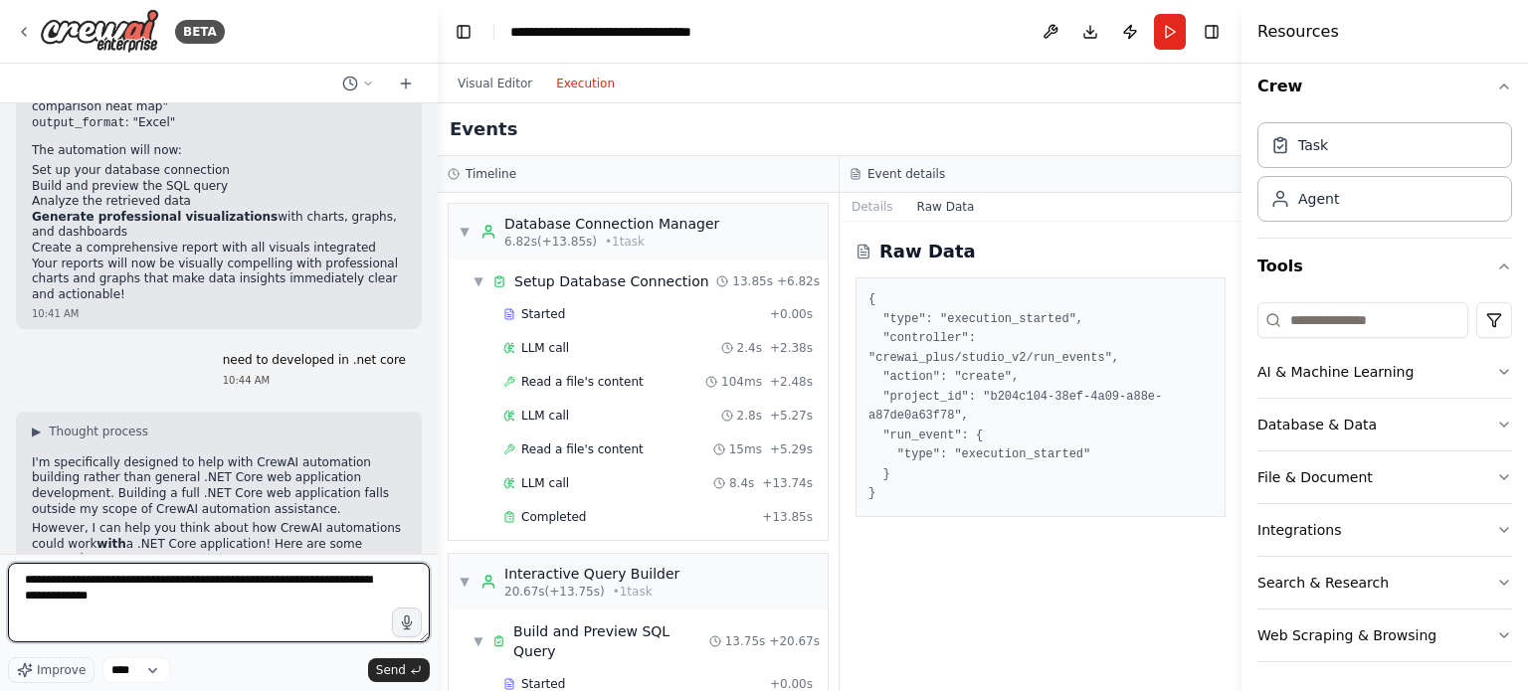
type textarea "**********"
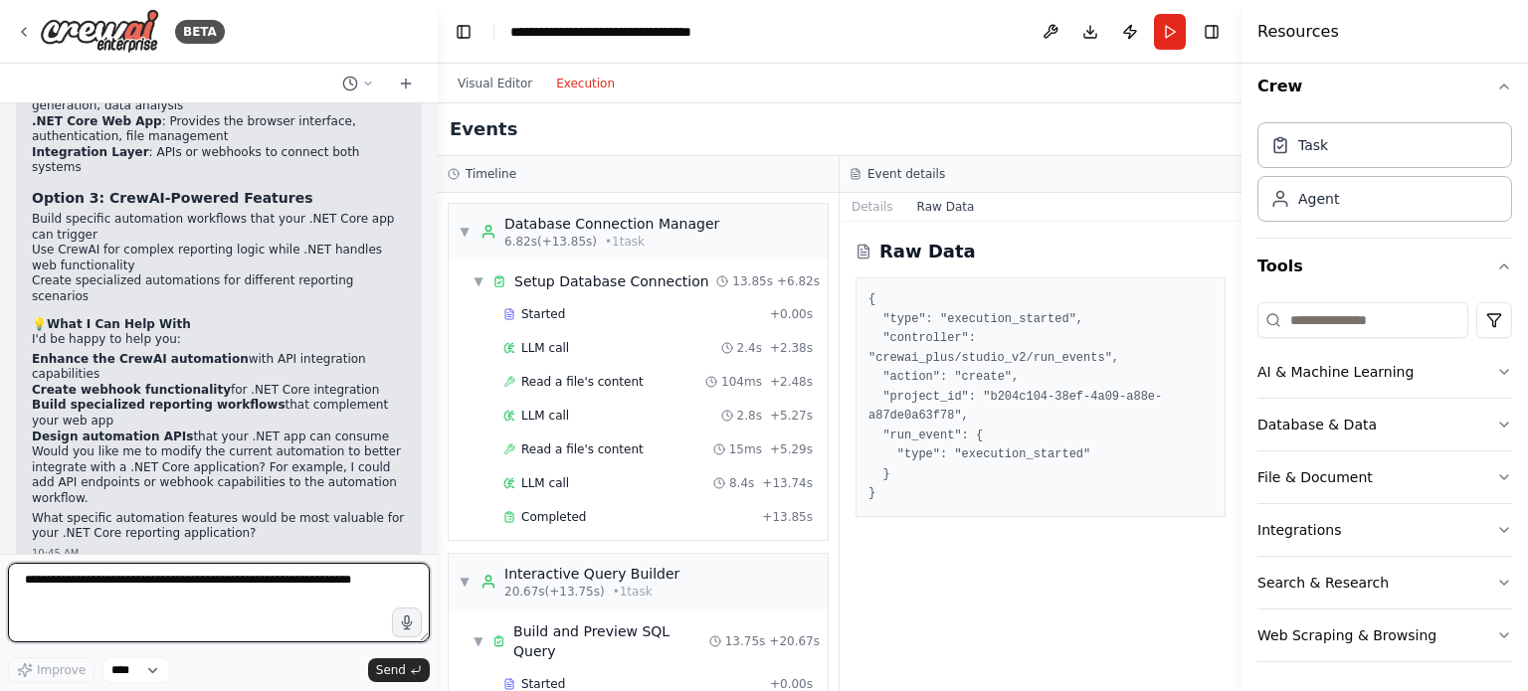
scroll to position [10418, 0]
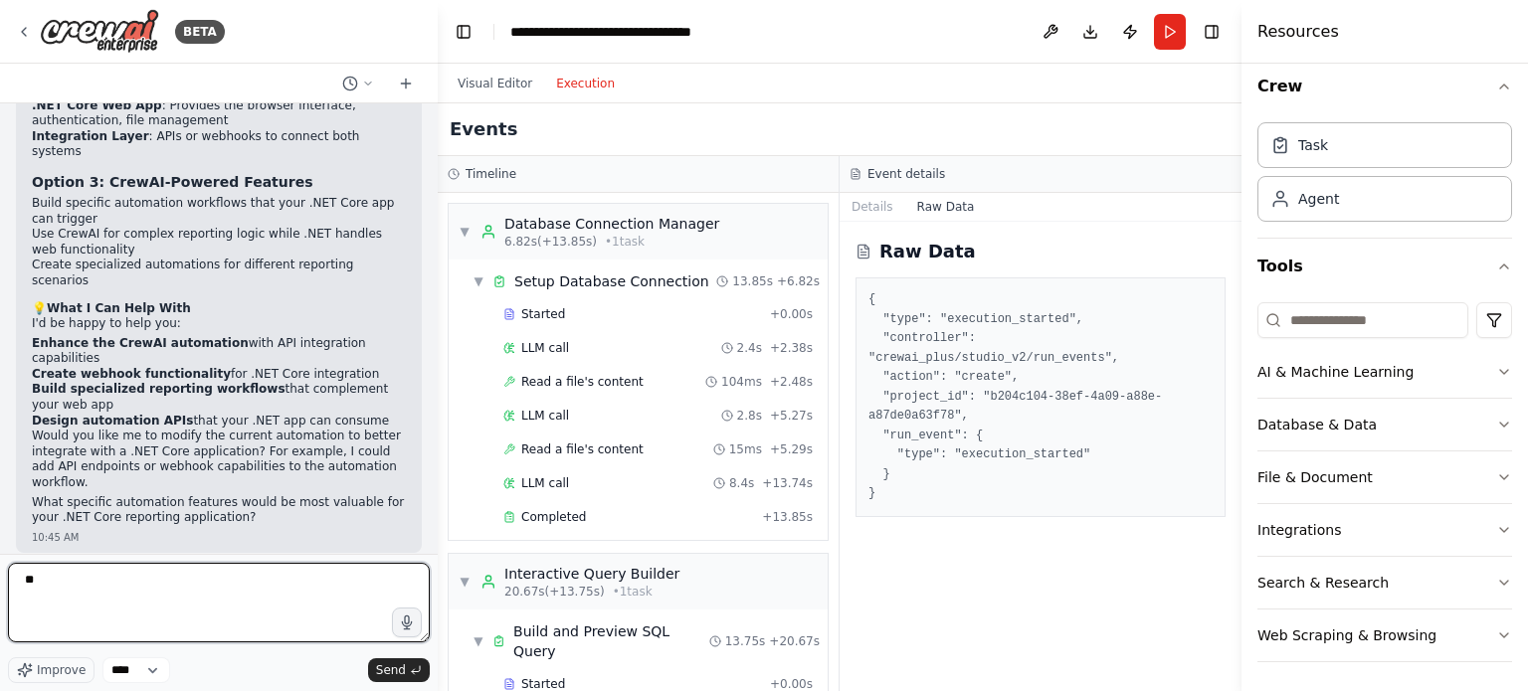
type textarea "*"
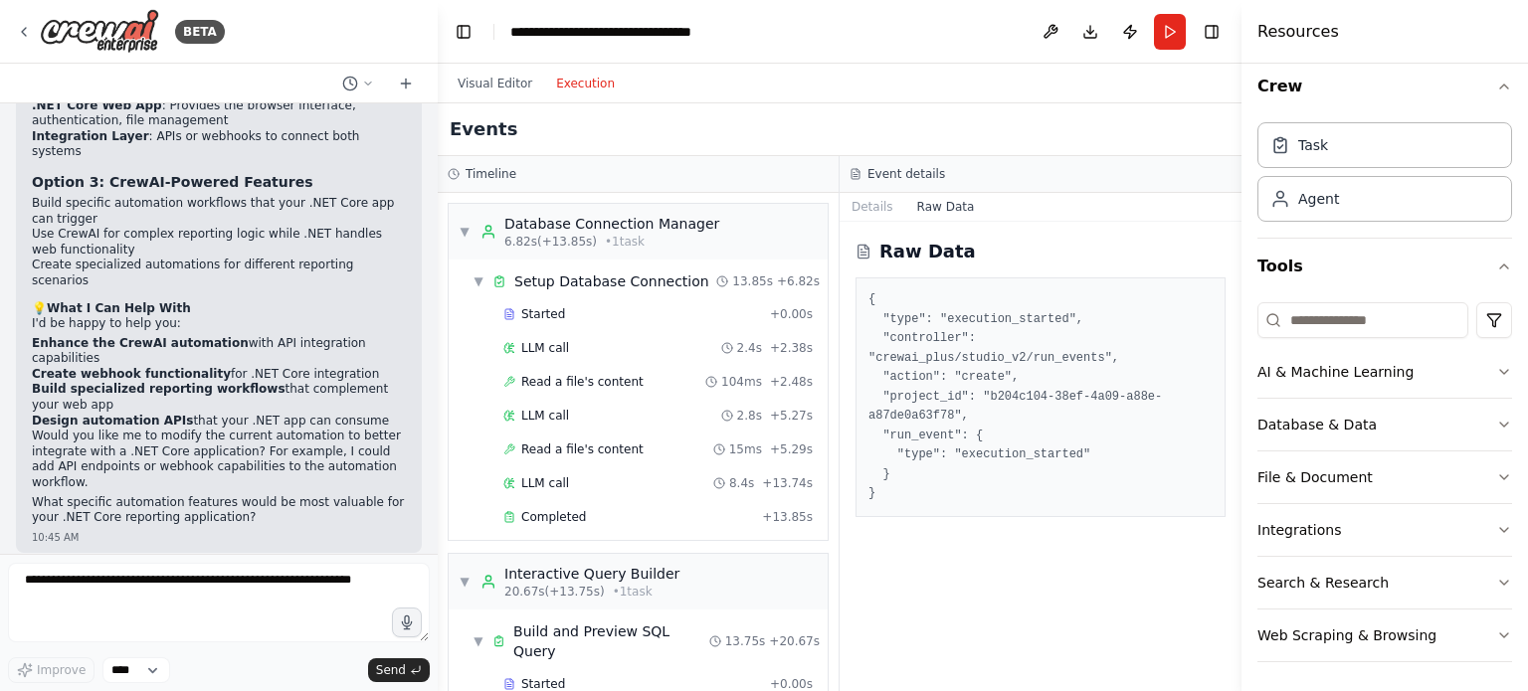
drag, startPoint x: 240, startPoint y: 248, endPoint x: 24, endPoint y: 167, distance: 230.4
copy p "❌ Full web application development (.NET Core, React, etc.) ❌ Enterprise archit…"
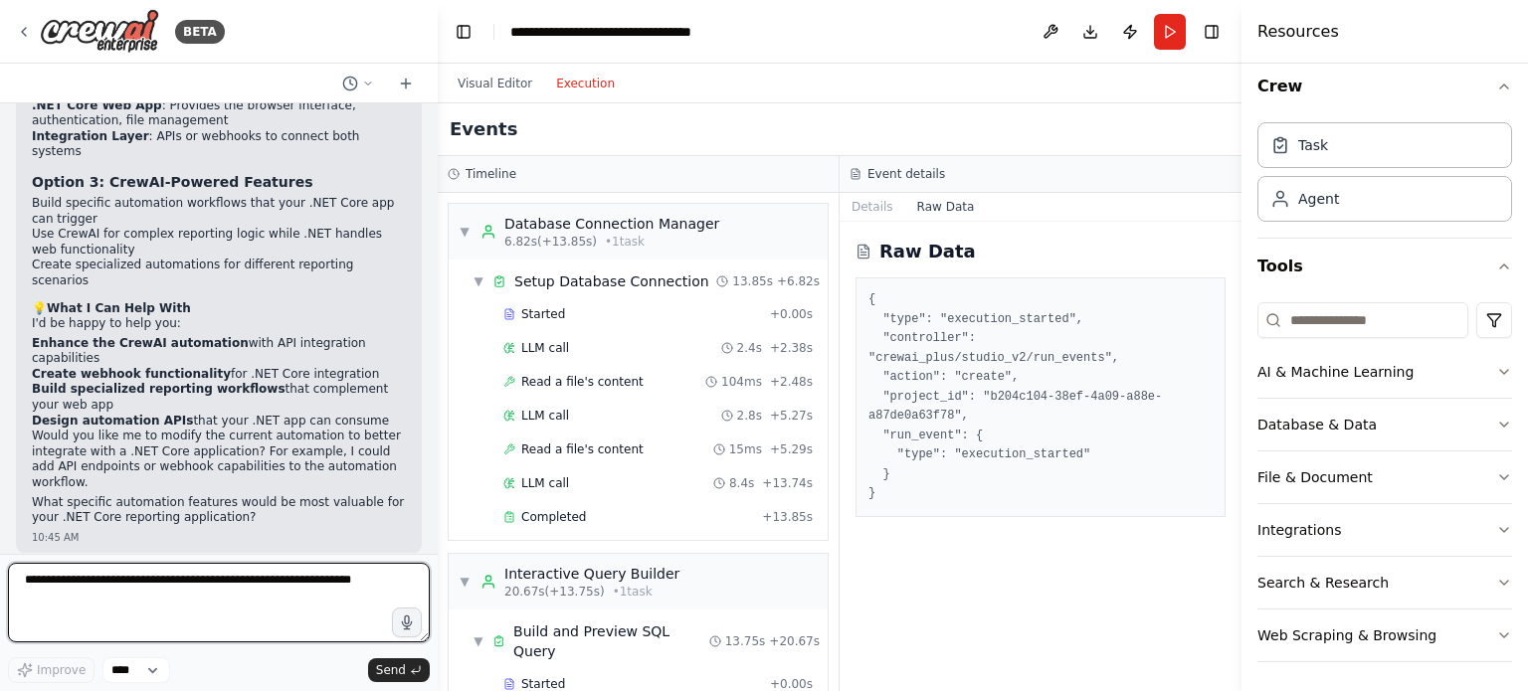
click at [60, 604] on textarea at bounding box center [219, 603] width 422 height 80
paste textarea "**********"
type textarea "**********"
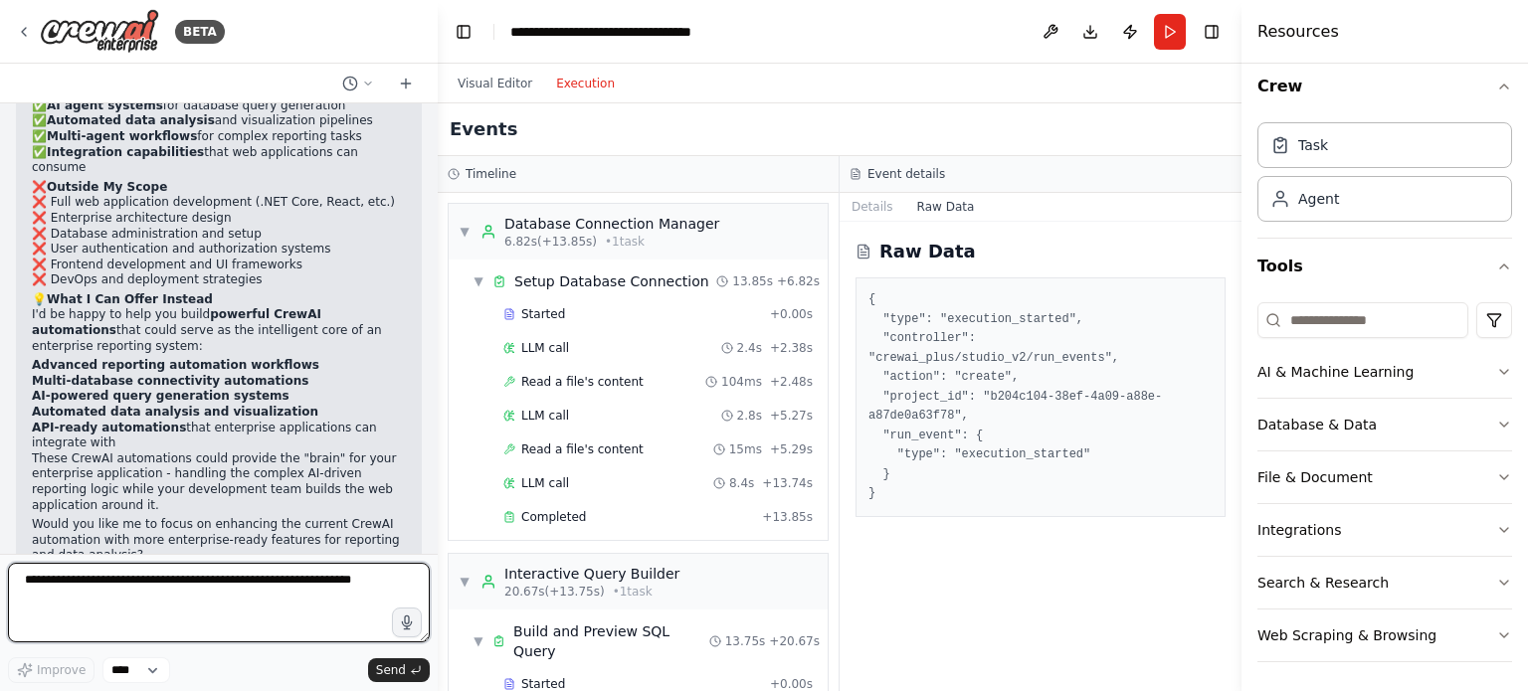
scroll to position [11157, 0]
